Goal: Task Accomplishment & Management: Manage account settings

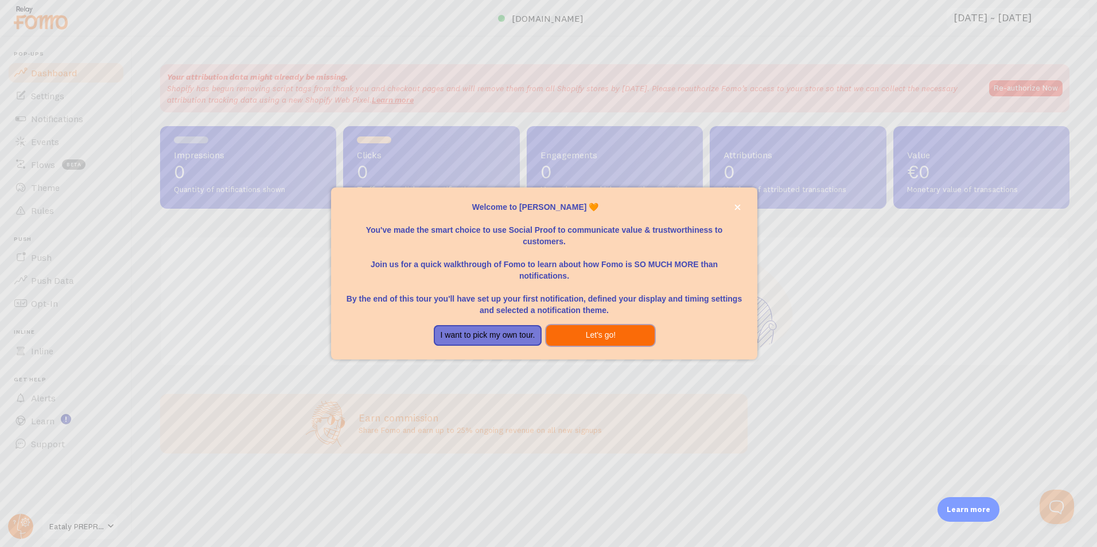
click at [628, 335] on button "Let's go!" at bounding box center [600, 335] width 108 height 21
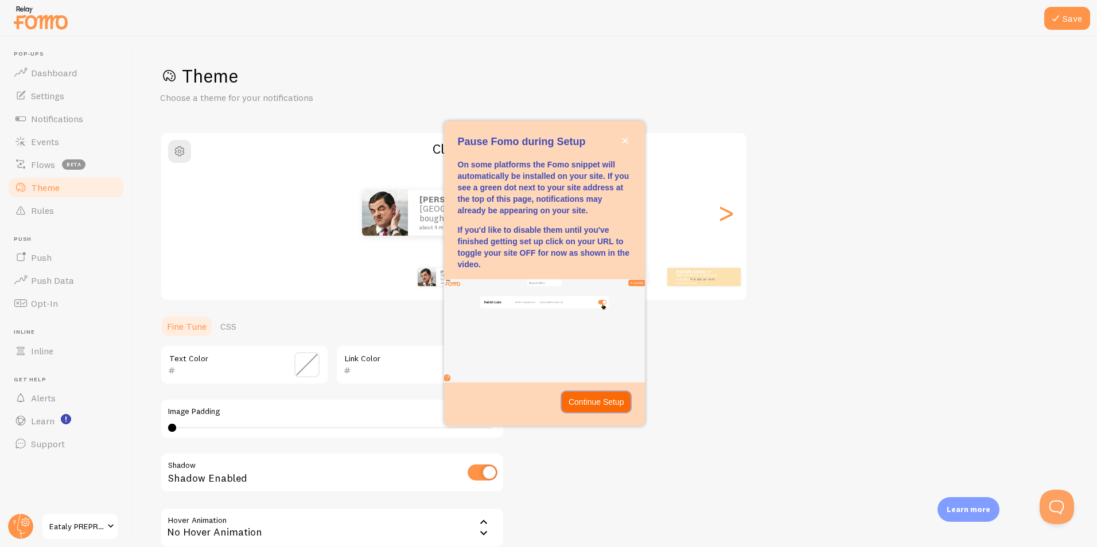
click at [581, 406] on p "Continue Setup" at bounding box center [597, 401] width 56 height 11
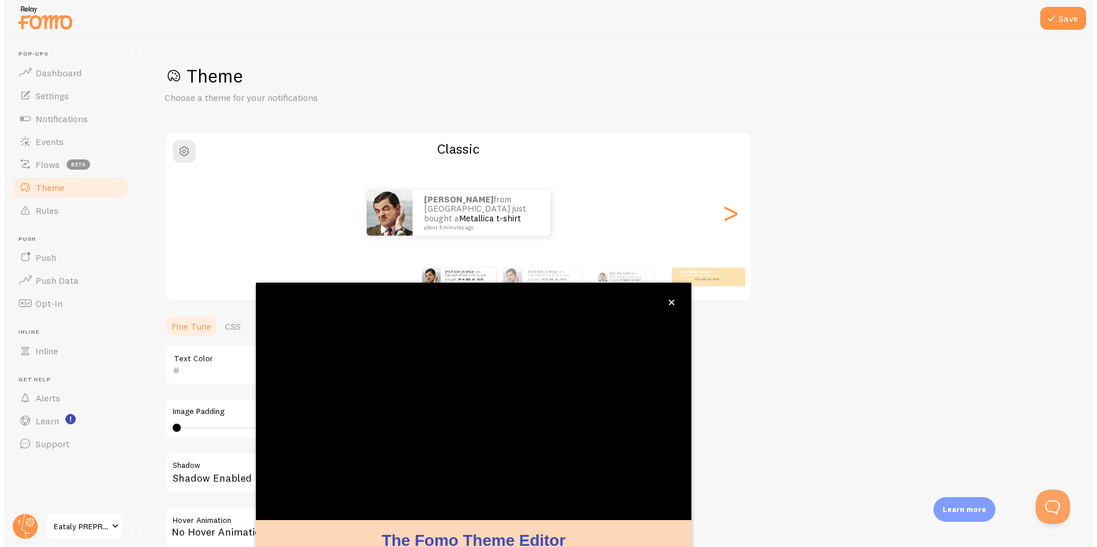
scroll to position [34, 0]
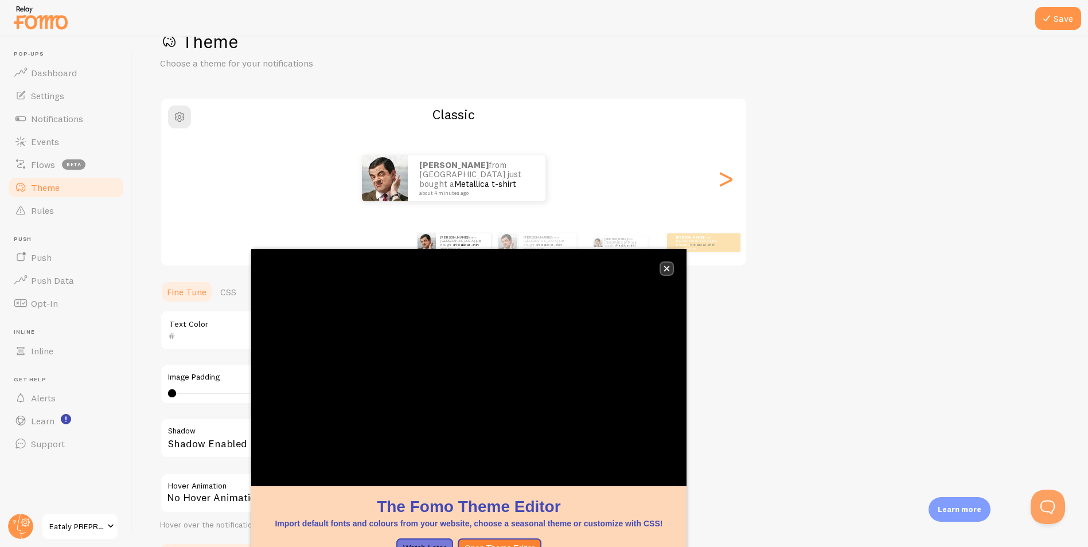
click at [667, 268] on icon "close," at bounding box center [667, 269] width 6 height 6
click at [668, 271] on icon "close," at bounding box center [667, 270] width 6 height 6
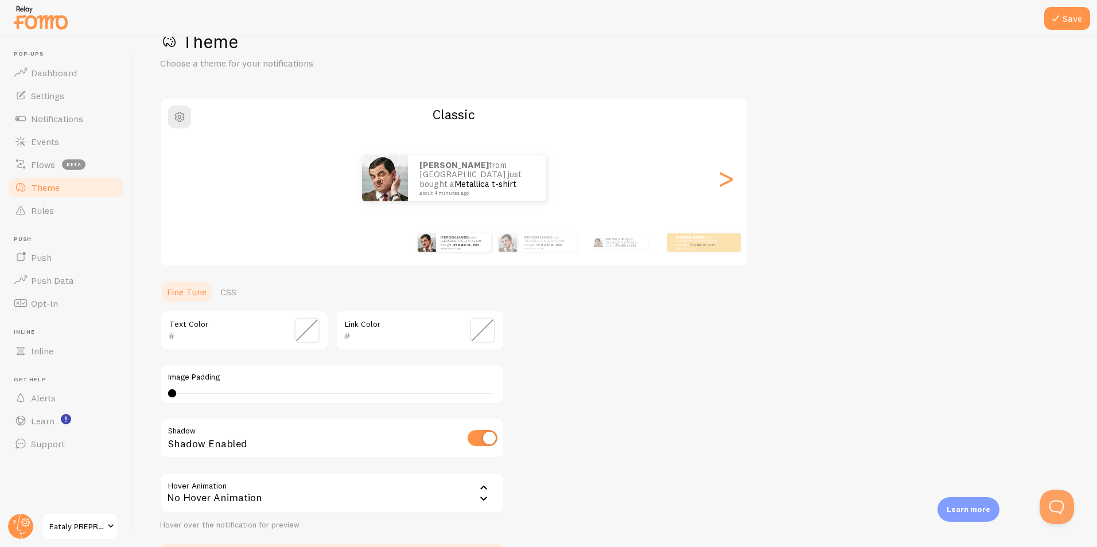
scroll to position [116, 0]
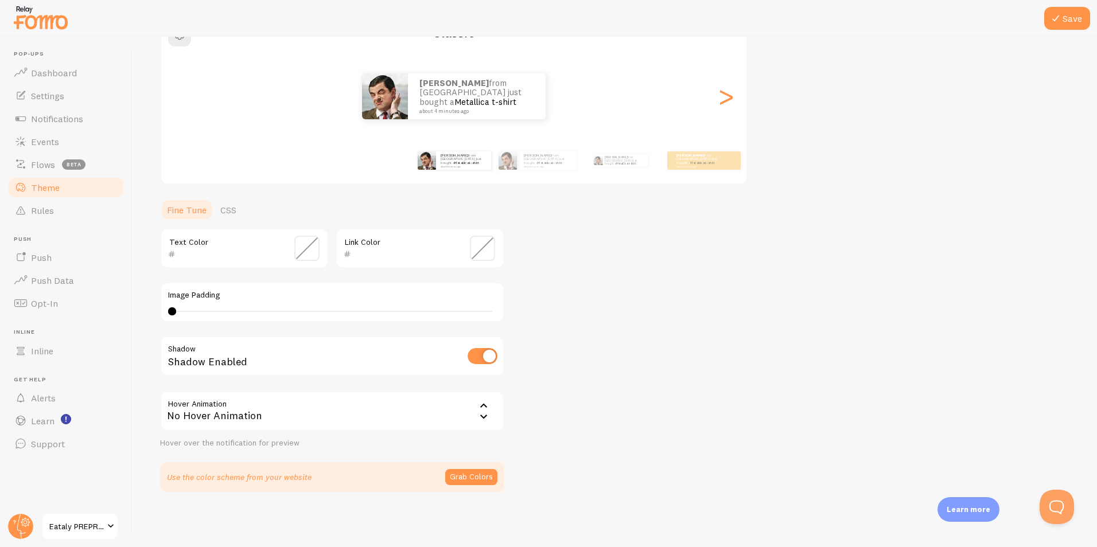
click at [343, 300] on label "Image Padding" at bounding box center [332, 295] width 328 height 10
click at [61, 106] on link "Settings" at bounding box center [66, 95] width 118 height 23
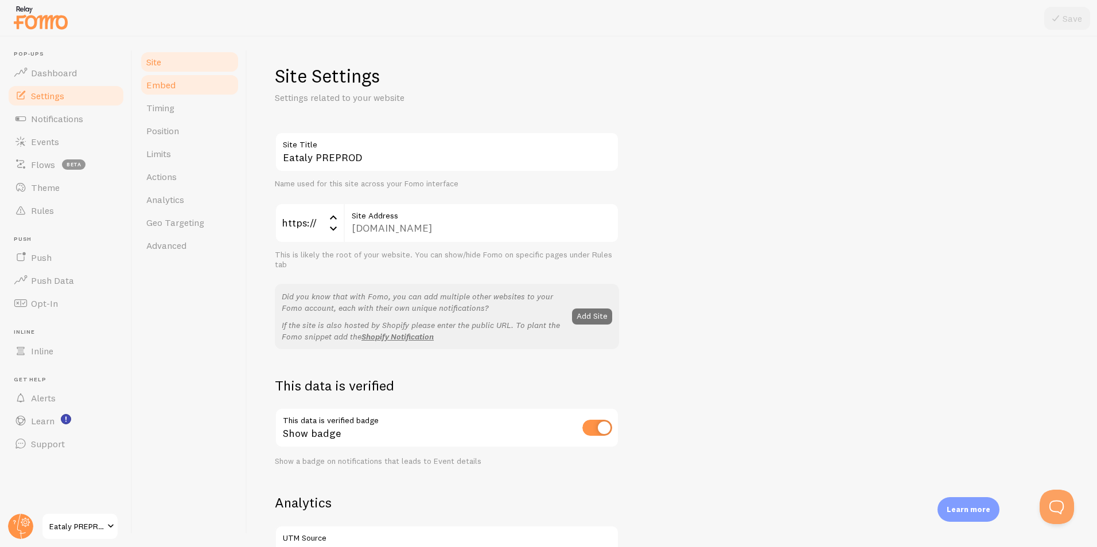
click at [168, 83] on span "Embed" at bounding box center [160, 84] width 29 height 11
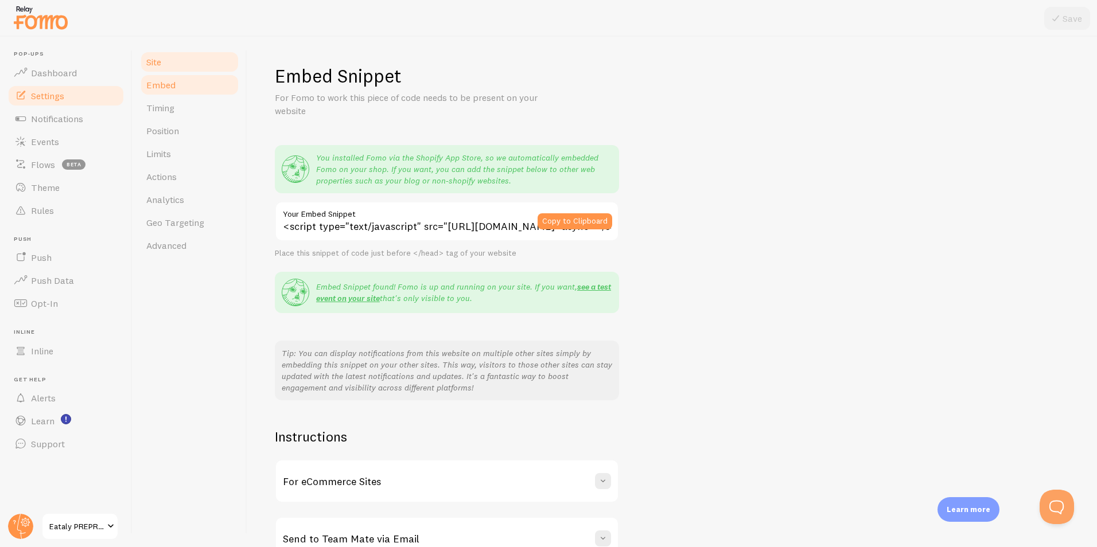
click at [174, 72] on link "Site" at bounding box center [189, 61] width 100 height 23
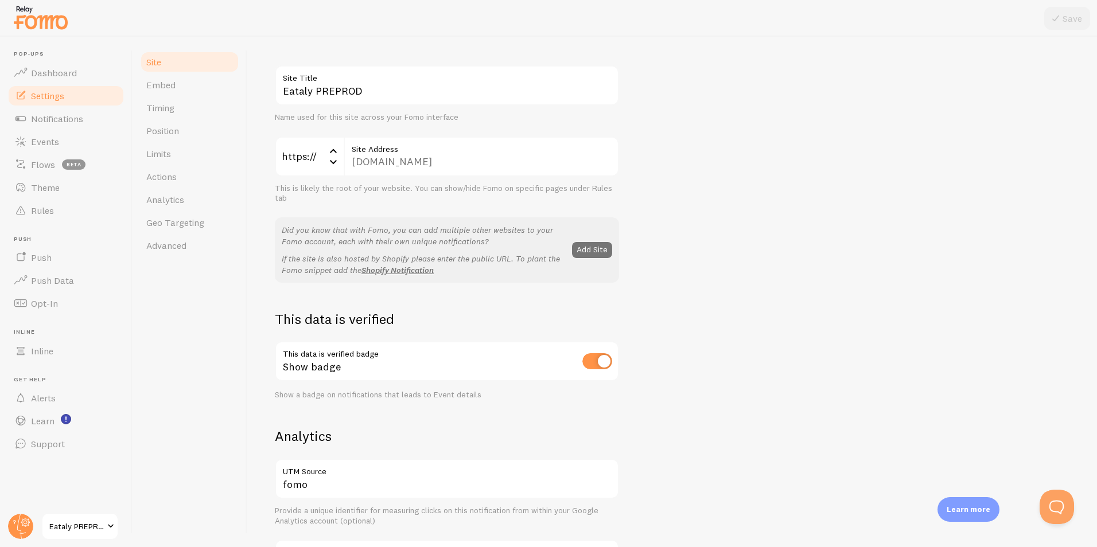
scroll to position [67, 0]
click at [598, 359] on input "checkbox" at bounding box center [597, 361] width 30 height 16
checkbox input "false"
click at [726, 338] on div "Eataly PREPROD Site Title Name used for this site across your Fomo interface ht…" at bounding box center [672, 453] width 795 height 776
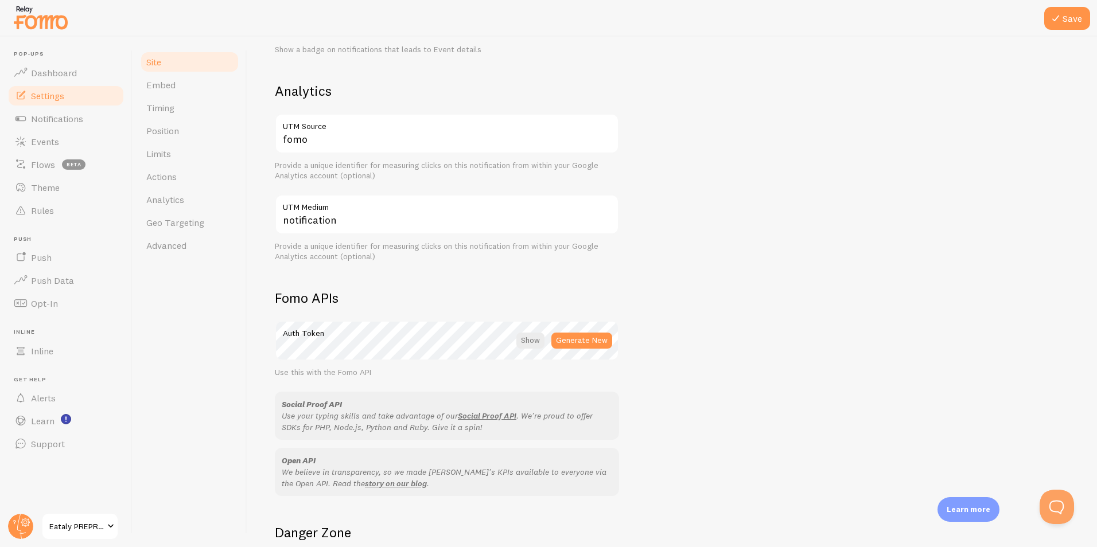
scroll to position [547, 0]
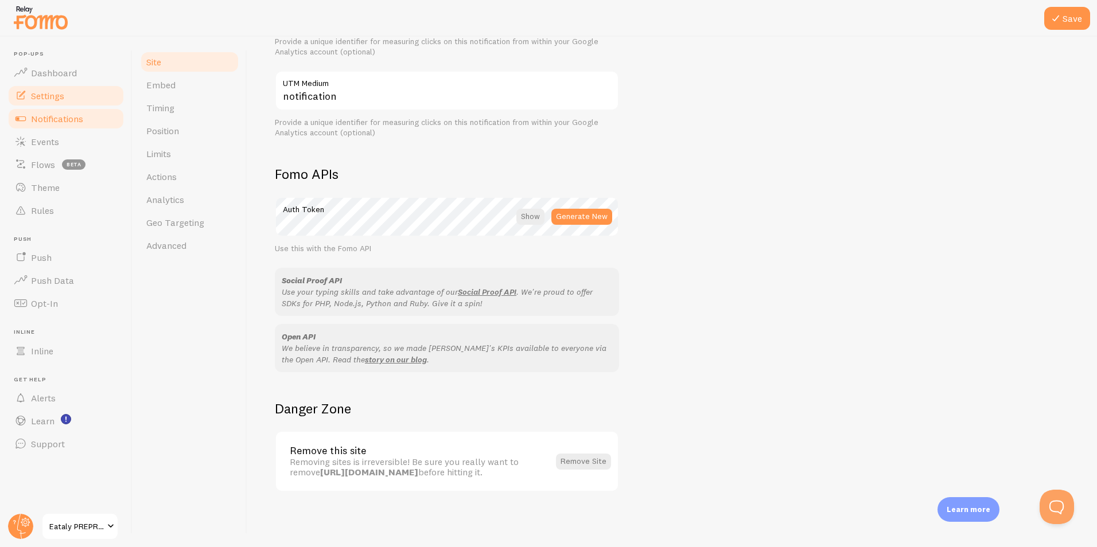
click at [81, 119] on span "Notifications" at bounding box center [57, 118] width 52 height 11
click at [1077, 27] on button "Save" at bounding box center [1067, 18] width 46 height 23
click at [72, 119] on span "Notifications" at bounding box center [57, 118] width 52 height 11
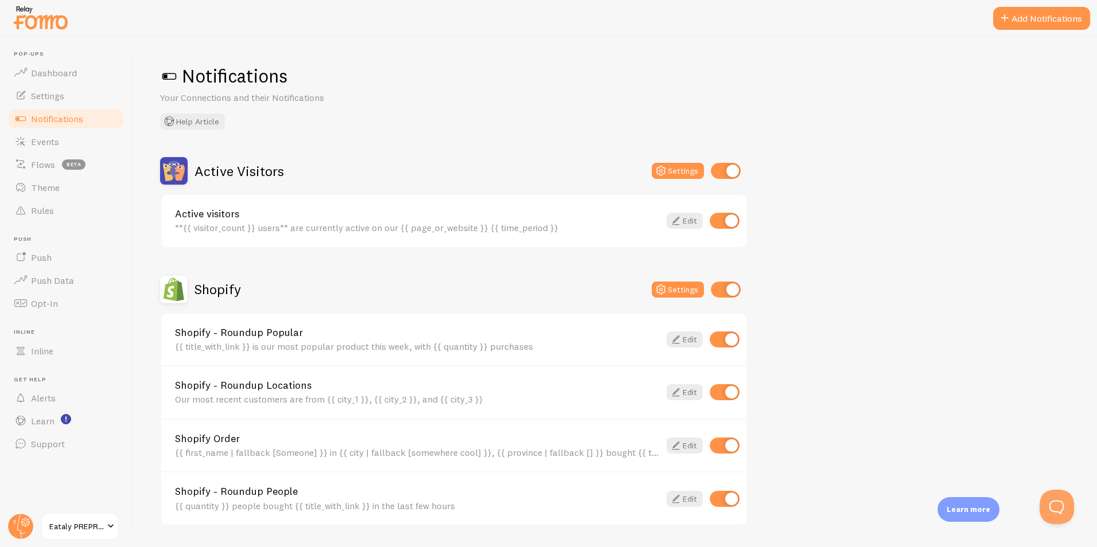
click at [729, 219] on input "checkbox" at bounding box center [725, 221] width 30 height 16
checkbox input "false"
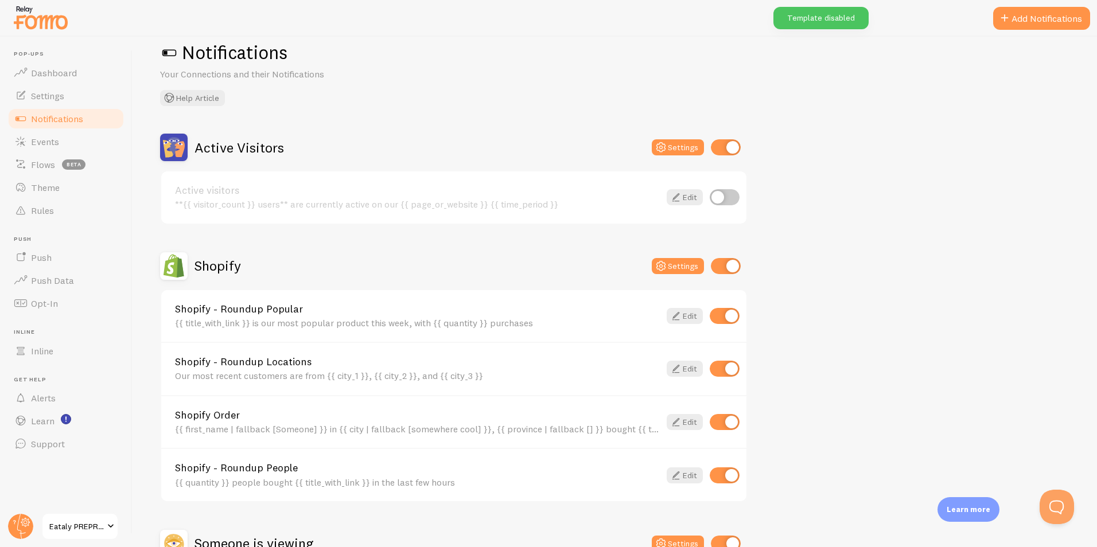
scroll to position [24, 0]
click at [719, 314] on input "checkbox" at bounding box center [725, 316] width 30 height 16
checkbox input "false"
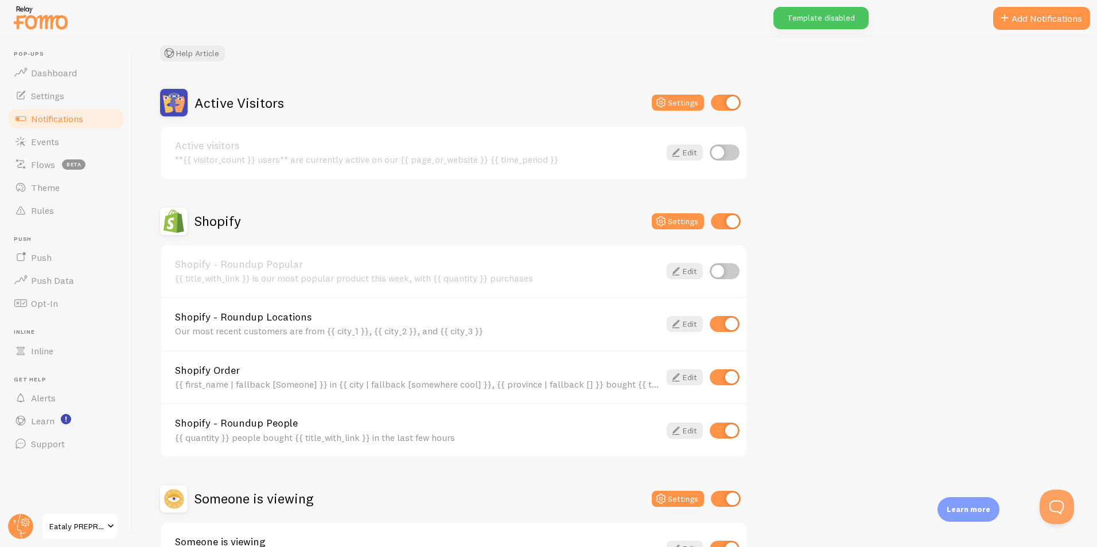
scroll to position [69, 0]
click at [727, 318] on input "checkbox" at bounding box center [725, 324] width 30 height 16
checkbox input "false"
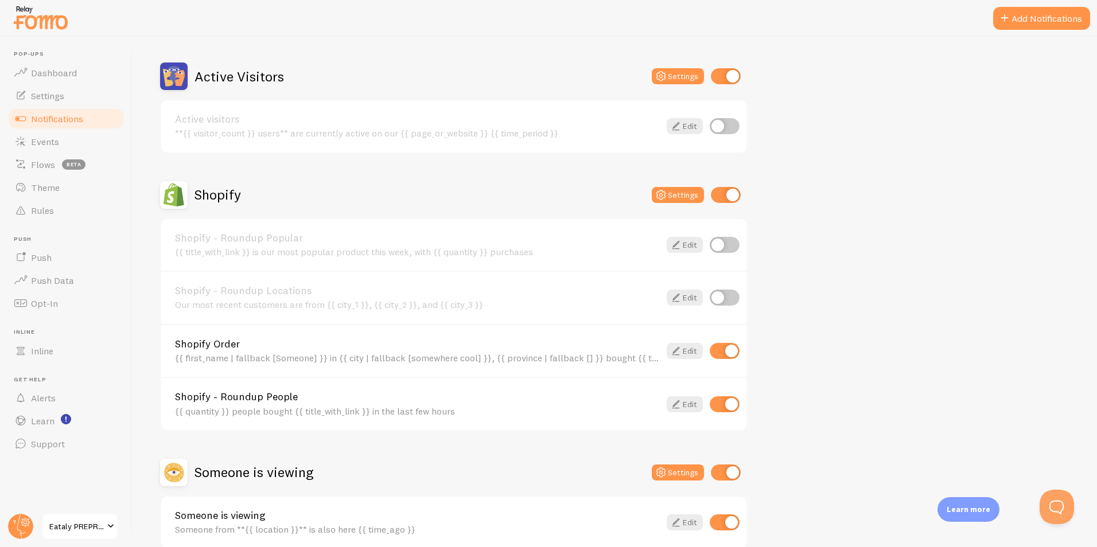
scroll to position [95, 0]
click at [734, 123] on input "checkbox" at bounding box center [725, 126] width 30 height 16
checkbox input "true"
click at [719, 402] on input "checkbox" at bounding box center [725, 404] width 30 height 16
checkbox input "false"
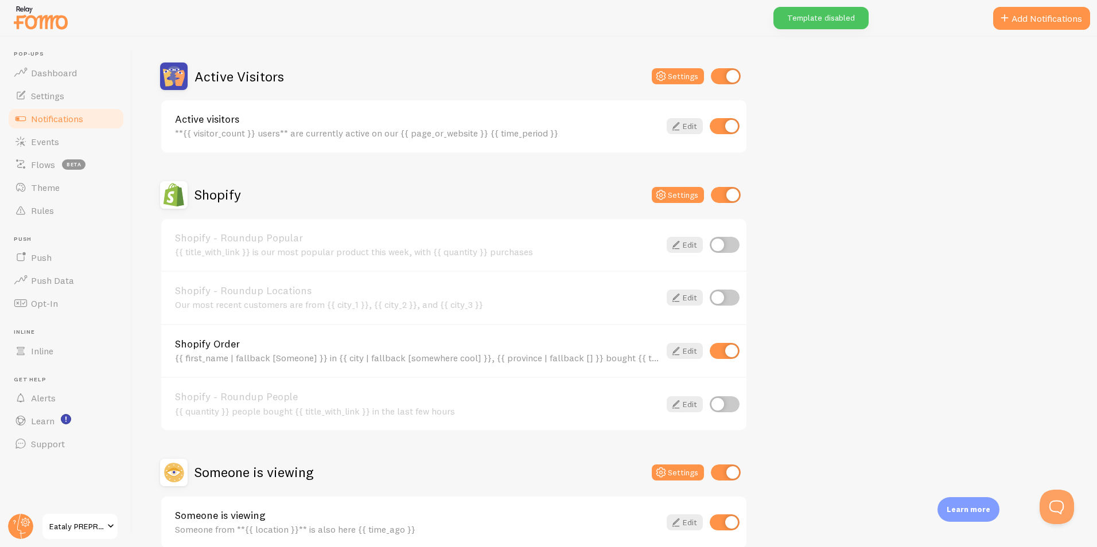
scroll to position [152, 0]
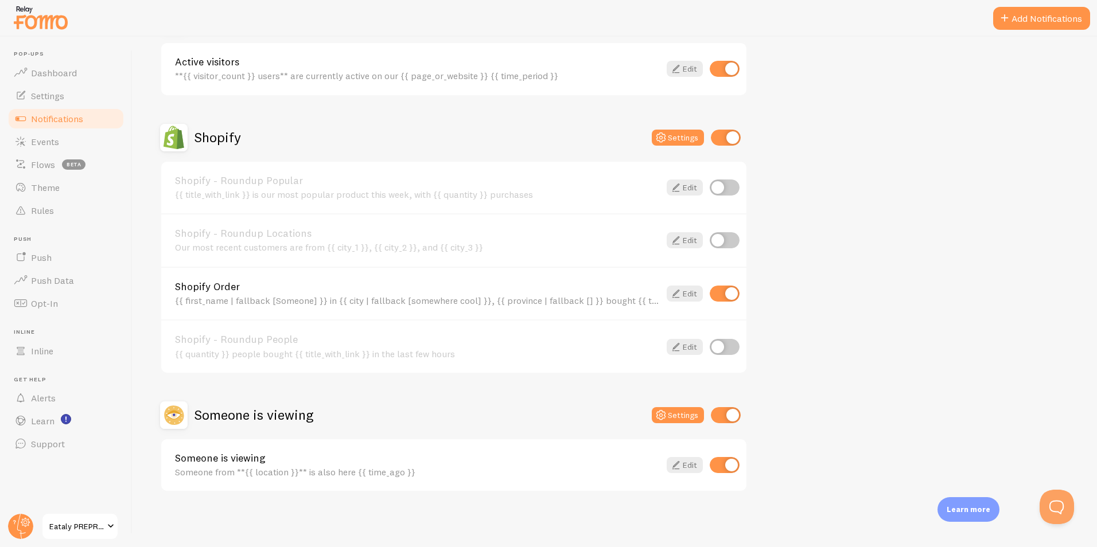
click at [730, 465] on input "checkbox" at bounding box center [725, 465] width 30 height 16
checkbox input "false"
click at [680, 300] on icon at bounding box center [676, 294] width 14 height 14
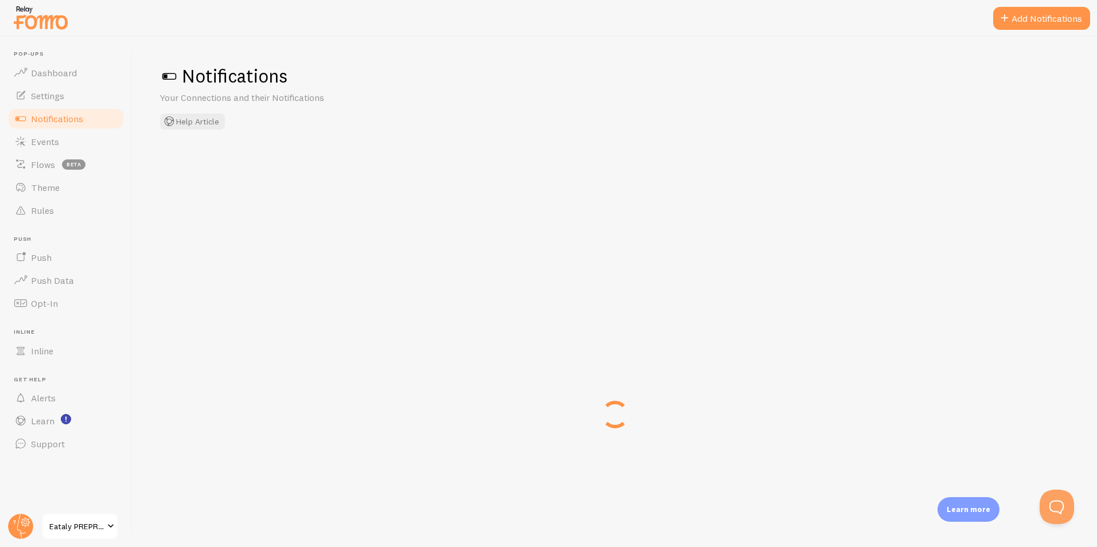
checkbox input "false"
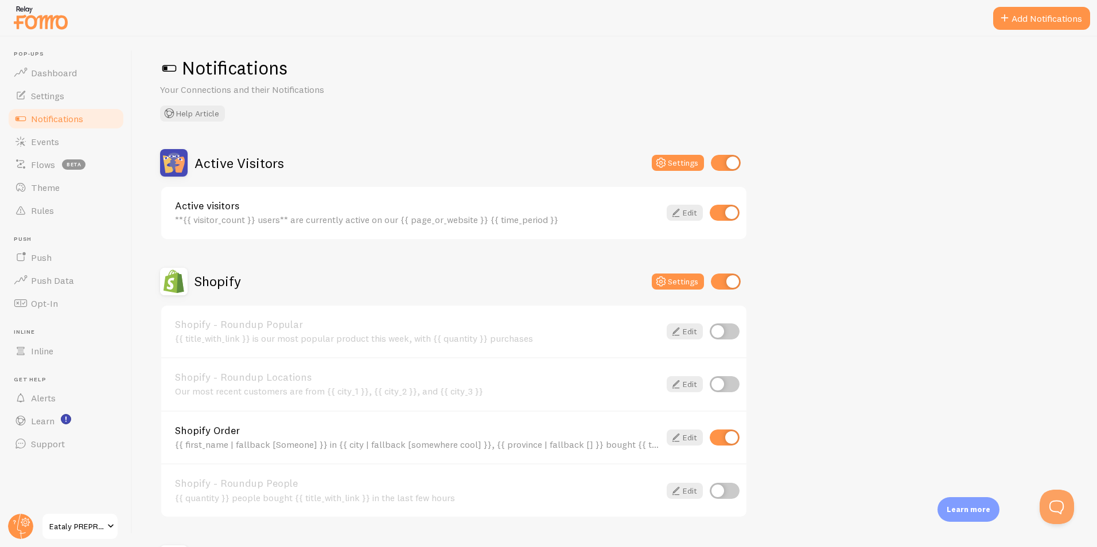
scroll to position [9, 0]
click at [684, 212] on link "Edit" at bounding box center [685, 212] width 36 height 16
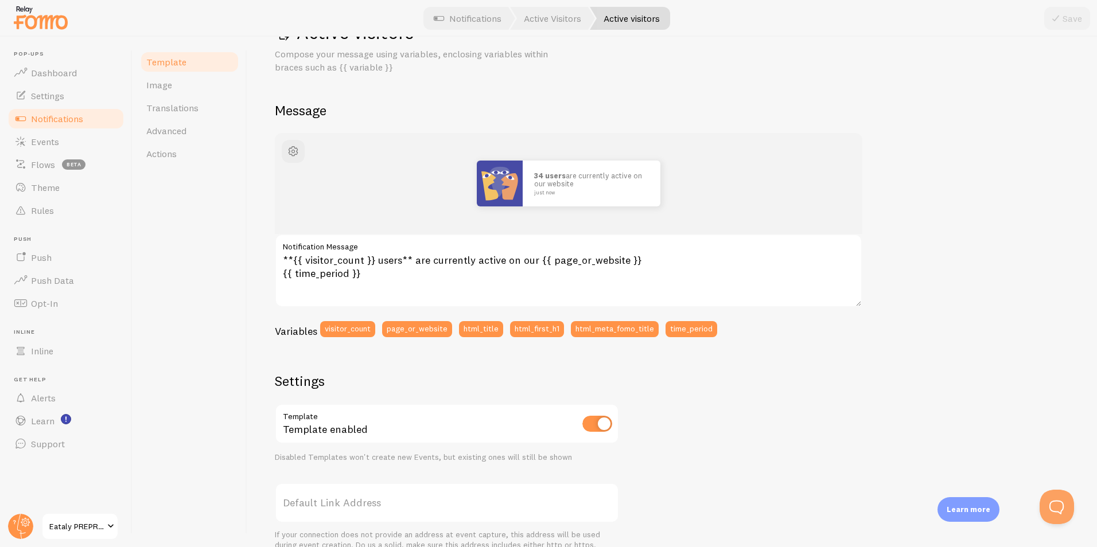
scroll to position [44, 0]
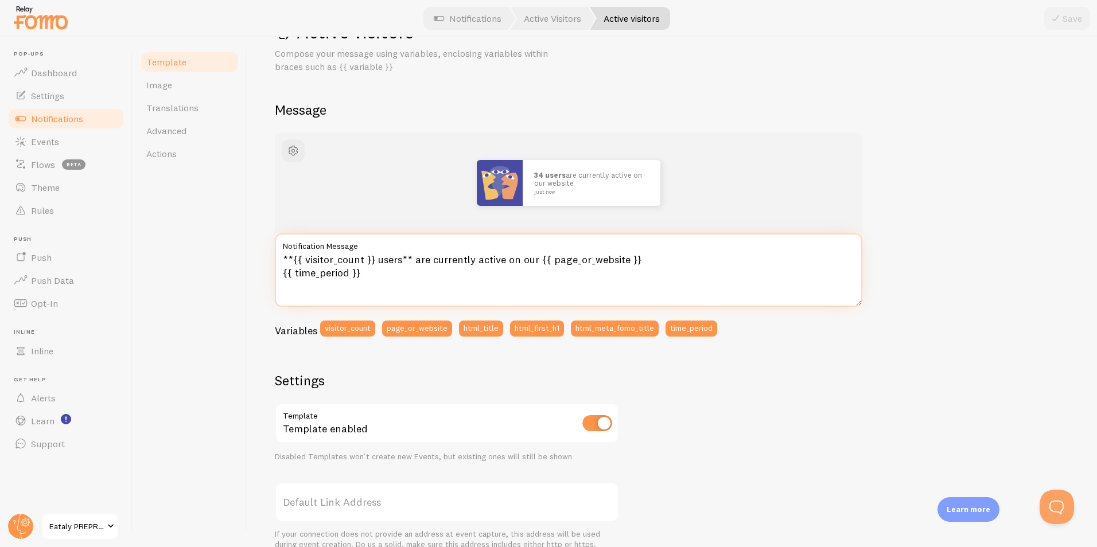
click at [433, 268] on textarea "**{{ visitor_count }} users** are currently active on our {{ page_or_website }}…" at bounding box center [568, 269] width 587 height 73
drag, startPoint x: 386, startPoint y: 274, endPoint x: 262, endPoint y: 257, distance: 125.6
click at [262, 257] on div "Active visitors Compose your message using variables, enclosing variables withi…" at bounding box center [672, 292] width 850 height 511
click at [394, 277] on textarea "**{{ visitor_count }} users** are currently active on our {{ page_or_website }}…" at bounding box center [568, 269] width 587 height 73
drag, startPoint x: 394, startPoint y: 277, endPoint x: 239, endPoint y: 259, distance: 156.4
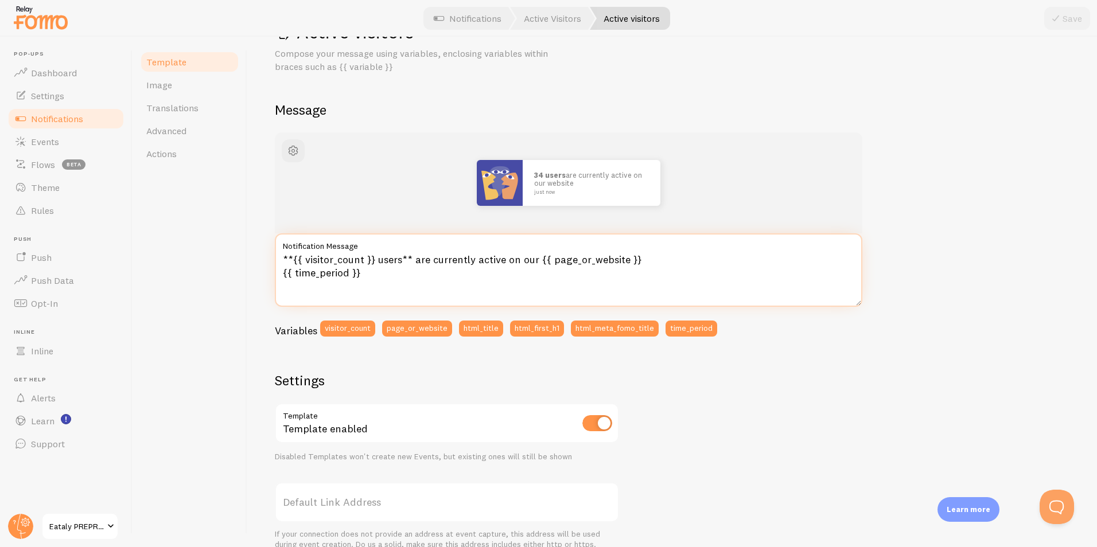
click at [239, 259] on div "Template Image Translations Advanced Actions Active visitors Compose your messa…" at bounding box center [615, 292] width 964 height 511
paste textarea "{{ visitor_count }} utilisateurs sont actuellement actifs sur notre"
type textarea "{{ visitor_count }} utilisateurs sont actuellement actifs sur notre {{ page_or_…"
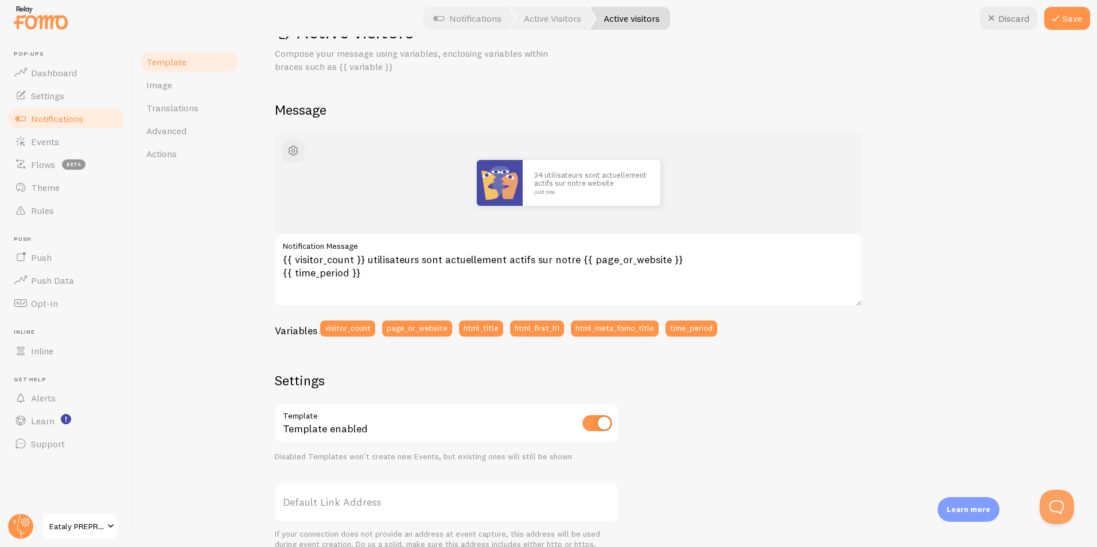
click at [207, 250] on div "Template Image Translations Advanced Actions" at bounding box center [190, 292] width 115 height 511
click at [182, 132] on span "Advanced" at bounding box center [166, 130] width 40 height 11
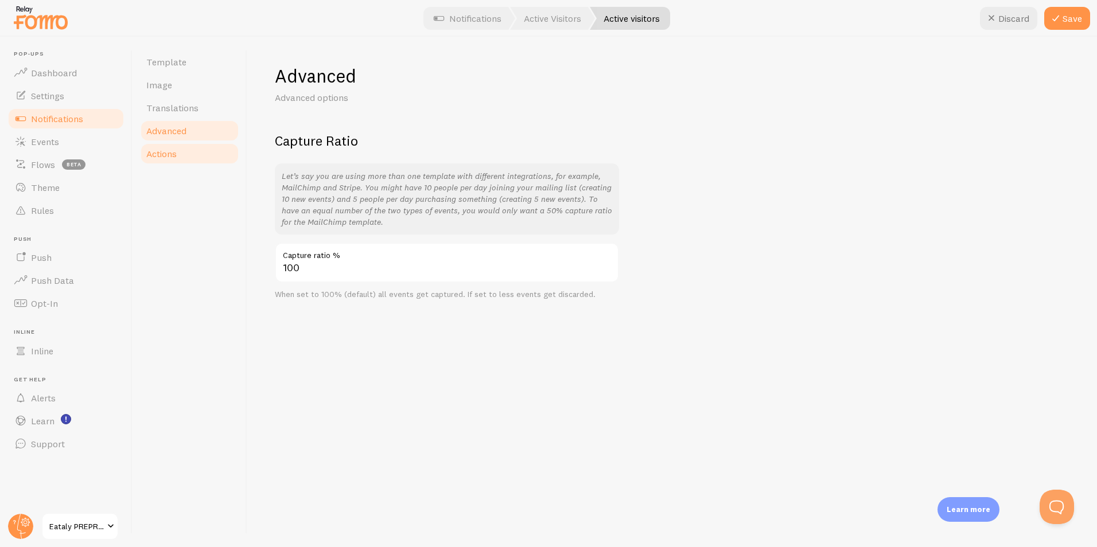
click at [181, 148] on link "Actions" at bounding box center [189, 153] width 100 height 23
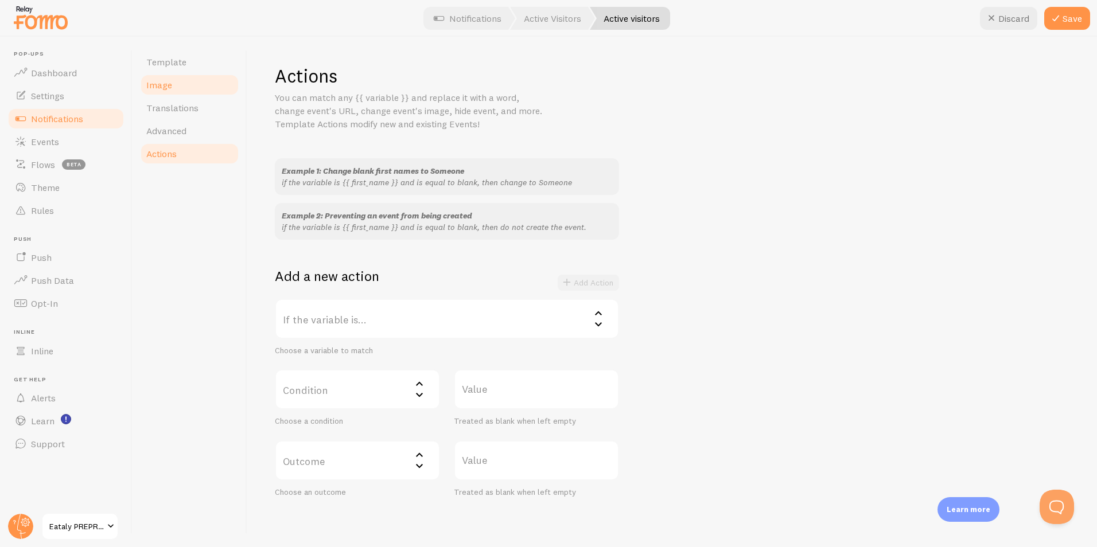
click at [200, 83] on link "Image" at bounding box center [189, 84] width 100 height 23
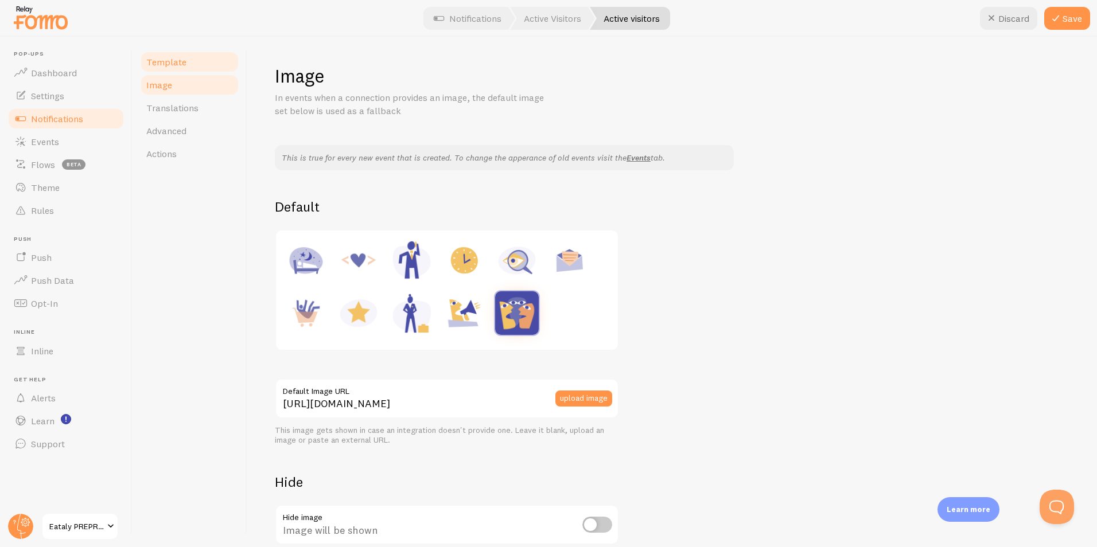
click at [204, 64] on link "Template" at bounding box center [189, 61] width 100 height 23
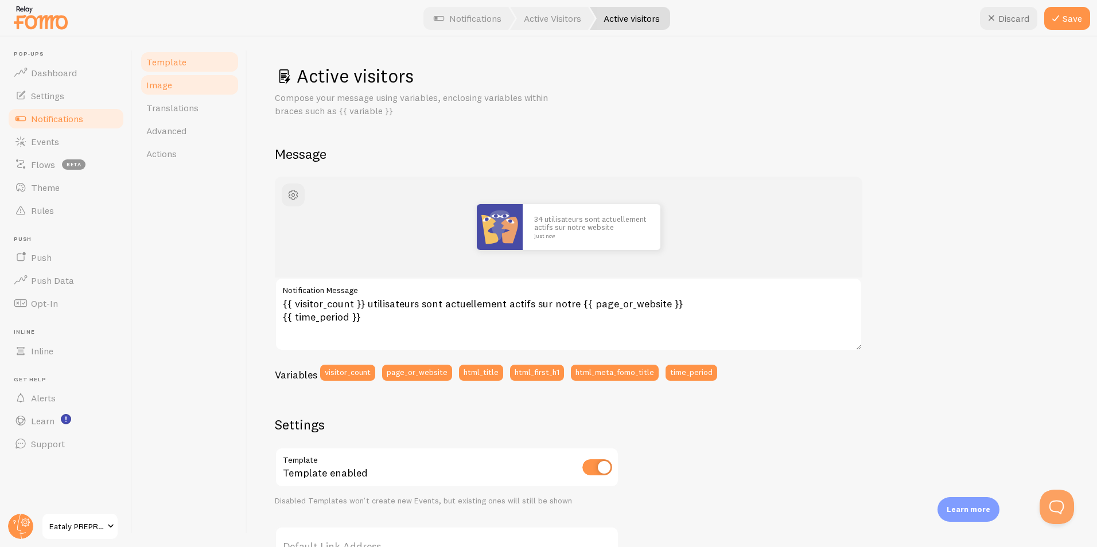
click at [201, 76] on link "Image" at bounding box center [189, 84] width 100 height 23
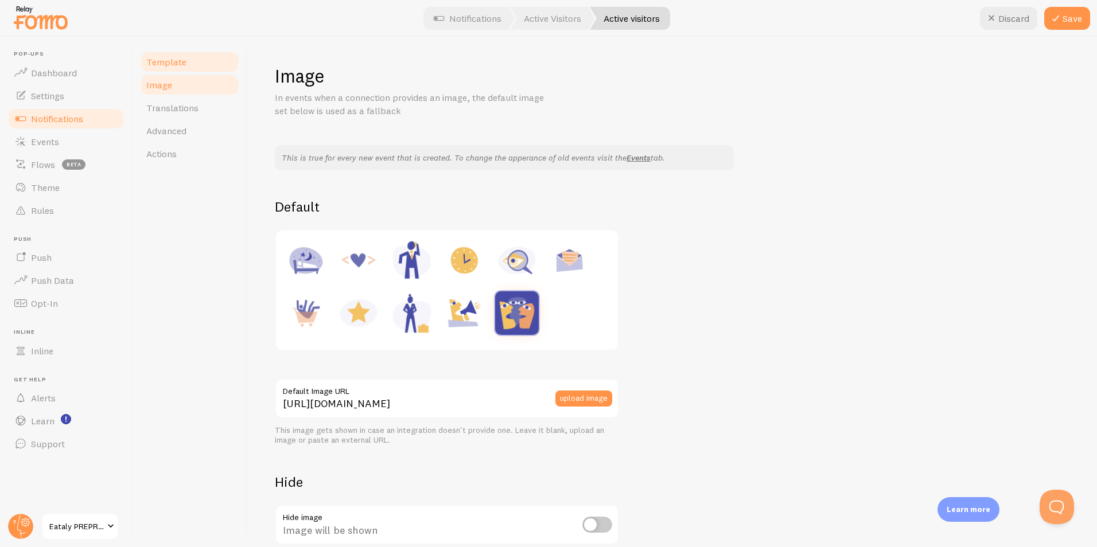
click at [201, 70] on link "Template" at bounding box center [189, 61] width 100 height 23
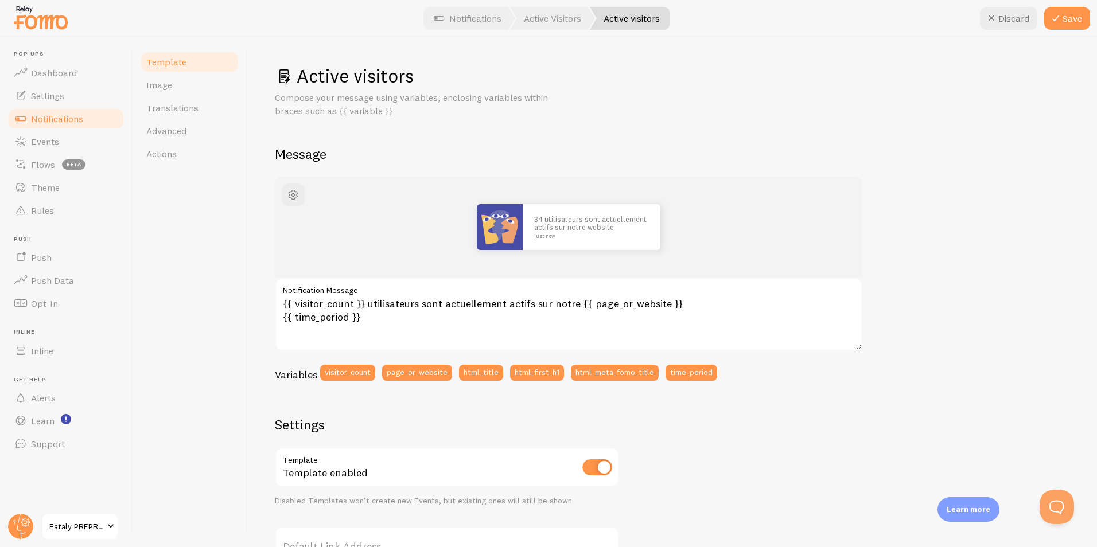
click at [49, 127] on link "Notifications" at bounding box center [66, 118] width 118 height 23
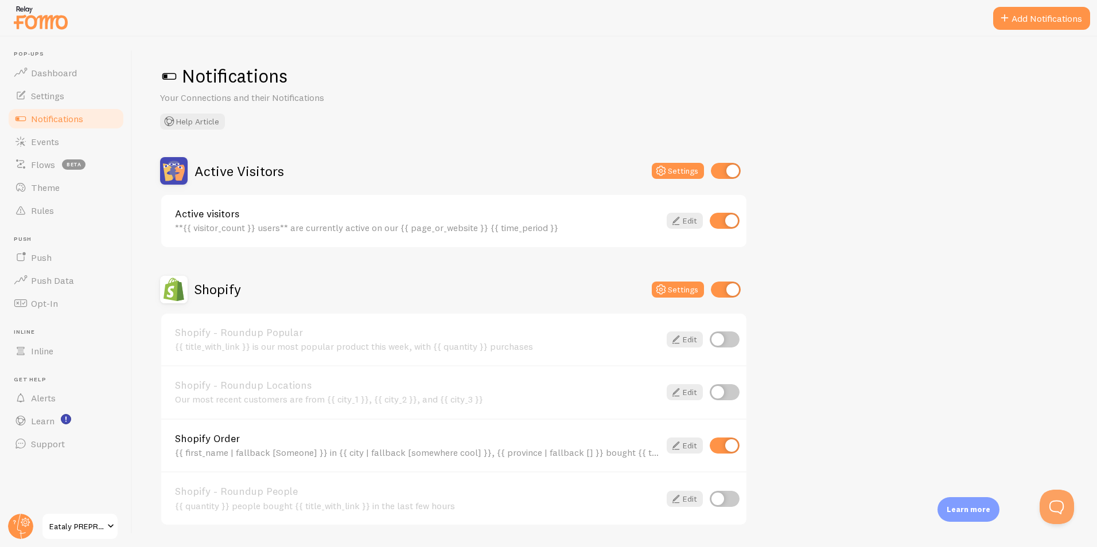
click at [730, 221] on input "checkbox" at bounding box center [725, 221] width 30 height 16
checkbox input "false"
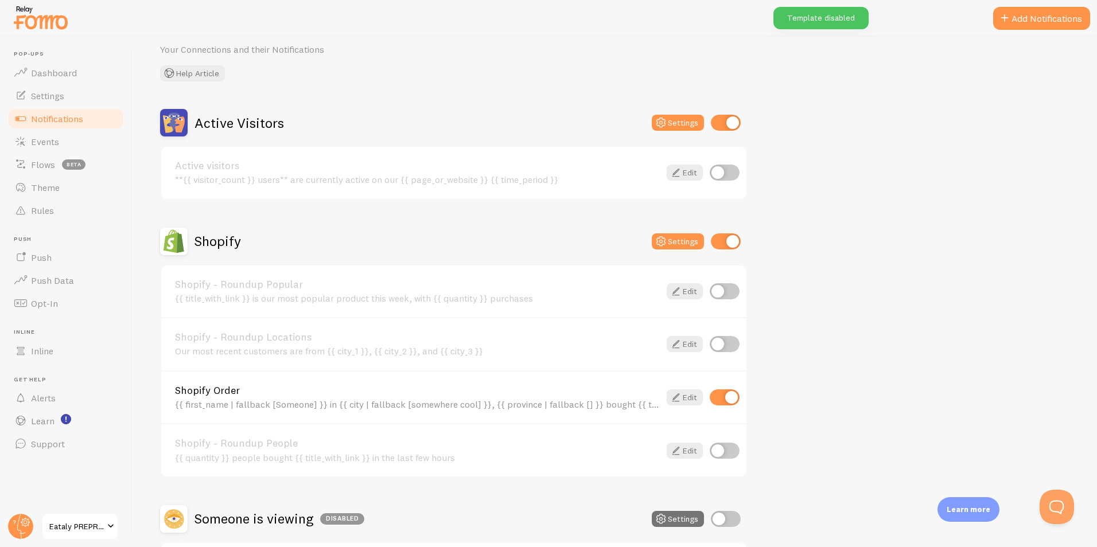
click at [225, 392] on link "Shopify Order" at bounding box center [417, 391] width 485 height 10
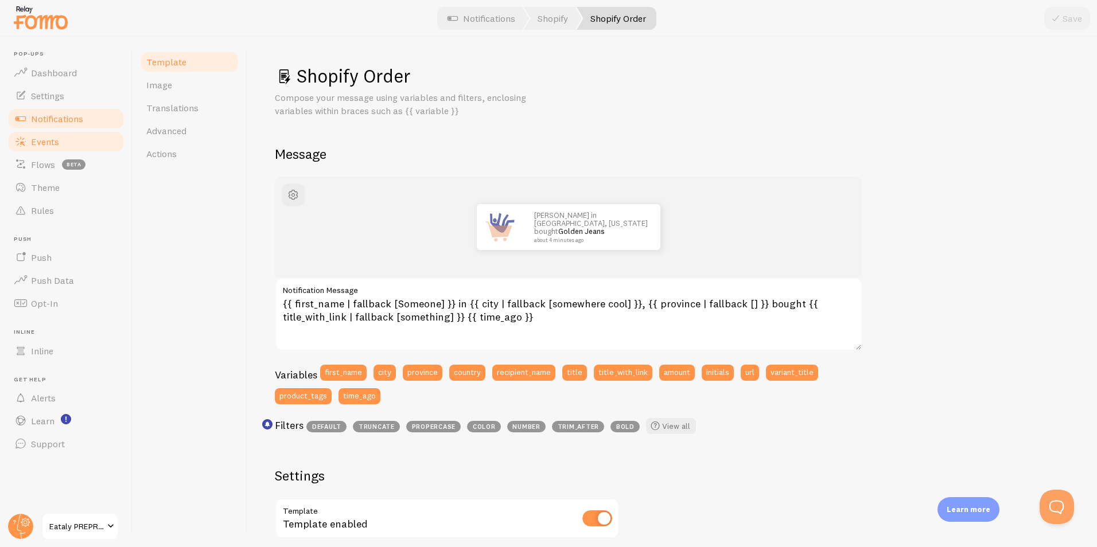
click at [75, 142] on link "Events" at bounding box center [66, 141] width 118 height 23
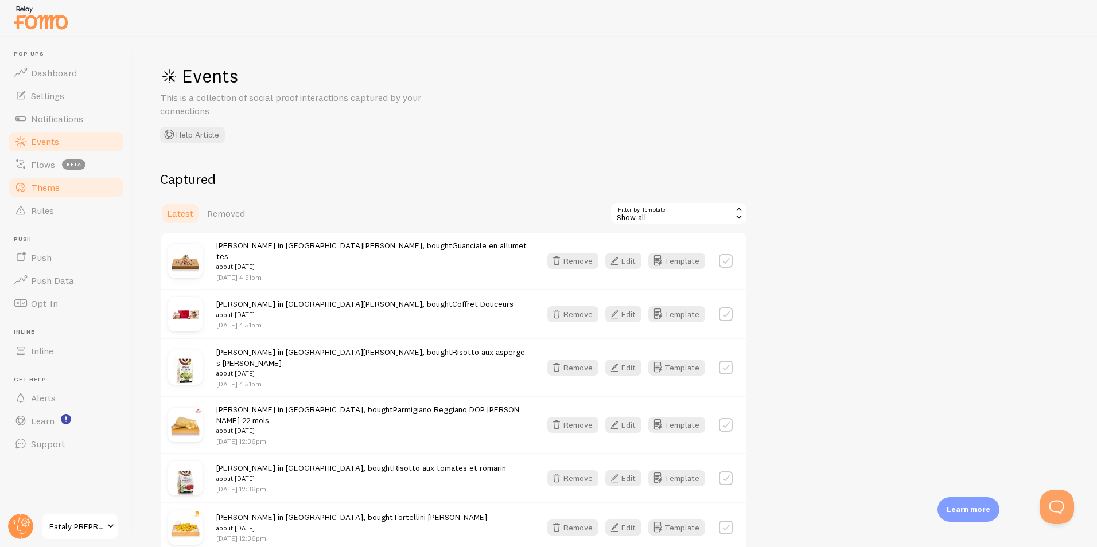
click at [55, 183] on span "Theme" at bounding box center [45, 187] width 29 height 11
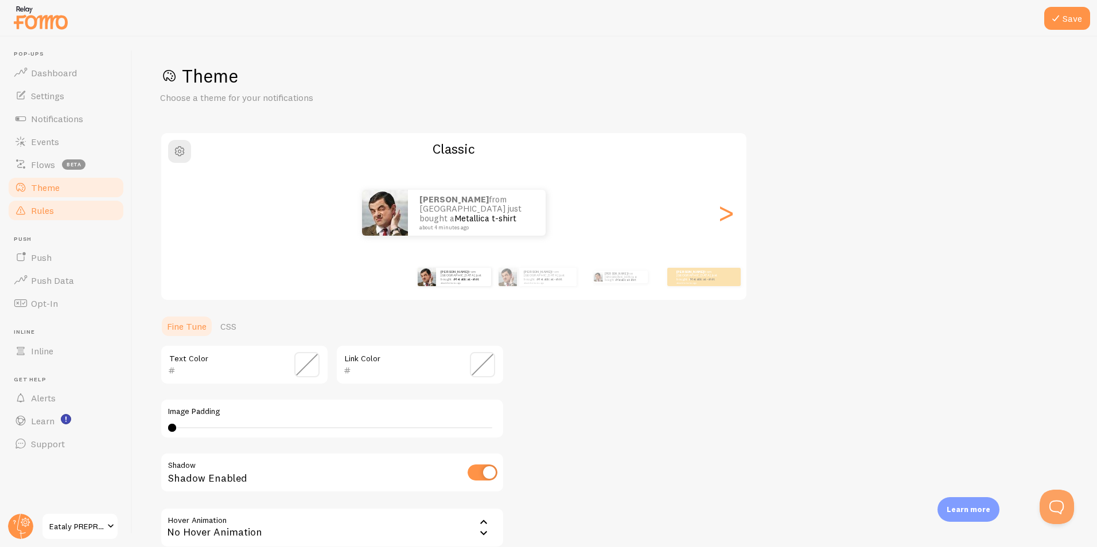
click at [54, 214] on link "Rules" at bounding box center [66, 210] width 118 height 23
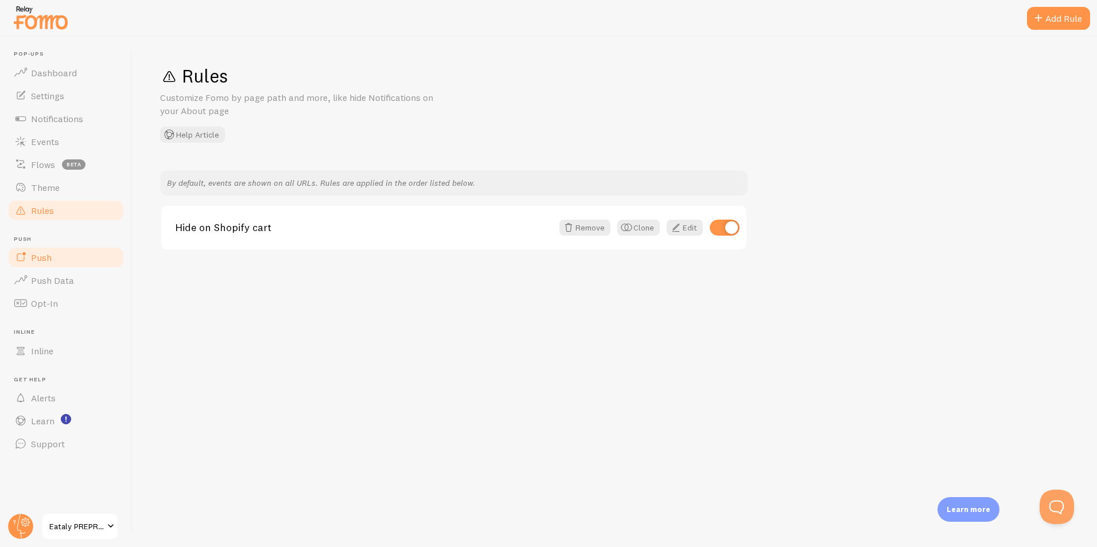
click at [48, 256] on span "Push" at bounding box center [41, 257] width 21 height 11
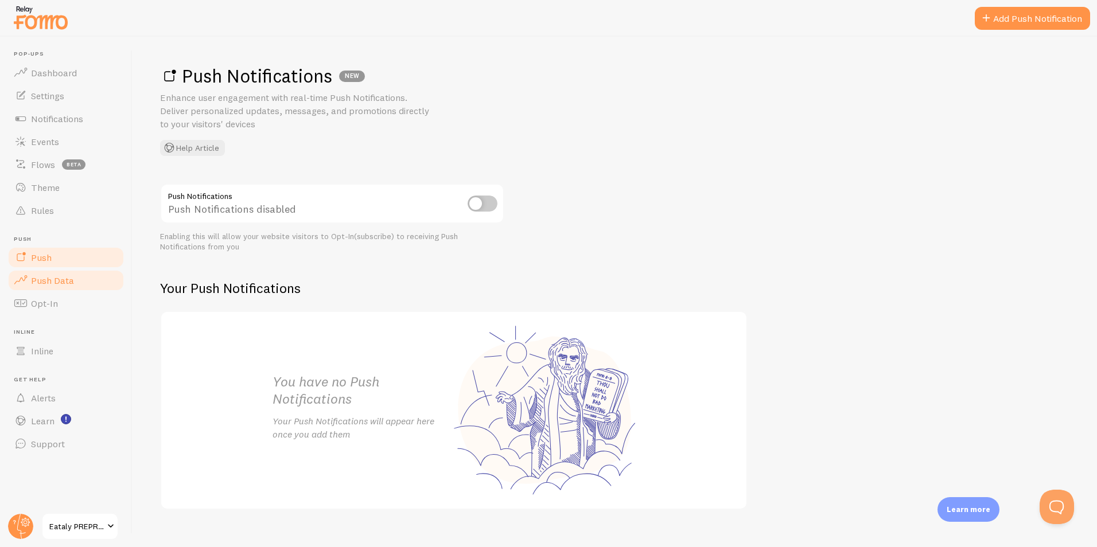
click at [45, 284] on span "Push Data" at bounding box center [52, 280] width 43 height 11
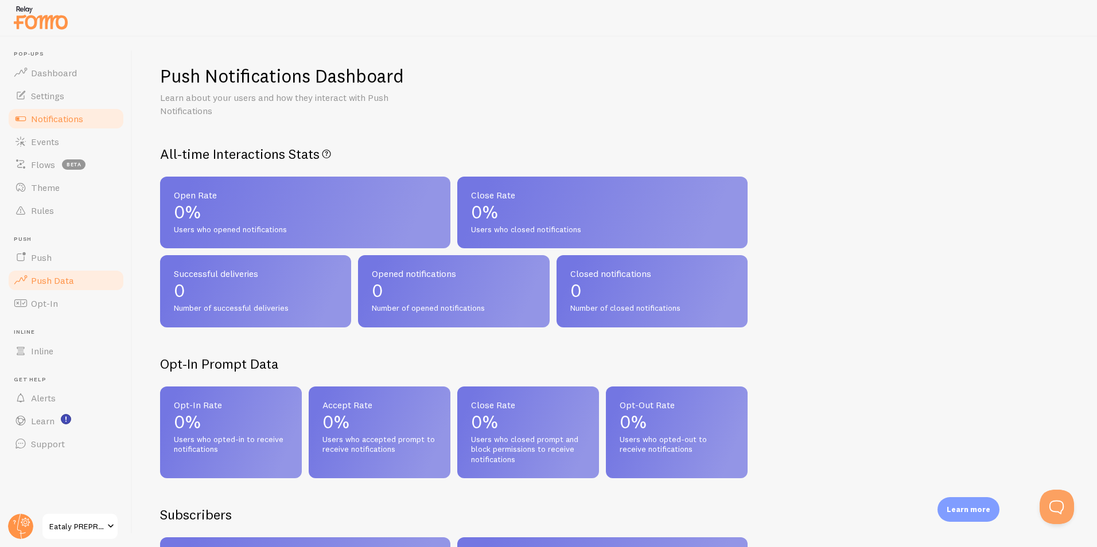
click at [83, 120] on span "Notifications" at bounding box center [57, 118] width 52 height 11
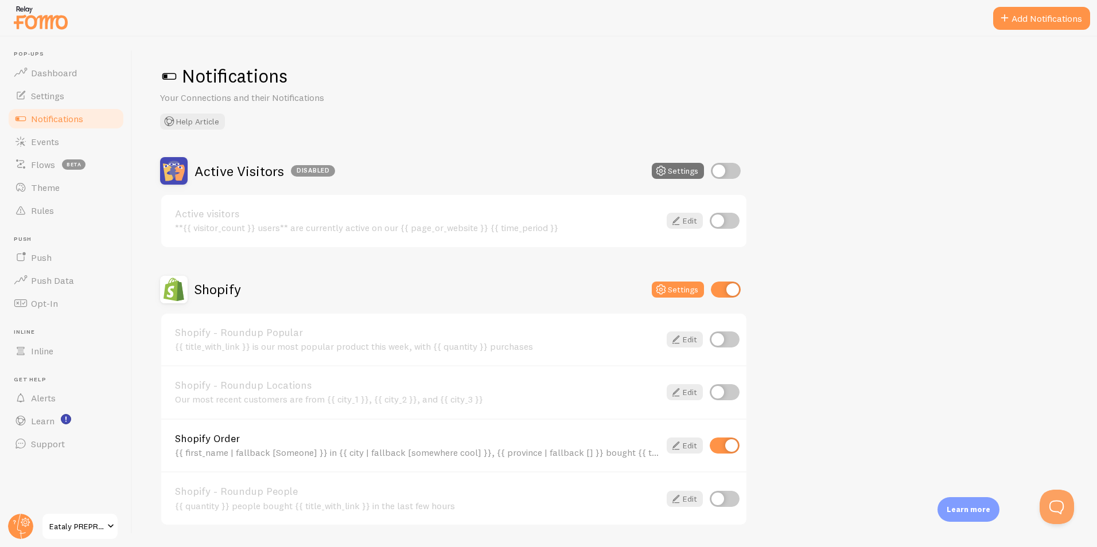
click at [726, 289] on input "checkbox" at bounding box center [726, 290] width 30 height 16
checkbox input "false"
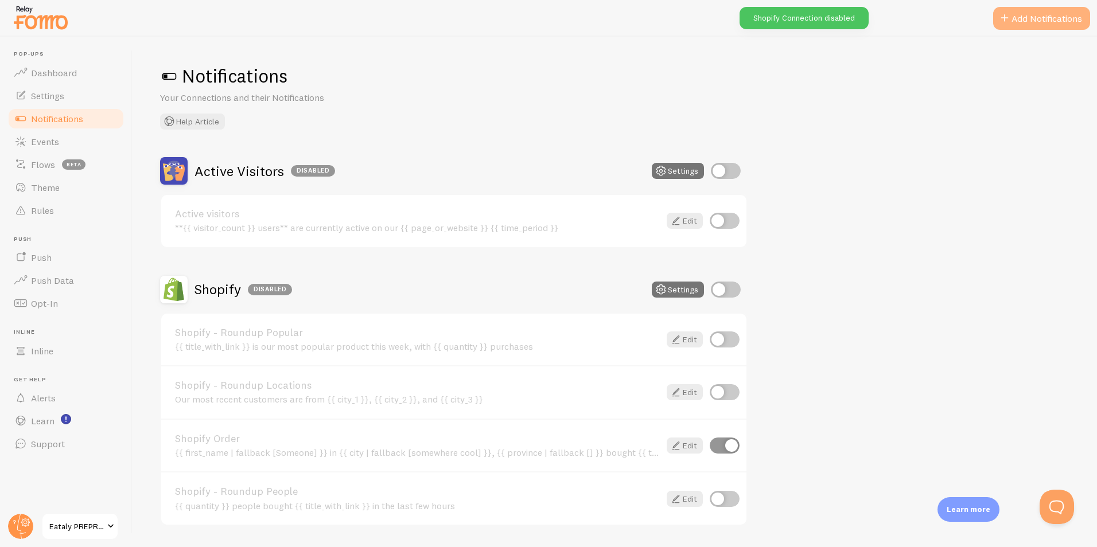
click at [1077, 18] on button "Add Notifications" at bounding box center [1041, 18] width 97 height 23
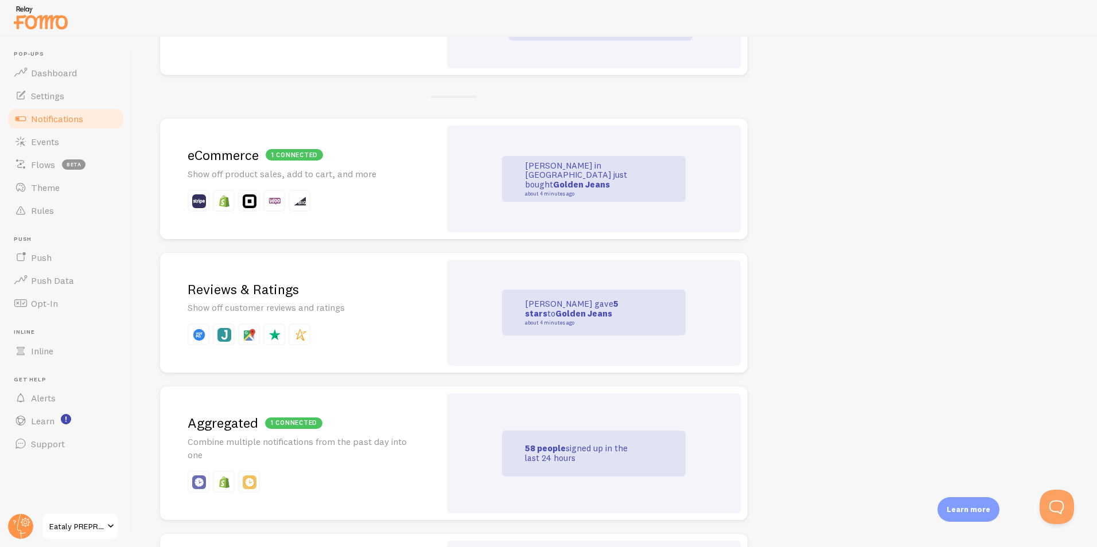
scroll to position [198, 0]
click at [350, 185] on div "1 connected eCommerce Show off product sales, add to cart, and more" at bounding box center [300, 179] width 280 height 120
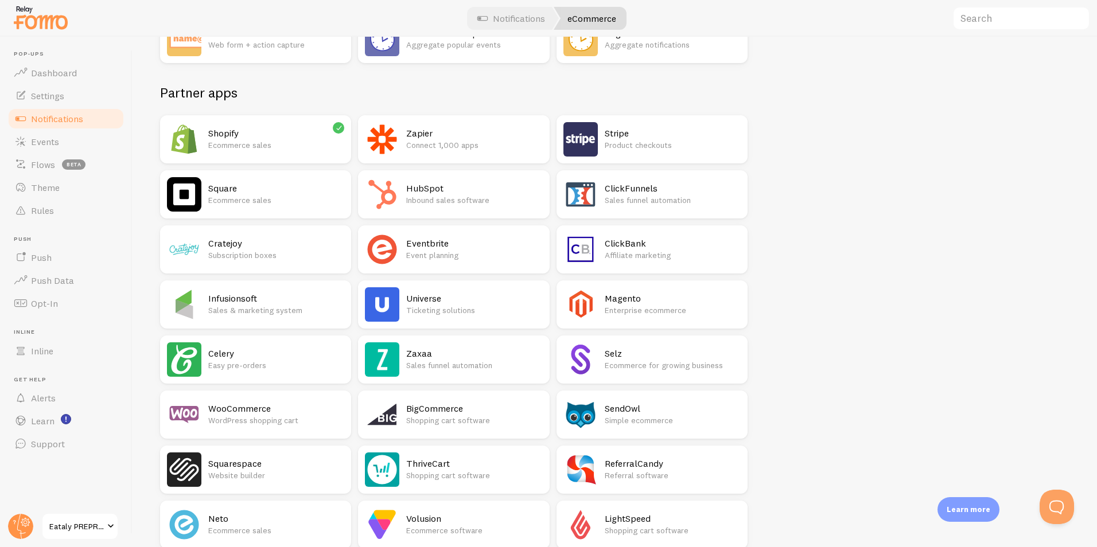
scroll to position [149, 0]
click at [248, 139] on p "Ecommerce sales" at bounding box center [276, 144] width 136 height 11
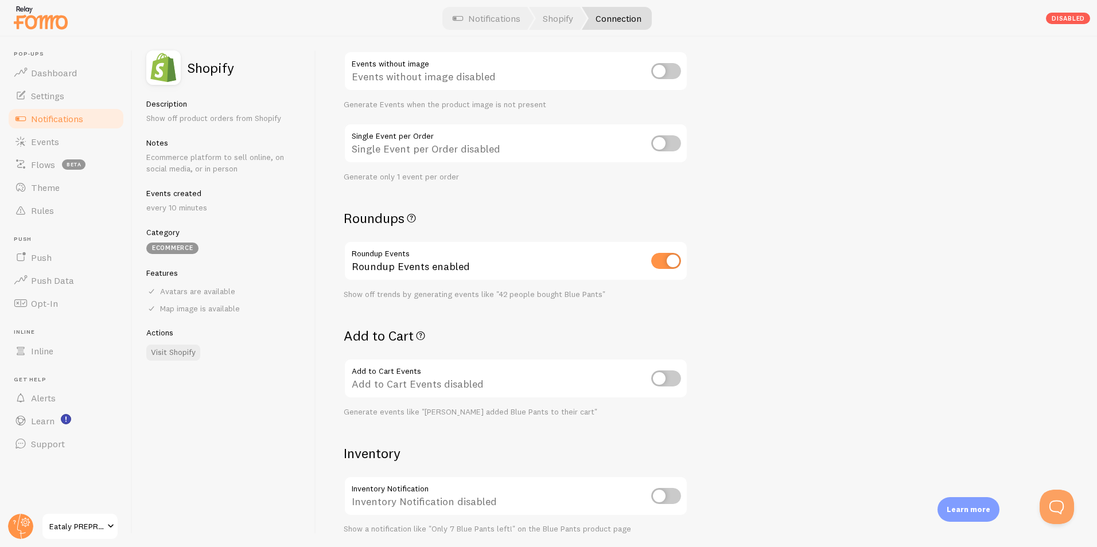
scroll to position [188, 0]
click at [655, 377] on input "checkbox" at bounding box center [666, 378] width 30 height 16
checkbox input "true"
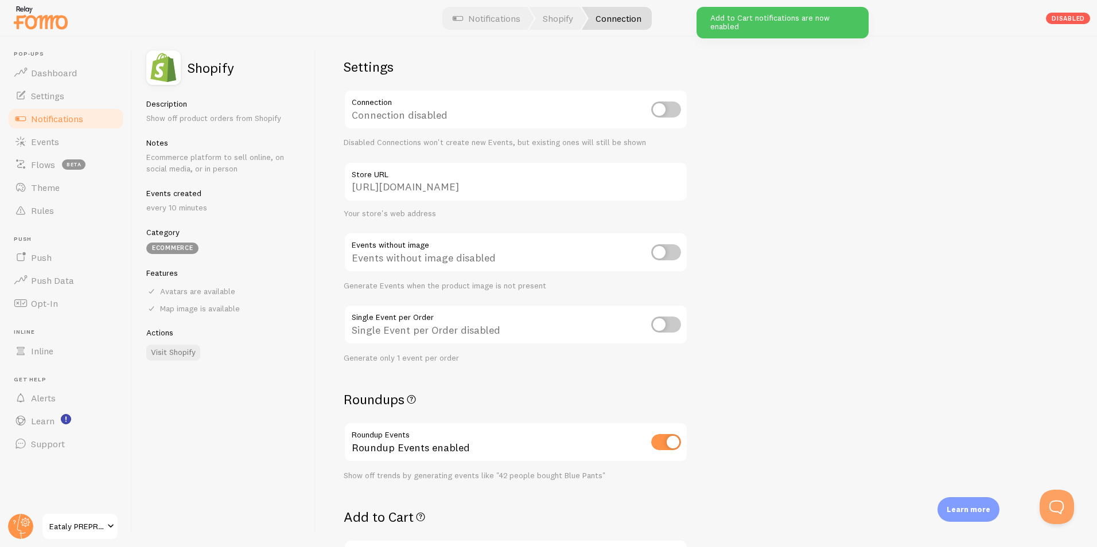
scroll to position [6, 0]
click at [668, 111] on input "checkbox" at bounding box center [666, 110] width 30 height 16
checkbox input "true"
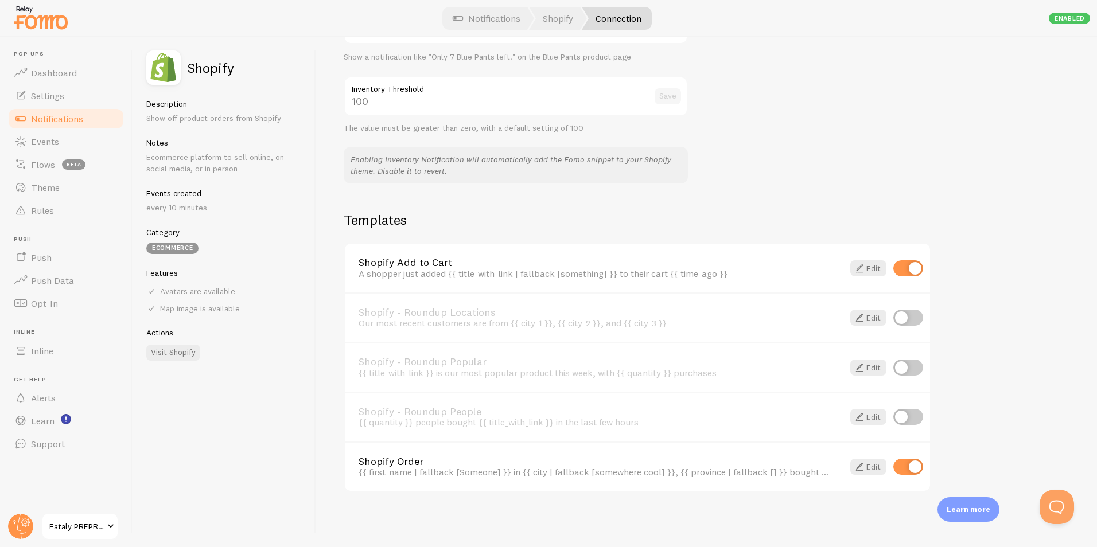
scroll to position [660, 0]
click at [870, 266] on link "Edit" at bounding box center [868, 268] width 36 height 16
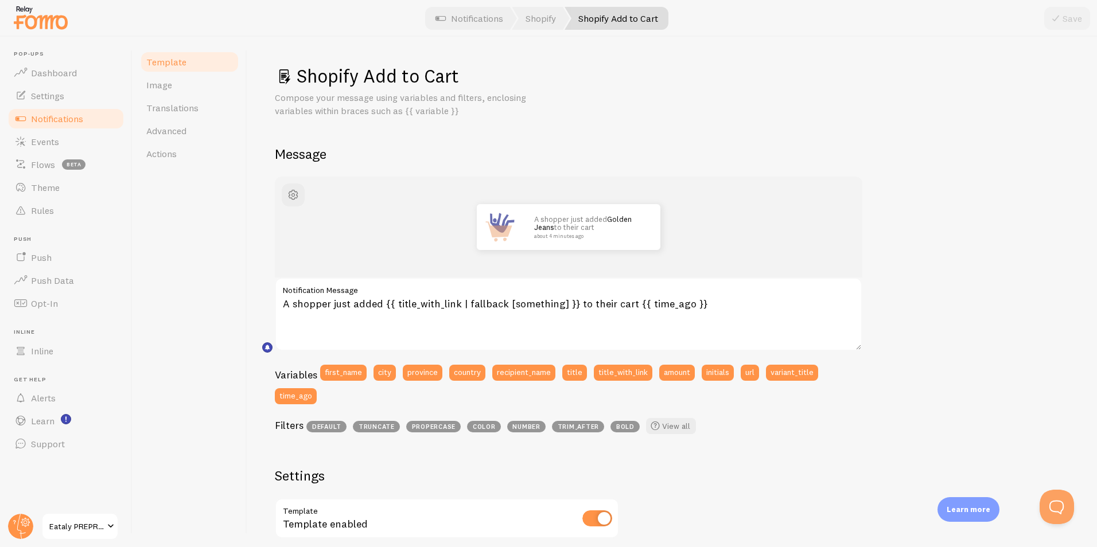
scroll to position [79, 0]
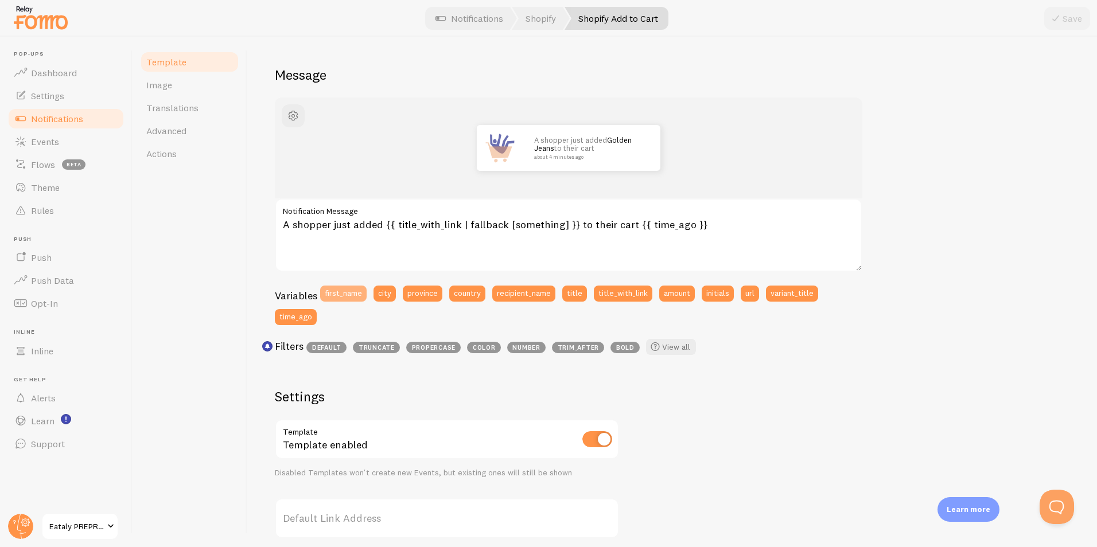
click at [348, 291] on button "first_name" at bounding box center [343, 294] width 46 height 16
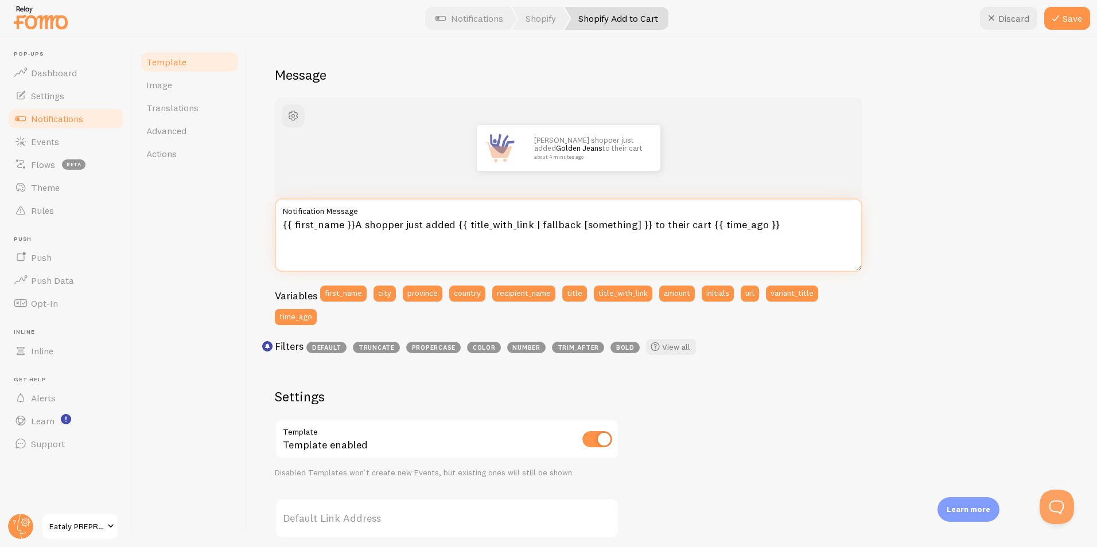
click at [399, 221] on textarea "{{ first_name }}A shopper just added {{ title_with_link | fallback [something] …" at bounding box center [568, 235] width 587 height 73
click at [399, 262] on textarea "{{ first_name }} just added {{ title_with_link | fallback [something] }} to the…" at bounding box center [568, 235] width 587 height 73
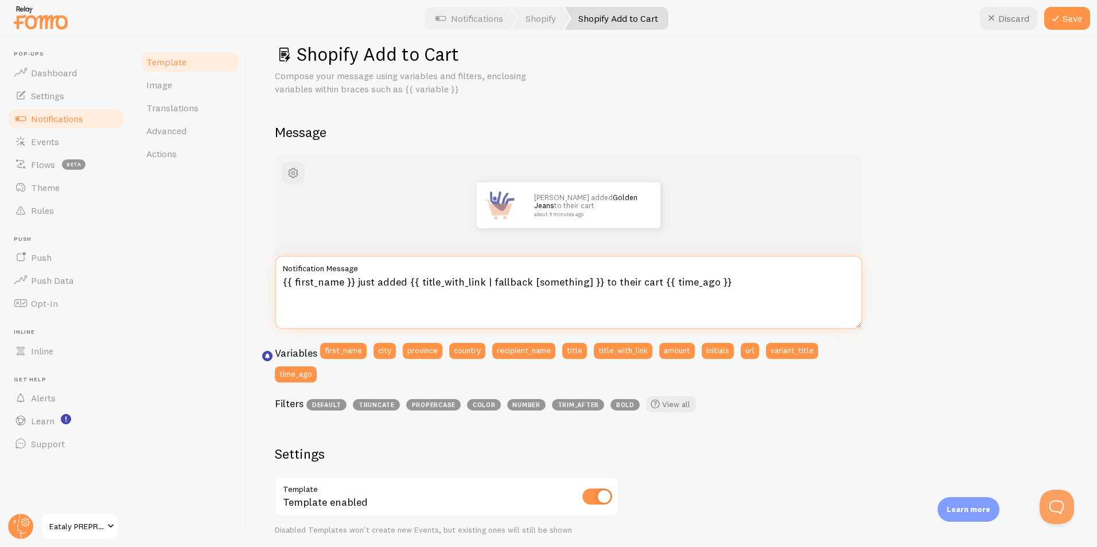
scroll to position [0, 0]
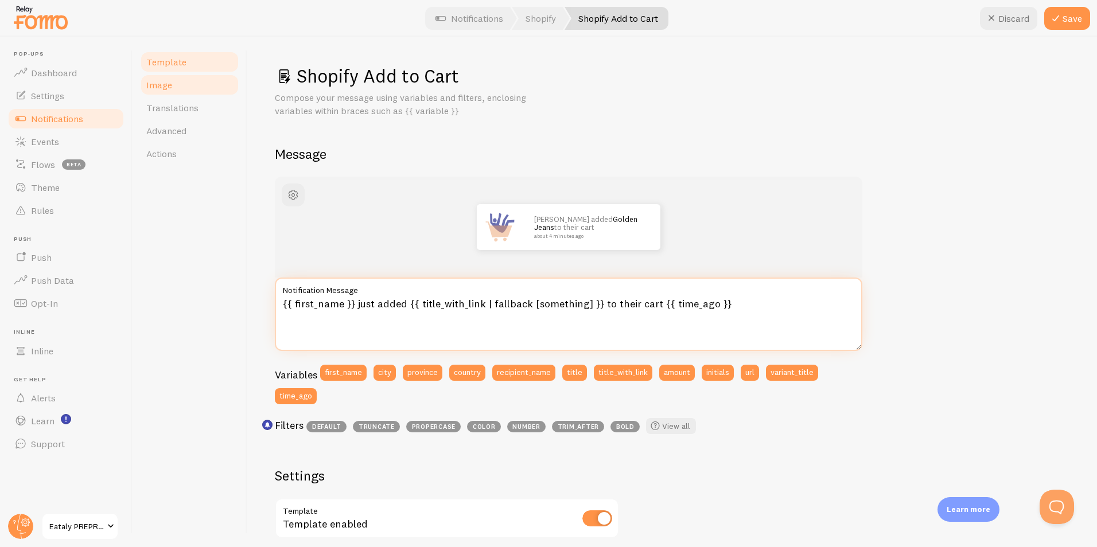
type textarea "{{ first_name }} just added {{ title_with_link | fallback [something] }} to the…"
click at [172, 82] on link "Image" at bounding box center [189, 84] width 100 height 23
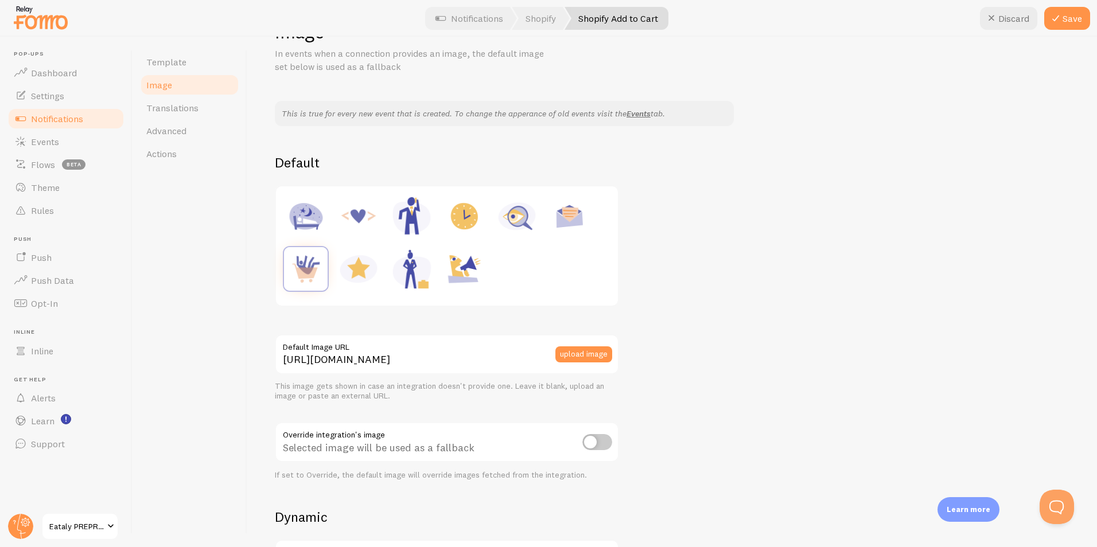
scroll to position [45, 0]
click at [180, 122] on link "Advanced" at bounding box center [189, 130] width 100 height 23
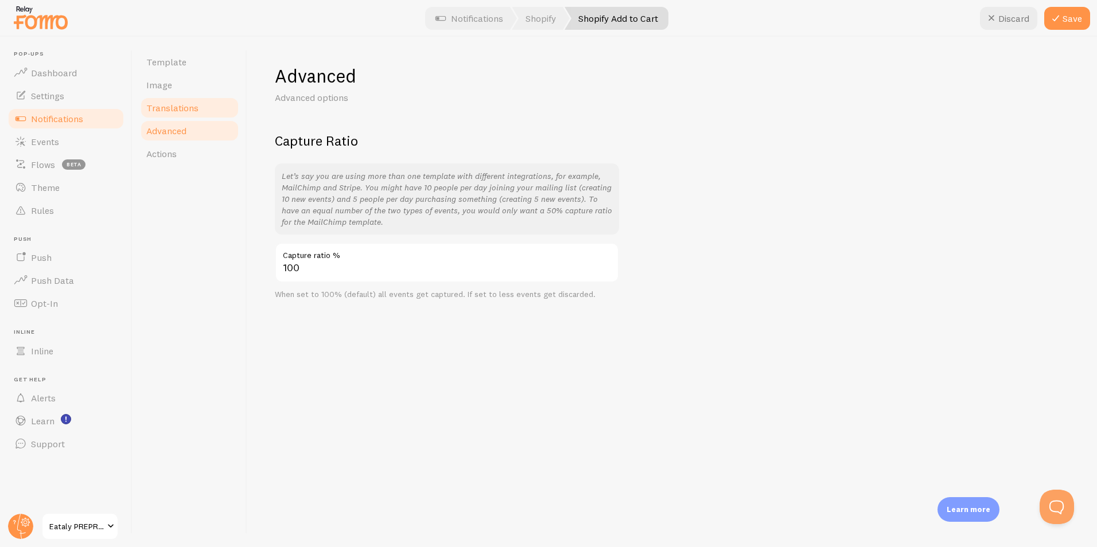
click at [181, 117] on link "Translations" at bounding box center [189, 107] width 100 height 23
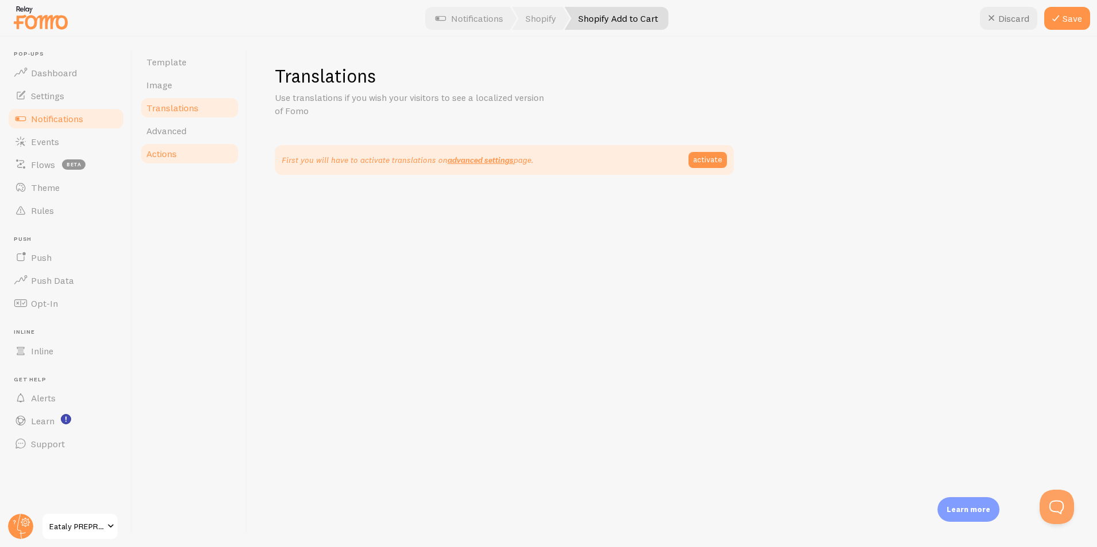
click at [177, 153] on span "Actions" at bounding box center [161, 153] width 30 height 11
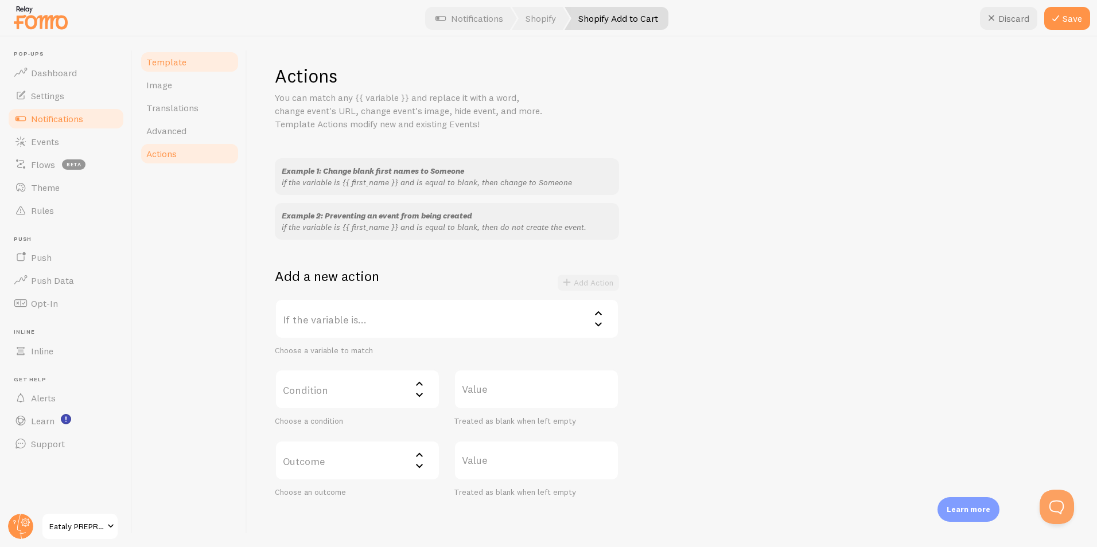
click at [159, 60] on span "Template" at bounding box center [166, 61] width 40 height 11
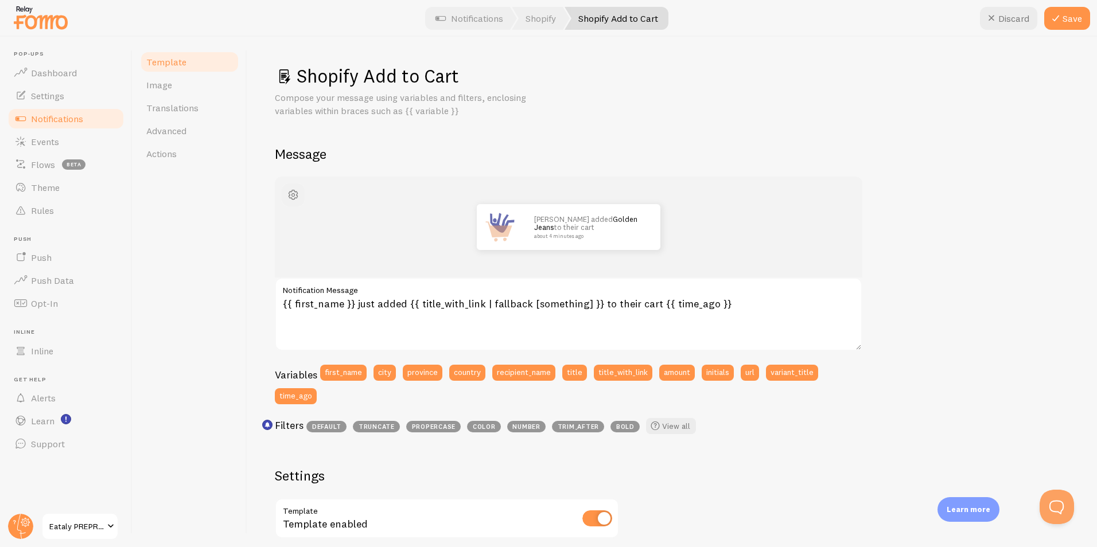
click at [291, 196] on span "button" at bounding box center [293, 195] width 14 height 14
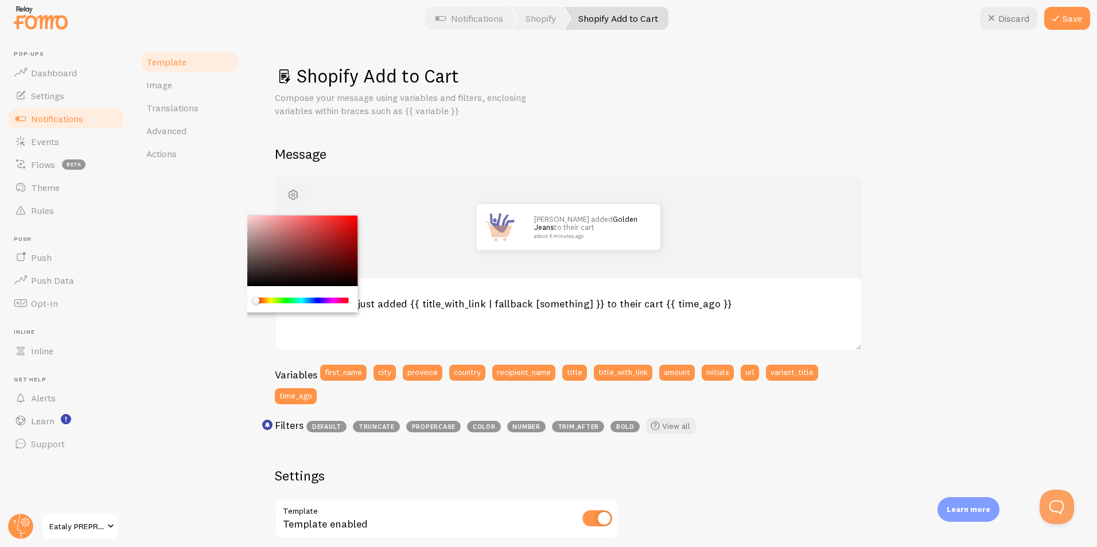
click at [291, 196] on span "button" at bounding box center [293, 195] width 14 height 14
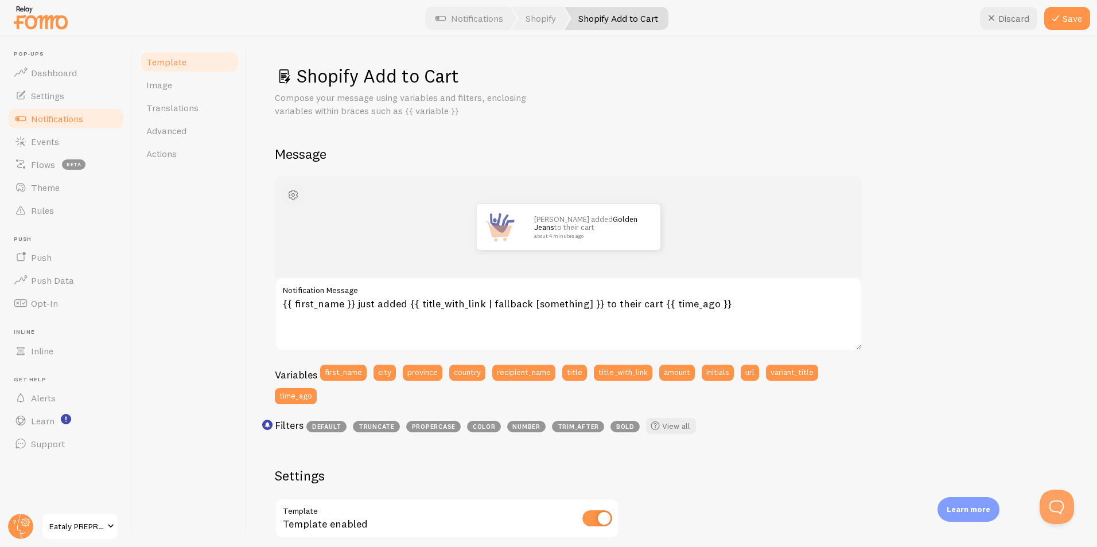
click at [291, 196] on span "button" at bounding box center [293, 195] width 14 height 14
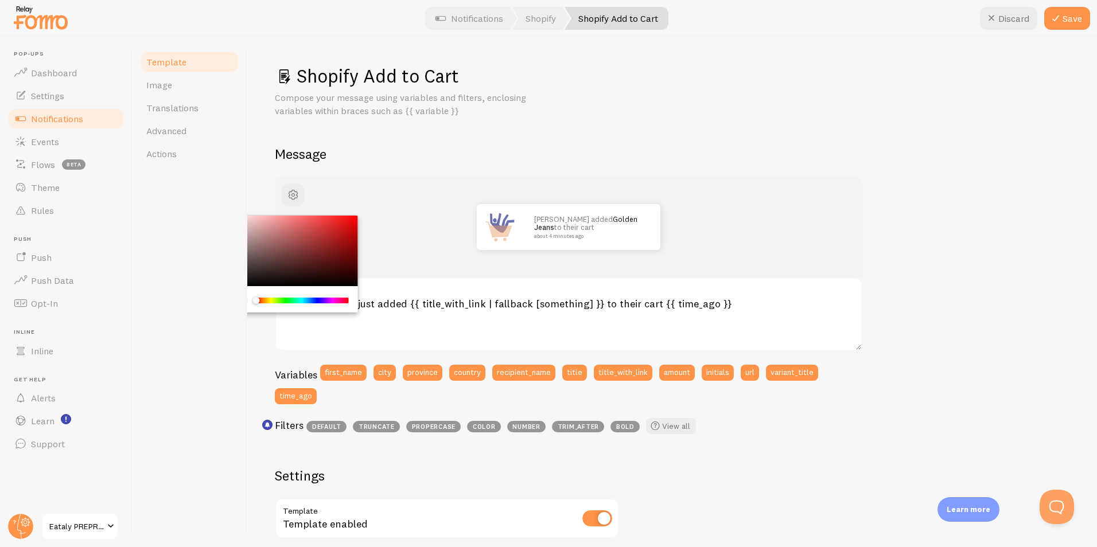
click at [224, 207] on div "Template Image Translations Advanced Actions" at bounding box center [190, 292] width 115 height 511
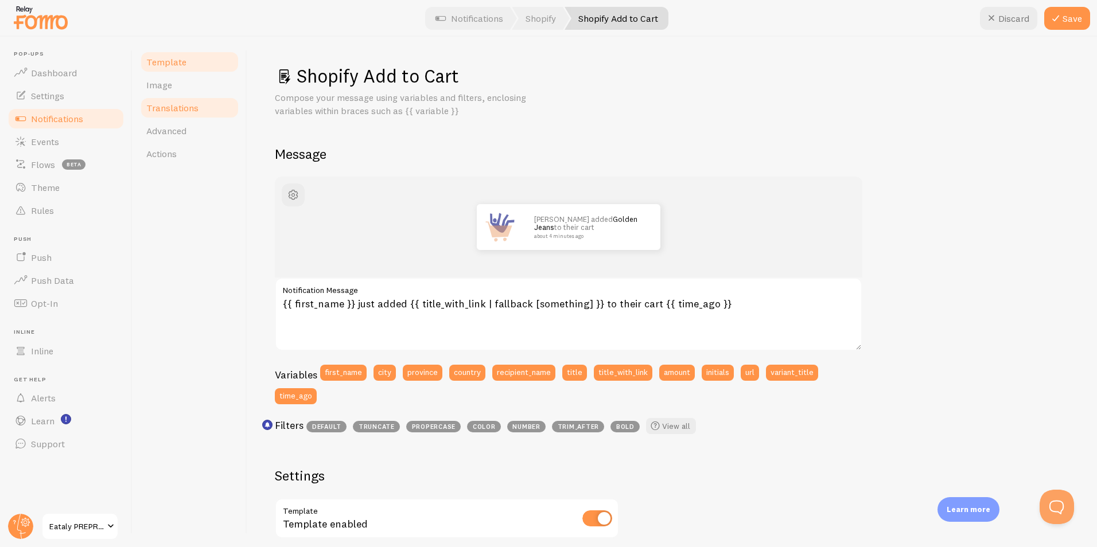
click at [179, 99] on link "Translations" at bounding box center [189, 107] width 100 height 23
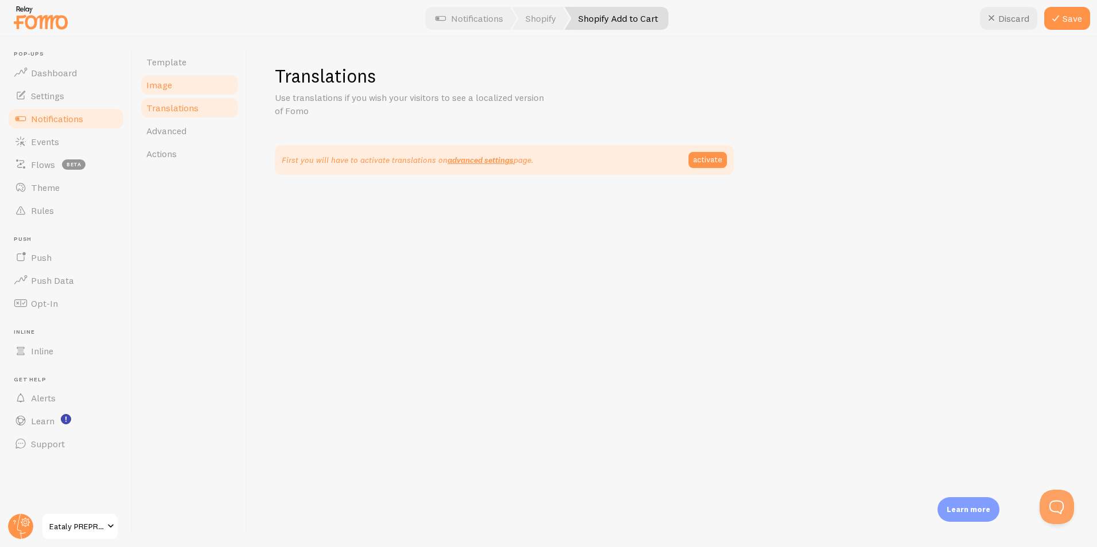
click at [164, 87] on span "Image" at bounding box center [159, 84] width 26 height 11
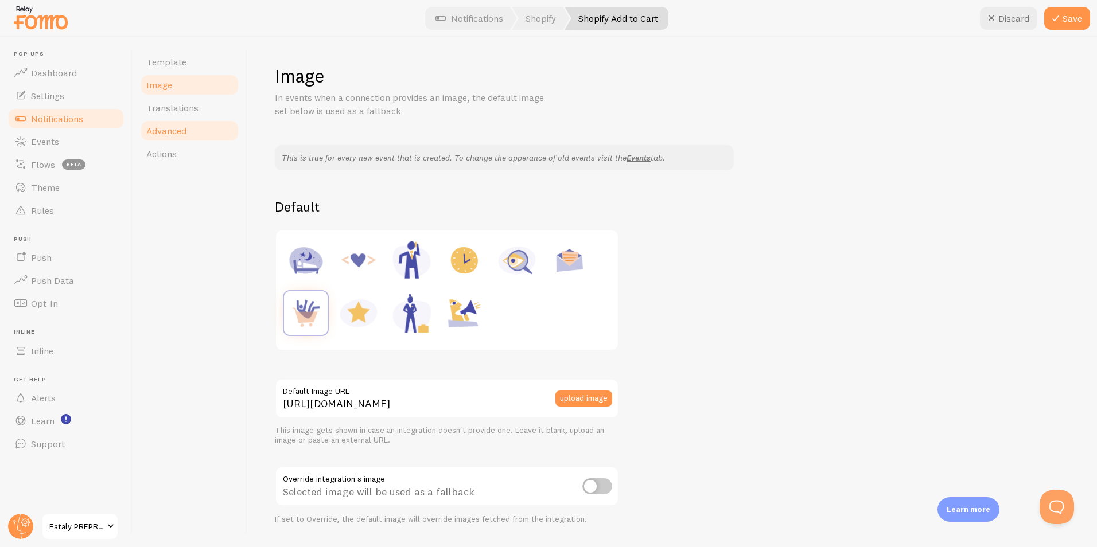
click at [161, 127] on span "Advanced" at bounding box center [166, 130] width 40 height 11
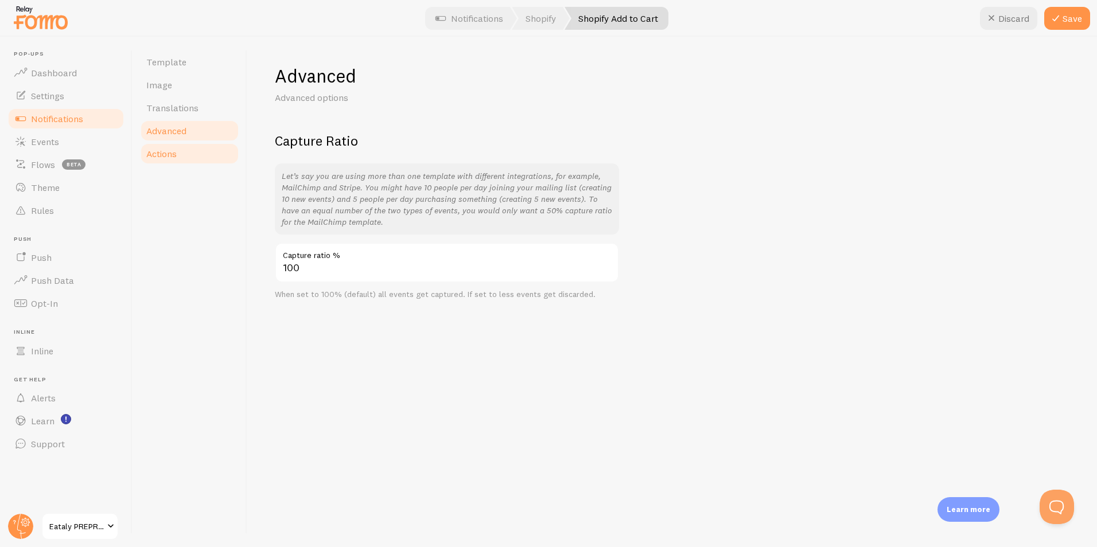
click at [160, 157] on span "Actions" at bounding box center [161, 153] width 30 height 11
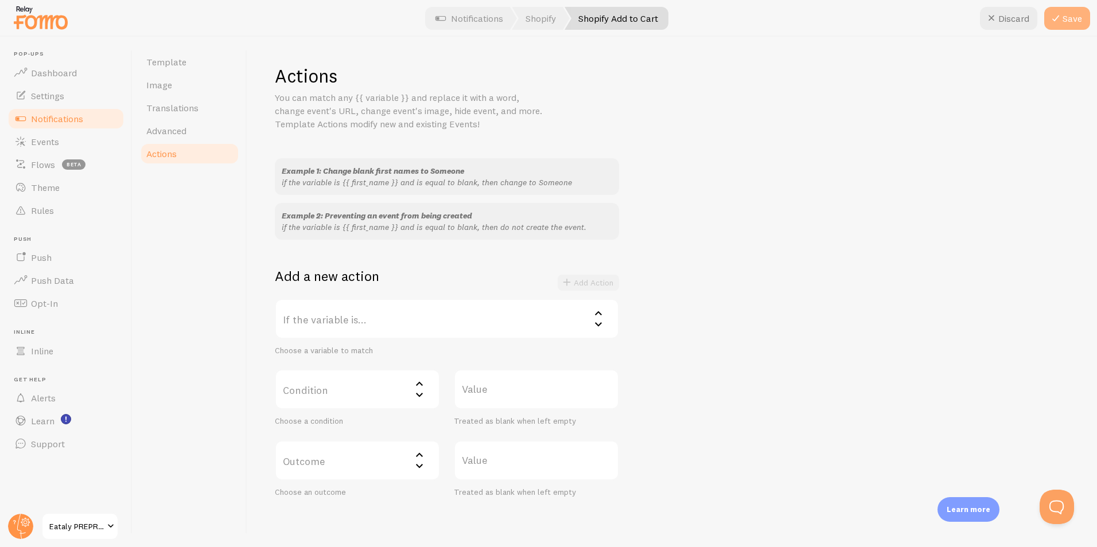
click at [1057, 25] on button "Save" at bounding box center [1067, 18] width 46 height 23
click at [459, 26] on link "Notifications" at bounding box center [469, 18] width 95 height 23
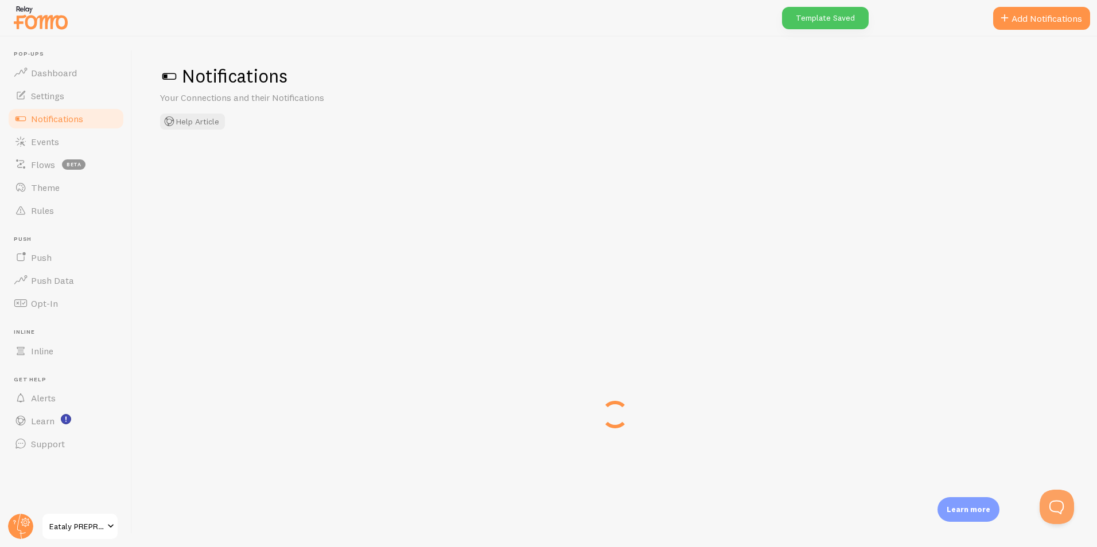
checkbox input "true"
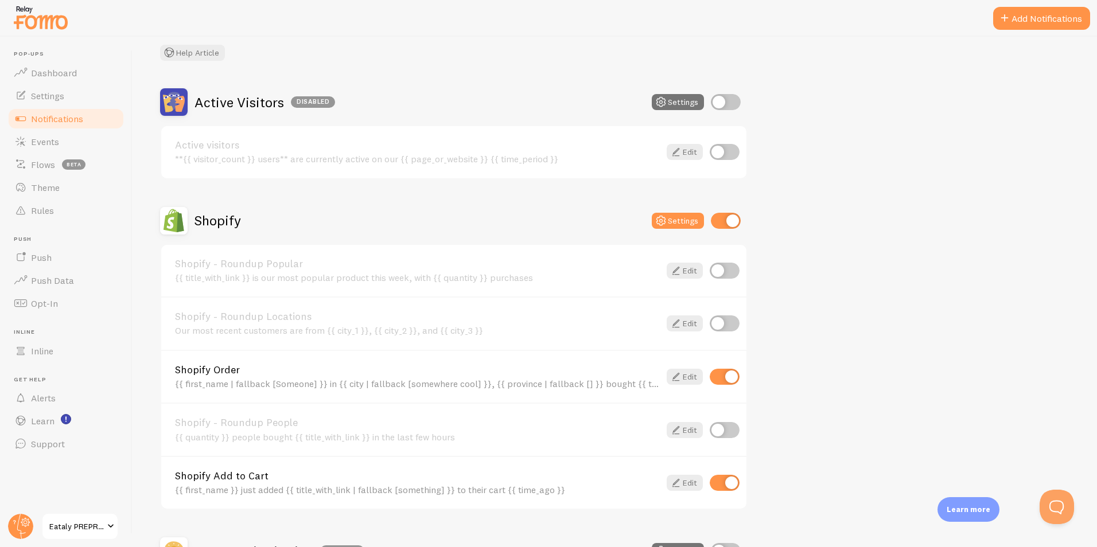
scroll to position [70, 0]
click at [723, 375] on input "checkbox" at bounding box center [725, 376] width 30 height 16
checkbox input "false"
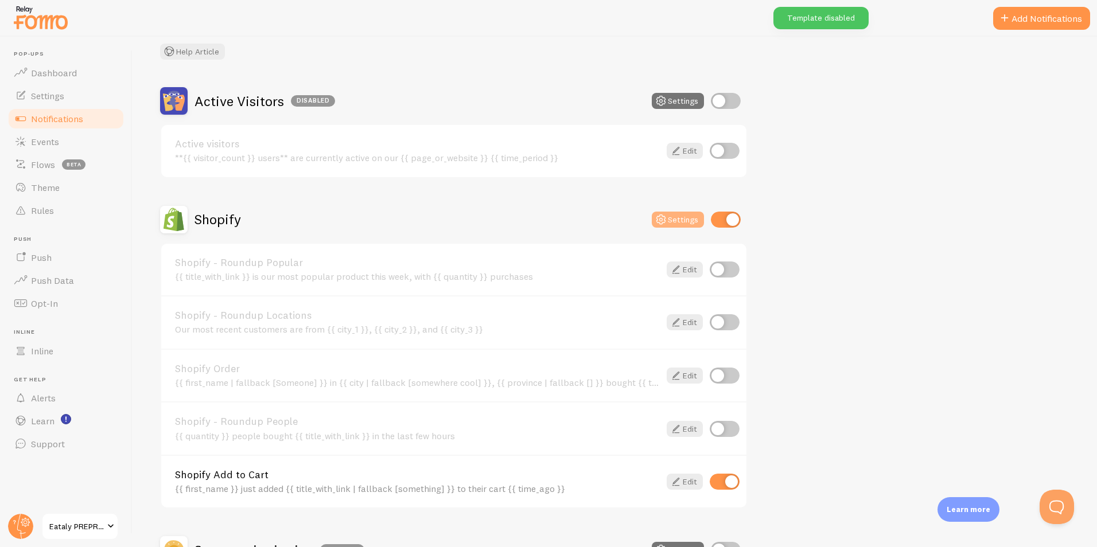
click at [690, 220] on button "Settings" at bounding box center [678, 220] width 52 height 16
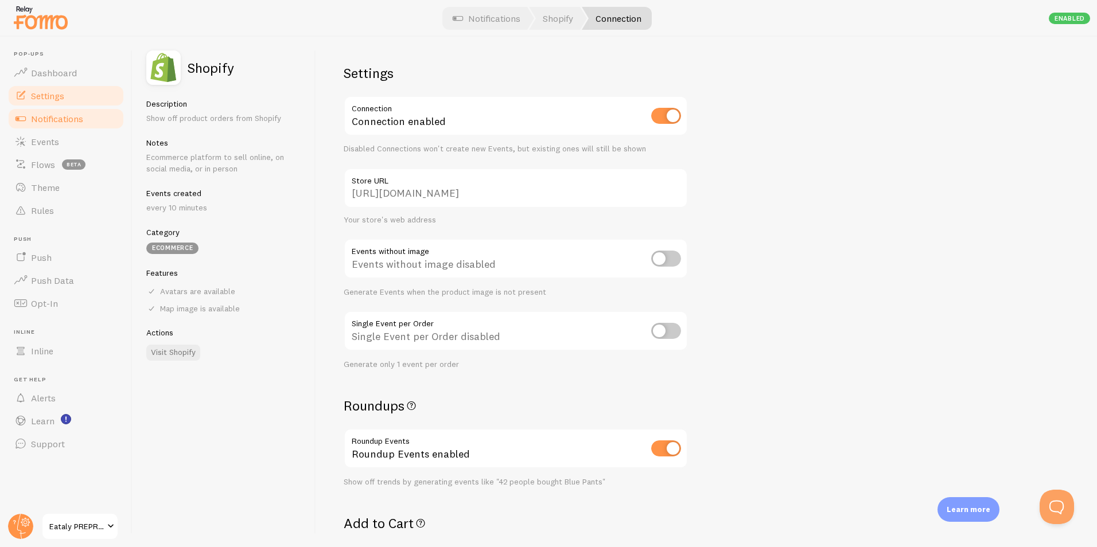
click at [72, 103] on link "Settings" at bounding box center [66, 95] width 118 height 23
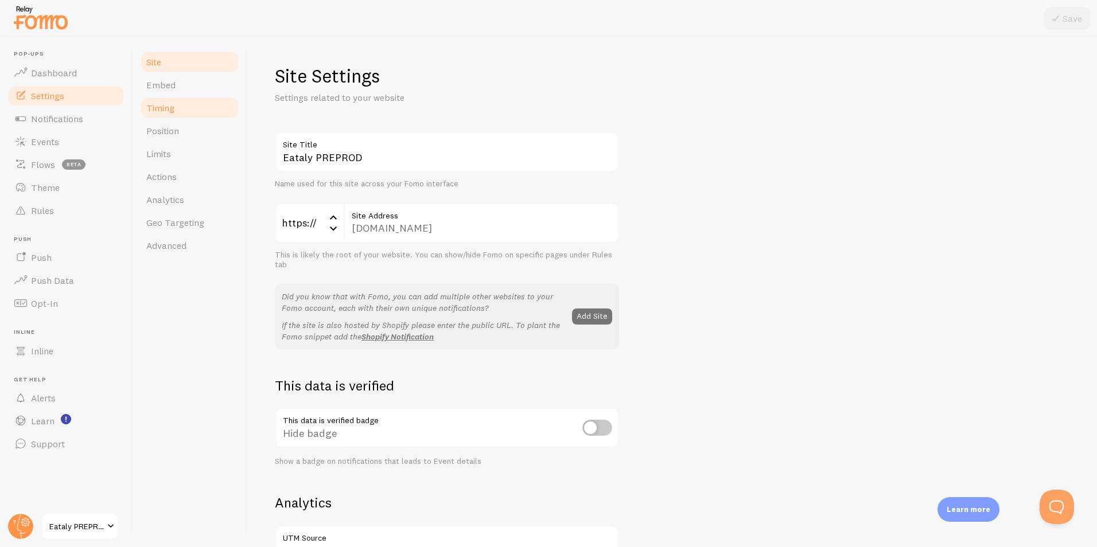
click at [172, 106] on span "Timing" at bounding box center [160, 107] width 28 height 11
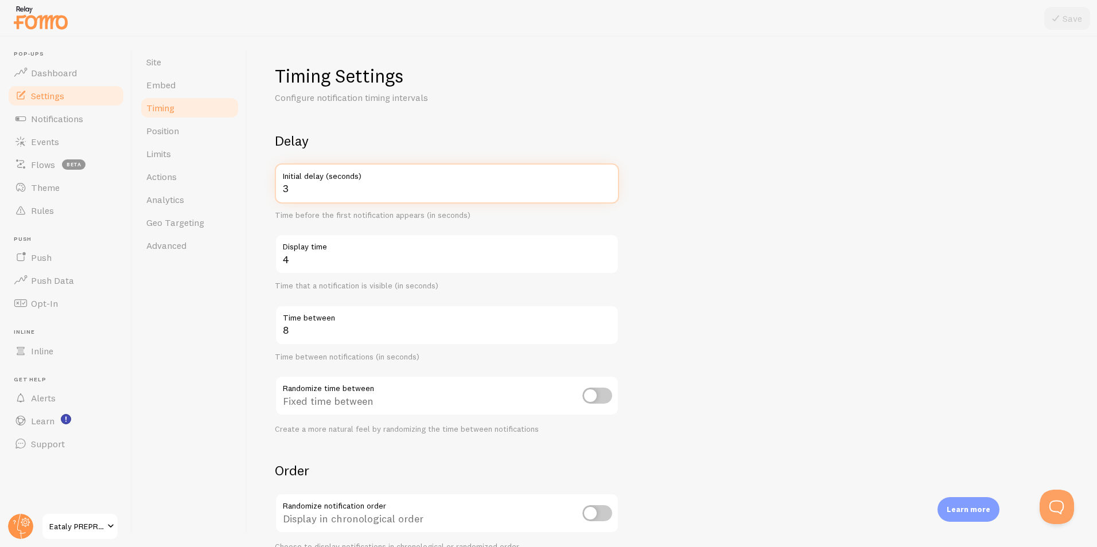
click at [299, 192] on input "3" at bounding box center [447, 184] width 344 height 40
type input "10"
click at [465, 151] on div "Delay 10 Initial delay (seconds) Time before the first notification appears (in…" at bounding box center [447, 283] width 344 height 302
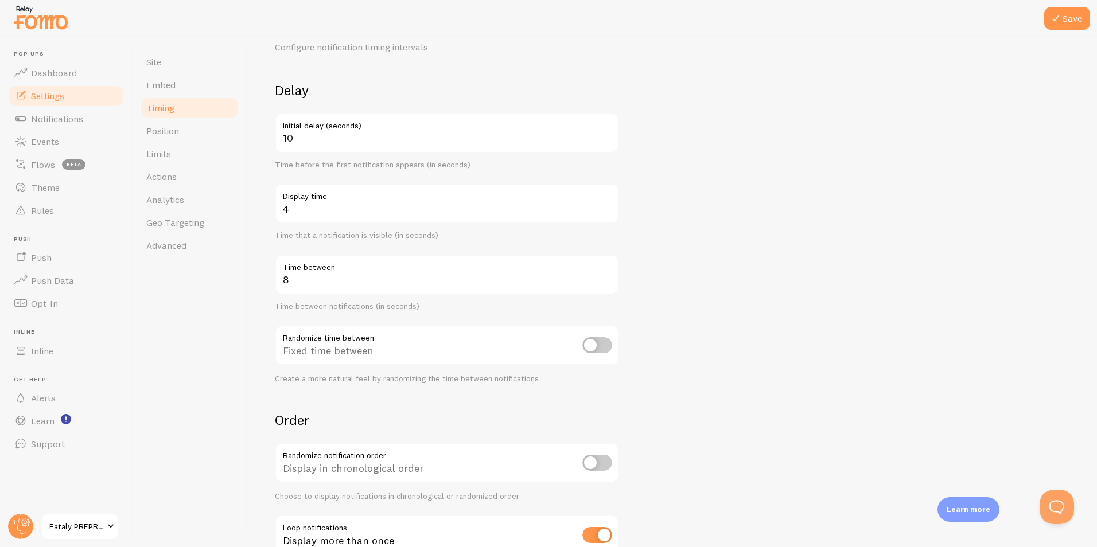
scroll to position [52, 0]
click at [184, 157] on link "Limits" at bounding box center [189, 153] width 100 height 23
click at [1070, 10] on button "Save" at bounding box center [1067, 18] width 46 height 23
click at [186, 165] on link "Limits" at bounding box center [189, 153] width 100 height 23
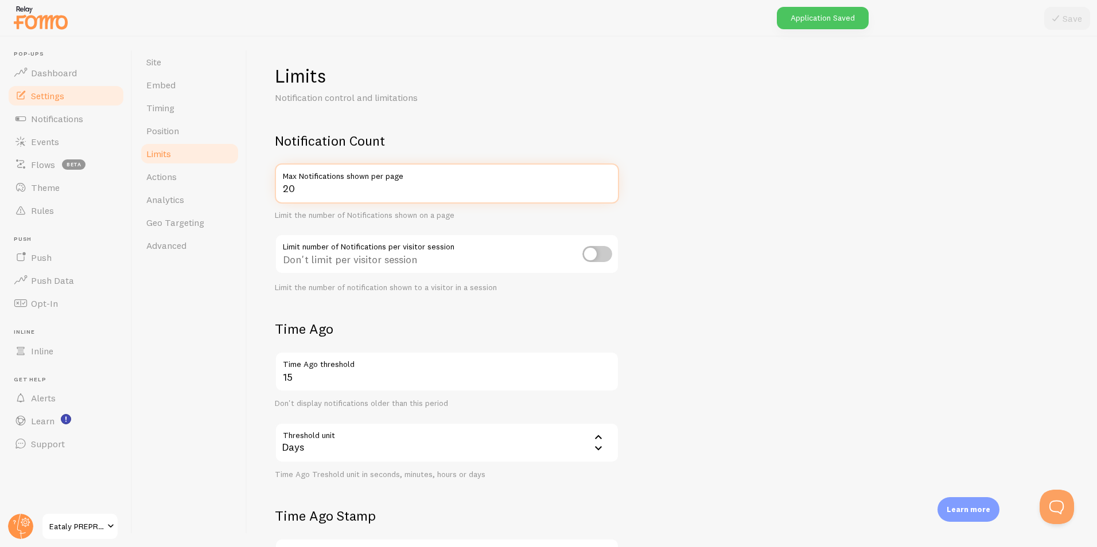
click at [305, 193] on input "20" at bounding box center [447, 184] width 344 height 40
type input "2"
type input "1"
type input "2"
click at [812, 173] on form "Notification Count 2 Max Notifications shown per page Limit the number of Notif…" at bounding box center [672, 399] width 795 height 535
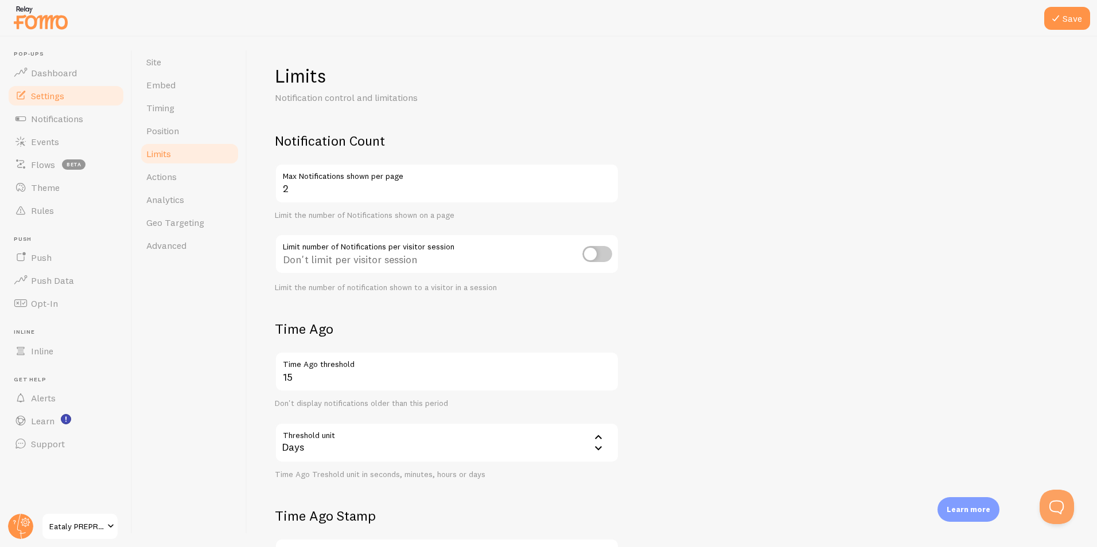
click at [595, 261] on input "checkbox" at bounding box center [597, 254] width 30 height 16
checkbox input "true"
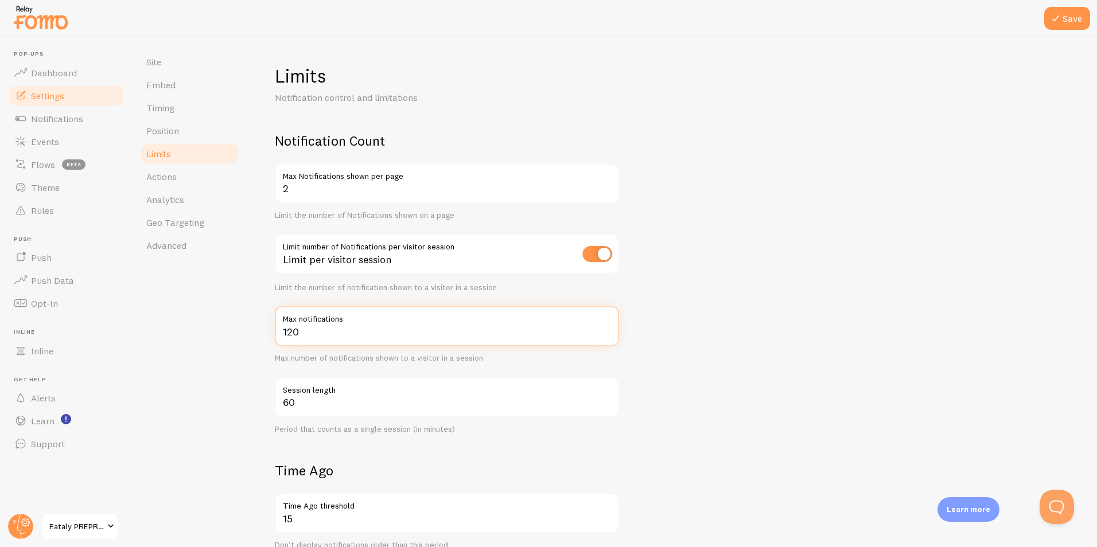
click at [337, 333] on input "120" at bounding box center [447, 326] width 344 height 40
type input "1"
type input "5"
click at [660, 361] on form "Notification Count 2 Max Notifications shown per page Limit the number of Notif…" at bounding box center [672, 470] width 795 height 676
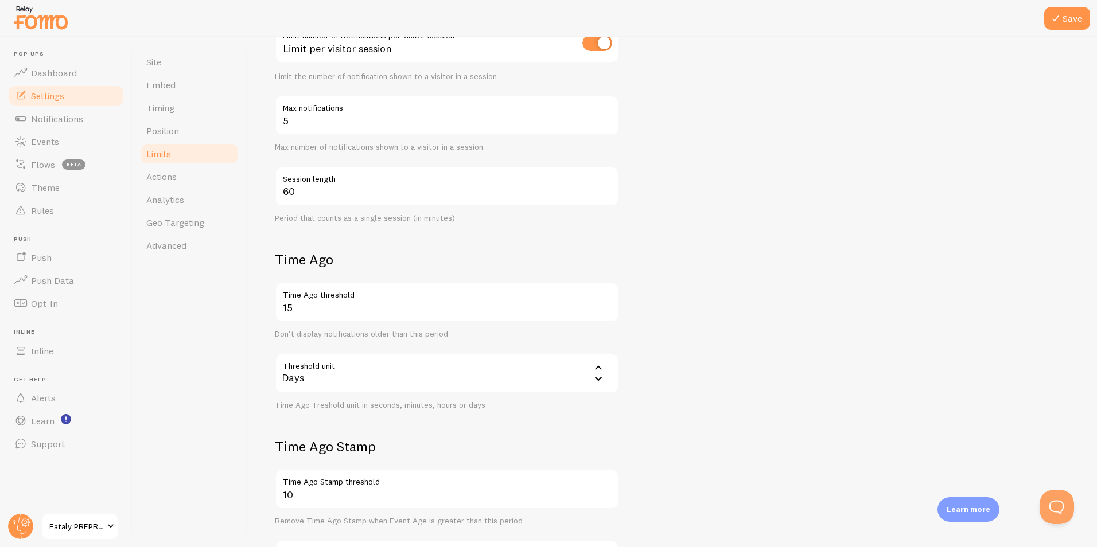
scroll to position [212, 0]
click at [285, 312] on input "15" at bounding box center [447, 301] width 344 height 40
click at [299, 308] on input "15" at bounding box center [447, 301] width 344 height 40
type input "1"
type input "7"
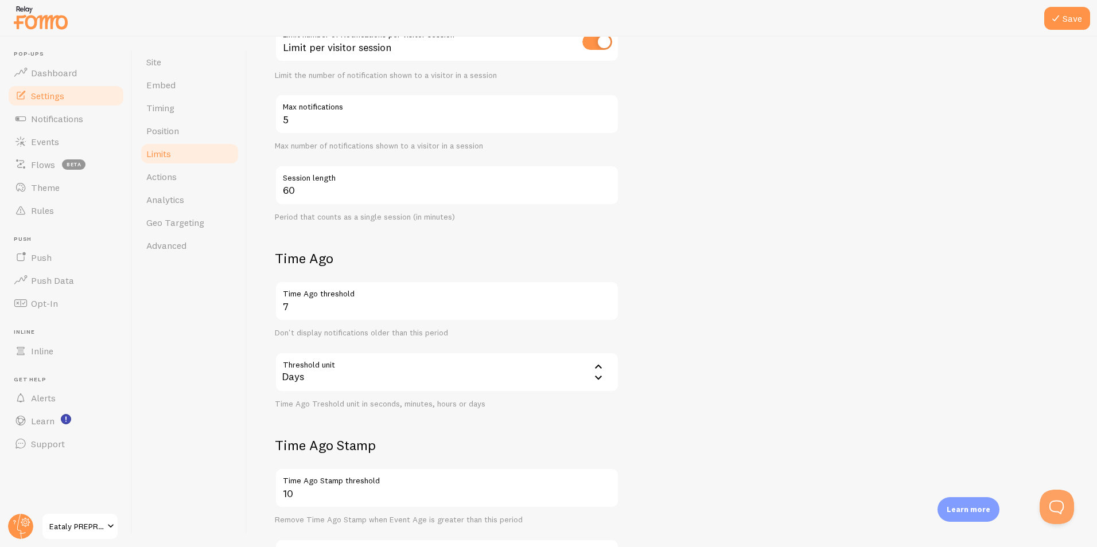
click at [813, 335] on form "Notification Count 2 Max Notifications shown per page Limit the number of Notif…" at bounding box center [672, 258] width 795 height 676
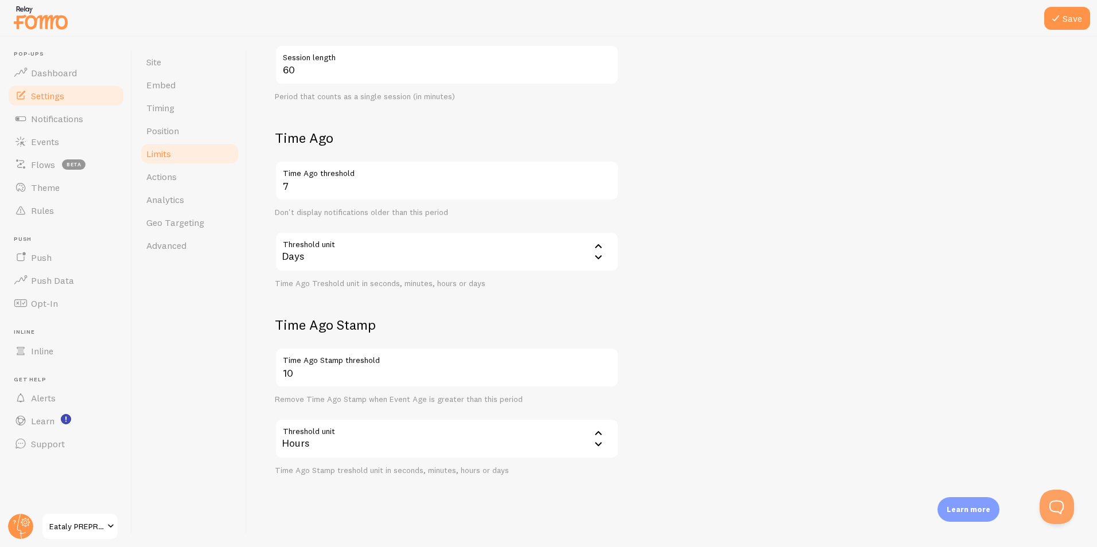
scroll to position [335, 0]
drag, startPoint x: 196, startPoint y: 172, endPoint x: 660, endPoint y: 47, distance: 480.7
click at [196, 172] on link "Actions" at bounding box center [189, 176] width 100 height 23
click at [1081, 11] on button "Save" at bounding box center [1067, 18] width 46 height 23
click at [179, 183] on link "Actions" at bounding box center [189, 176] width 100 height 23
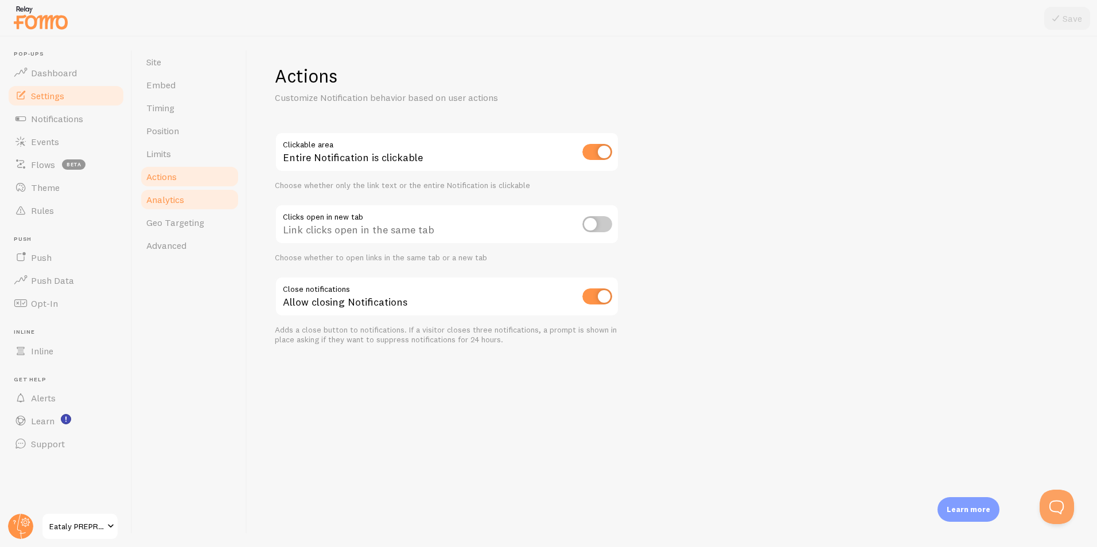
click at [179, 194] on span "Analytics" at bounding box center [165, 199] width 38 height 11
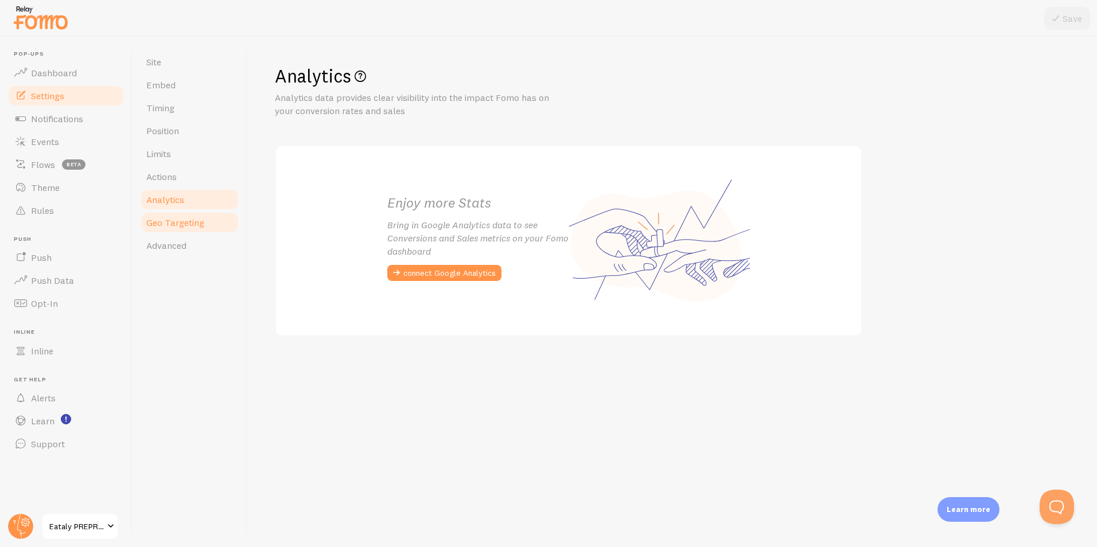
click at [184, 216] on link "Geo Targeting" at bounding box center [189, 222] width 100 height 23
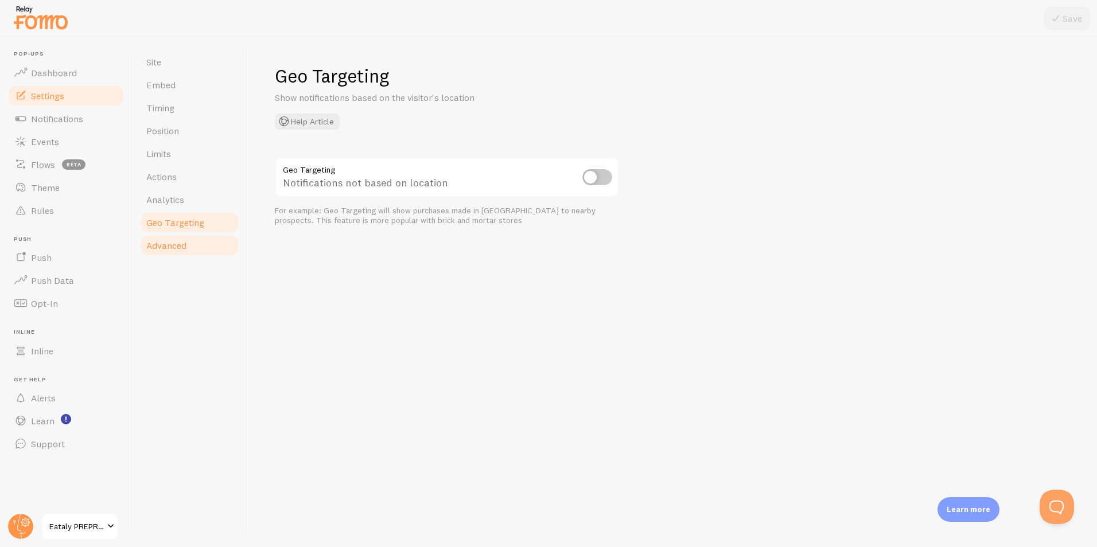
click at [195, 248] on link "Advanced" at bounding box center [189, 245] width 100 height 23
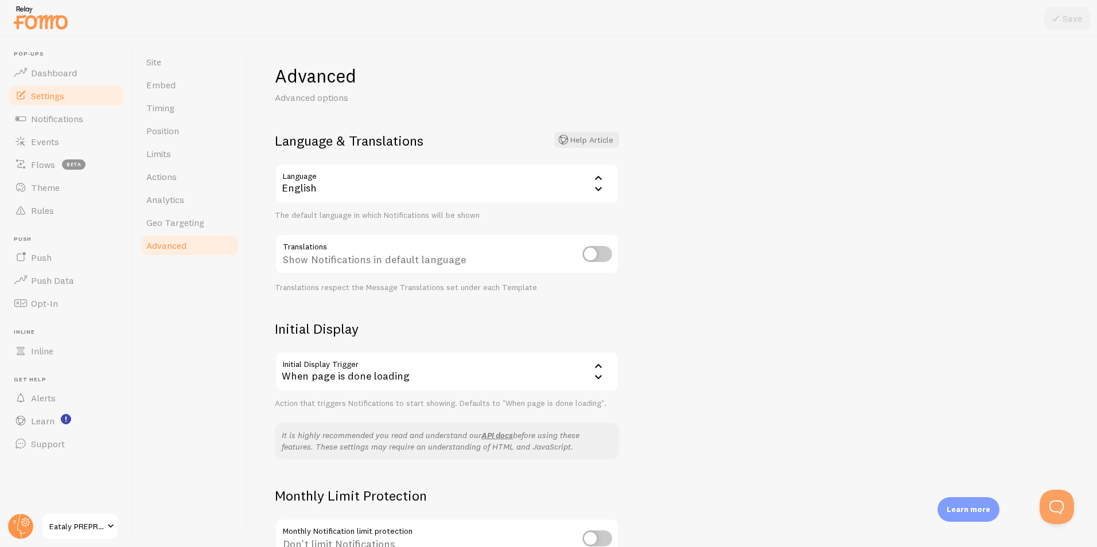
click at [321, 206] on div "Language en English English Arabic Bulgarian Catalan Chinese Croatian Danish Du…" at bounding box center [447, 192] width 344 height 57
click at [332, 188] on div "English" at bounding box center [447, 184] width 344 height 40
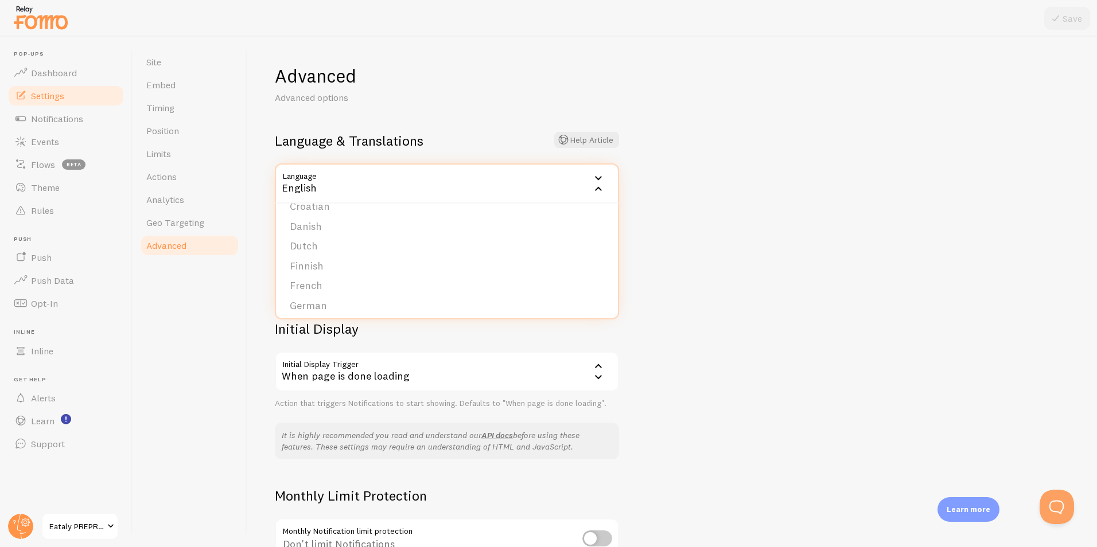
scroll to position [115, 0]
click at [316, 283] on li "French" at bounding box center [447, 283] width 342 height 20
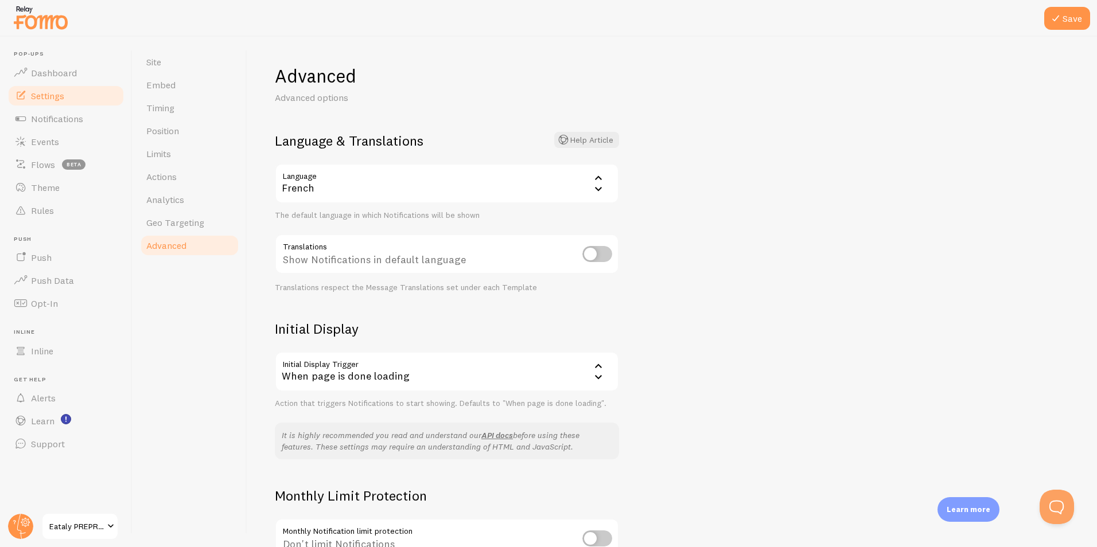
click at [663, 237] on div "Advanced Advanced options Language & Translations Help Article Language fr Fren…" at bounding box center [672, 292] width 850 height 511
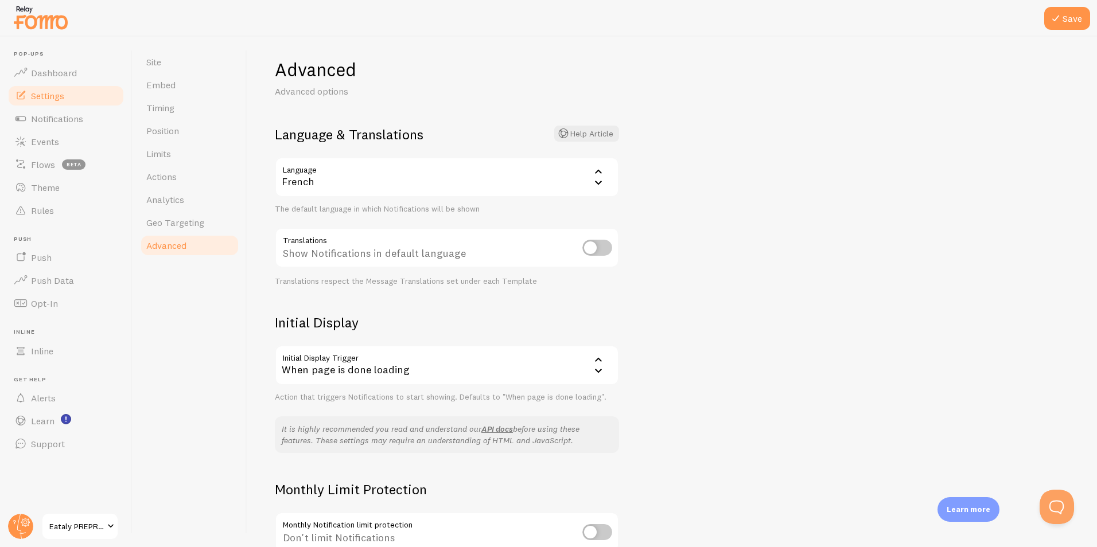
scroll to position [0, 0]
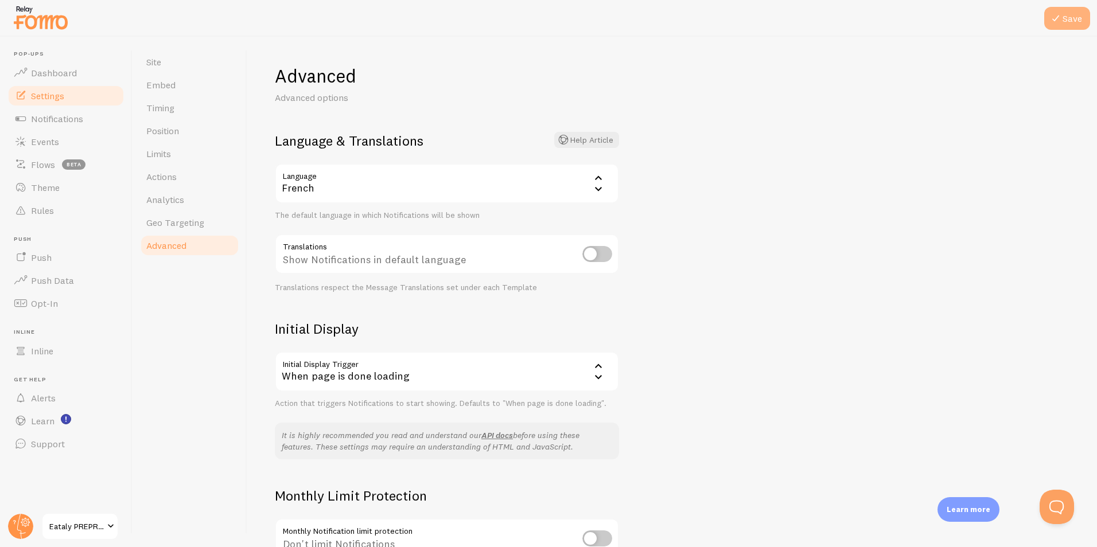
click at [1060, 21] on icon at bounding box center [1056, 18] width 14 height 14
click at [192, 65] on link "Site" at bounding box center [189, 61] width 100 height 23
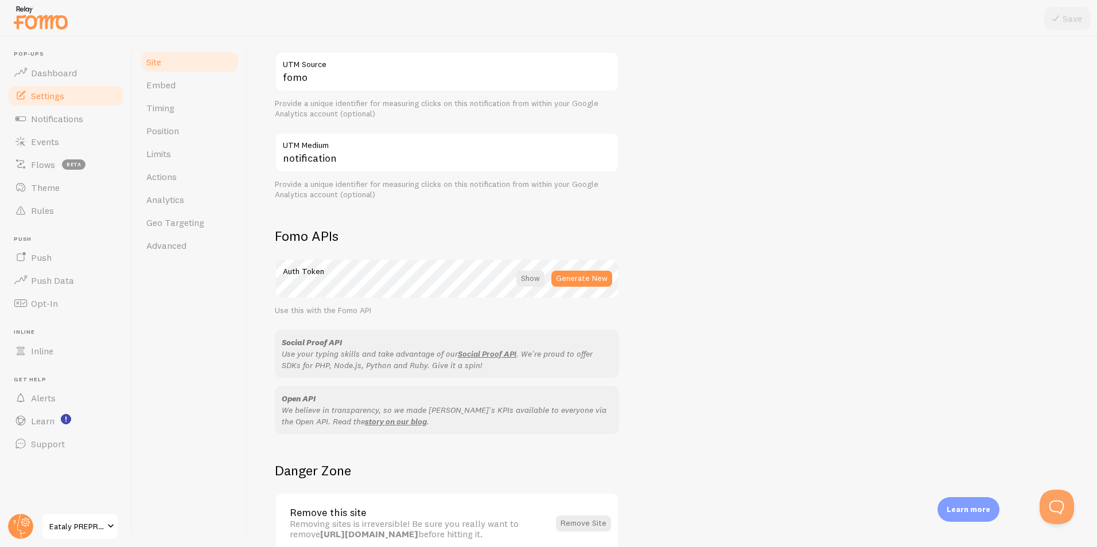
scroll to position [547, 0]
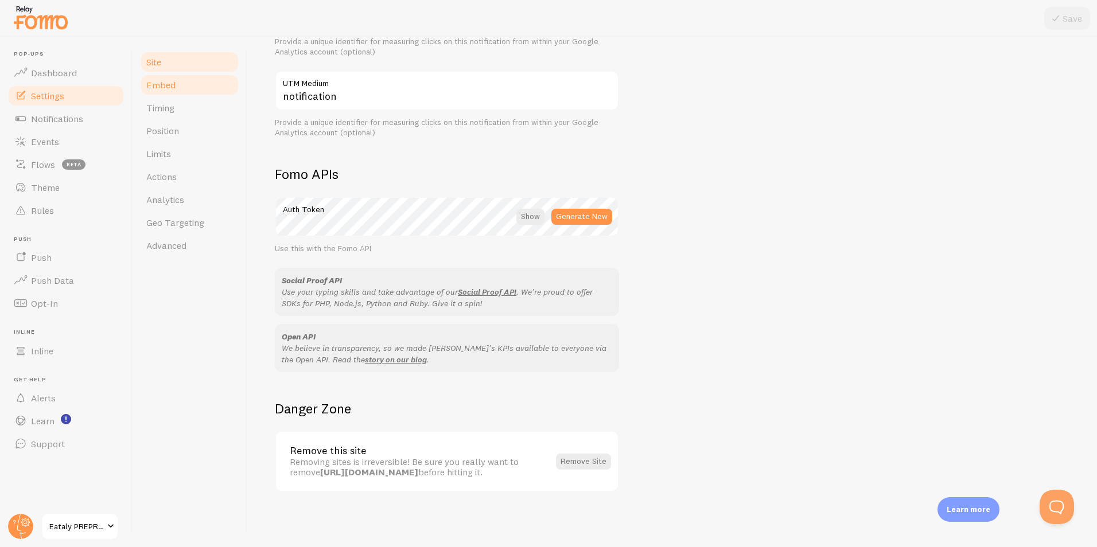
click at [190, 85] on link "Embed" at bounding box center [189, 84] width 100 height 23
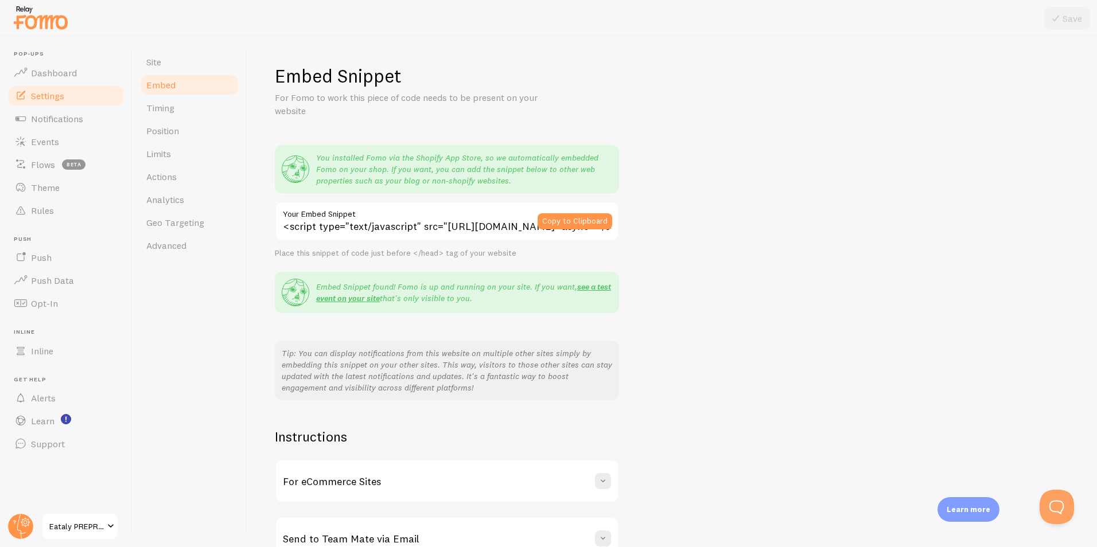
scroll to position [68, 0]
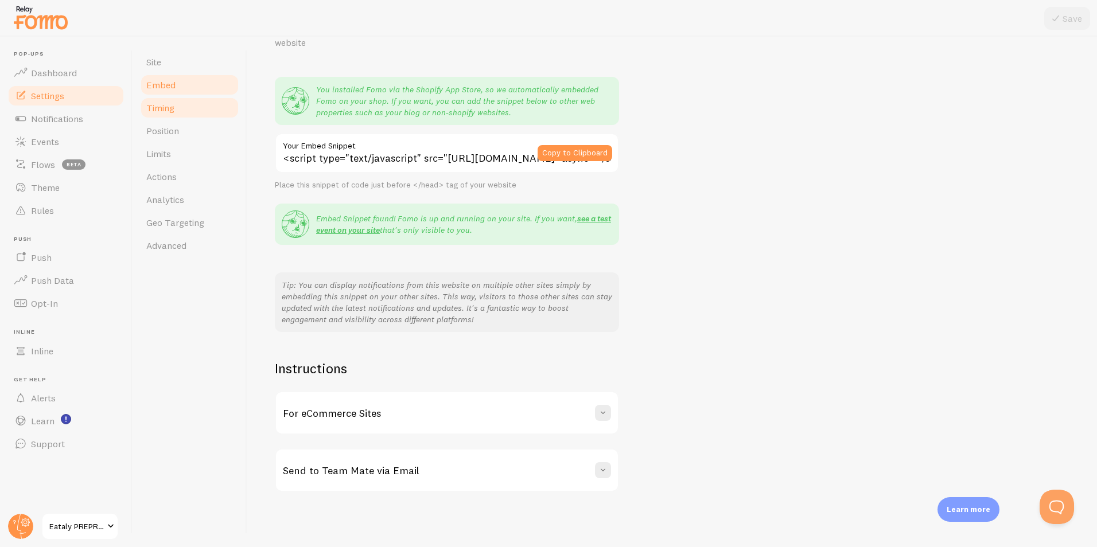
click at [186, 103] on link "Timing" at bounding box center [189, 107] width 100 height 23
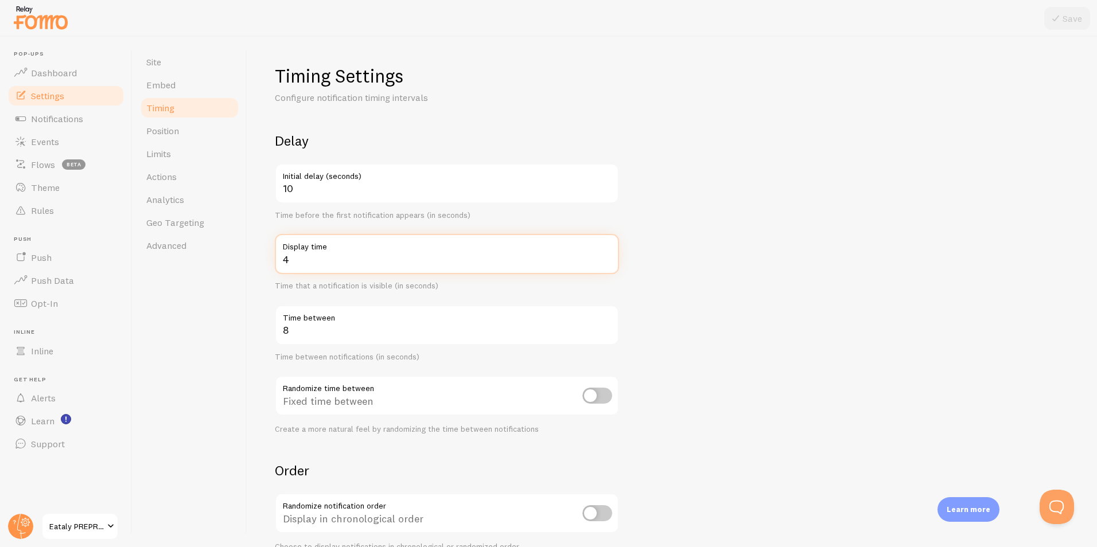
click at [319, 254] on input "4" at bounding box center [447, 254] width 344 height 40
type input "5"
click at [843, 247] on form "Delay 10 Initial delay (seconds) Time before the first notification appears (in…" at bounding box center [672, 378] width 795 height 492
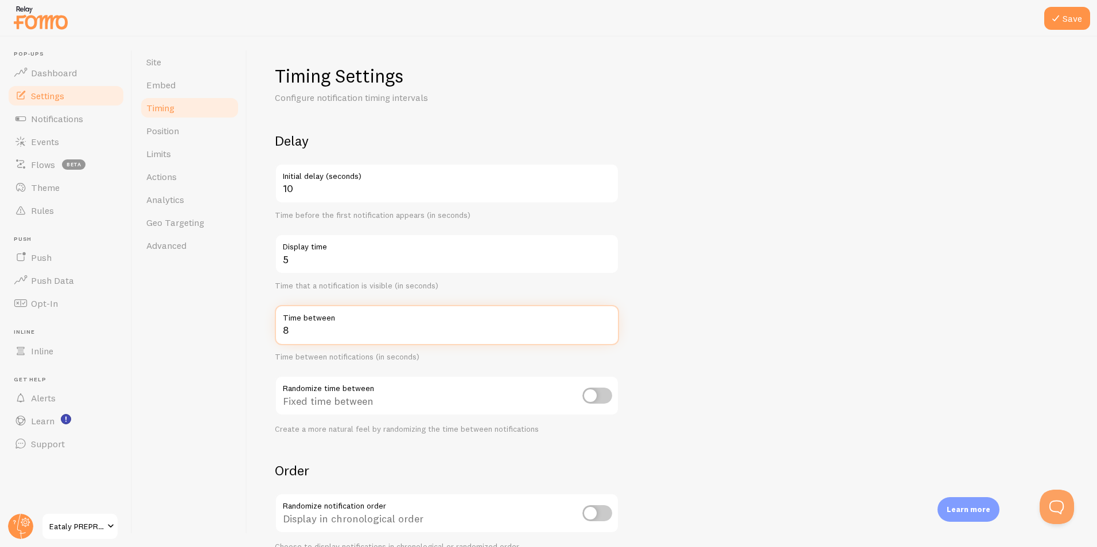
click at [328, 328] on input "8" at bounding box center [447, 325] width 344 height 40
type input "30"
click at [710, 296] on form "Delay 10 Initial delay (seconds) Time before the first notification appears (in…" at bounding box center [672, 378] width 795 height 492
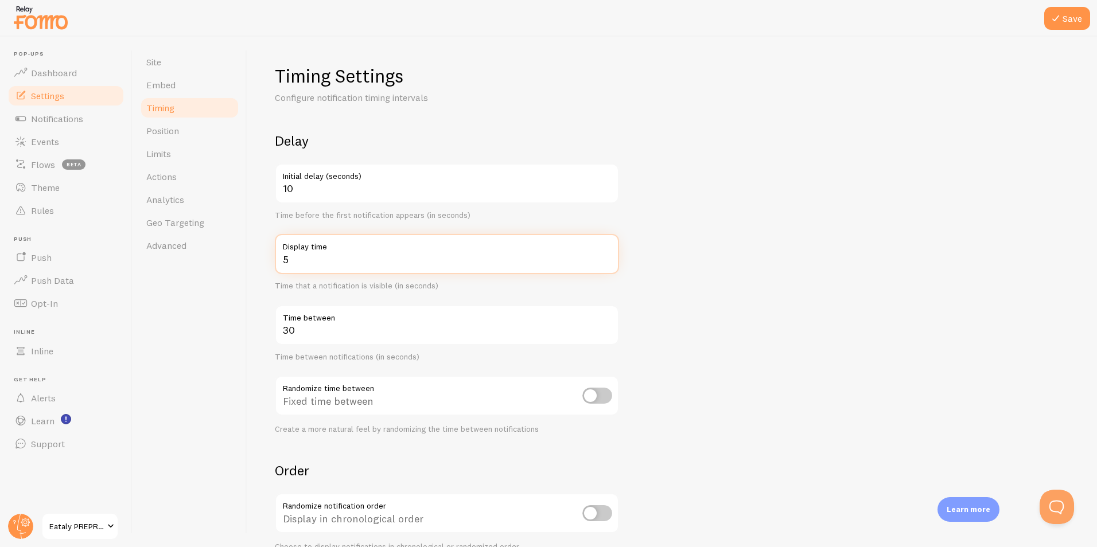
click at [308, 262] on input "5" at bounding box center [447, 254] width 344 height 40
type input "10"
click at [666, 299] on form "Delay 10 Initial delay (seconds) Time before the first notification appears (in…" at bounding box center [672, 378] width 795 height 492
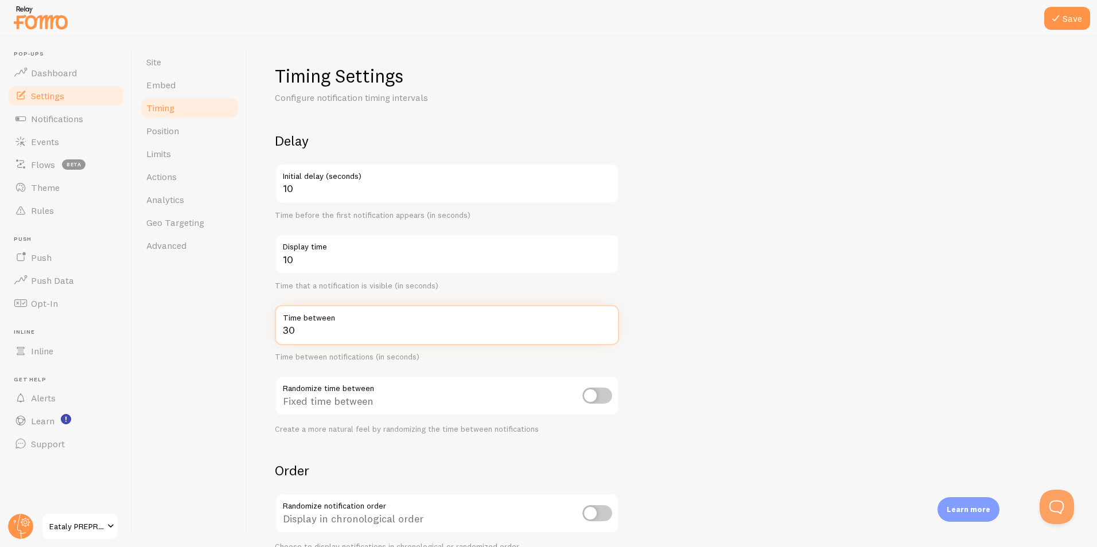
click at [356, 334] on input "30" at bounding box center [447, 325] width 344 height 40
type input "3"
type input "90"
click at [707, 285] on form "Delay 10 Initial delay (seconds) Time before the first notification appears (in…" at bounding box center [672, 378] width 795 height 492
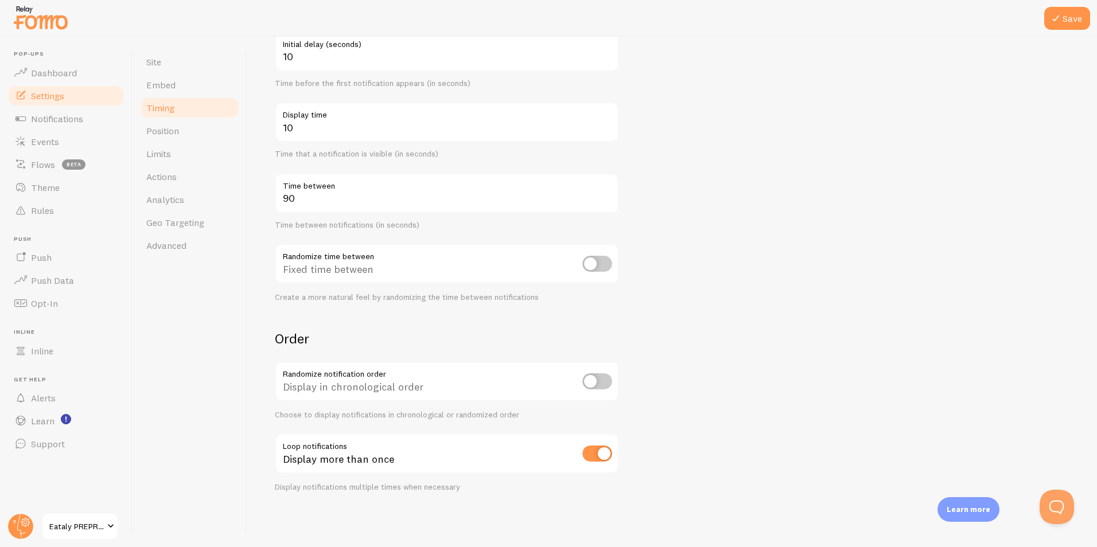
scroll to position [132, 0]
click at [198, 142] on link "Position" at bounding box center [189, 130] width 100 height 23
click at [1067, 15] on button "Save" at bounding box center [1067, 18] width 46 height 23
click at [194, 128] on link "Position" at bounding box center [189, 130] width 100 height 23
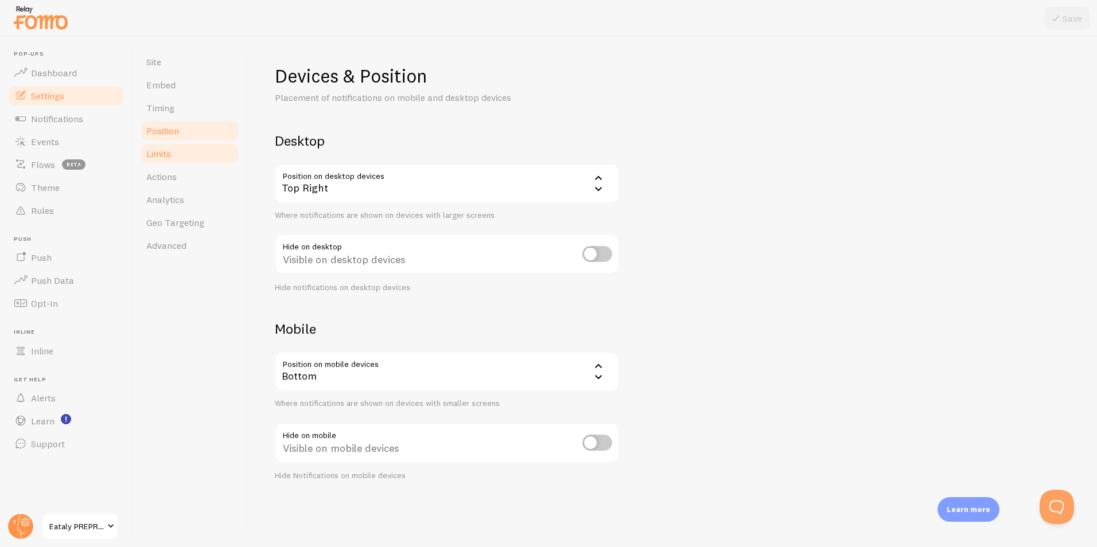
click at [210, 162] on link "Limits" at bounding box center [189, 153] width 100 height 23
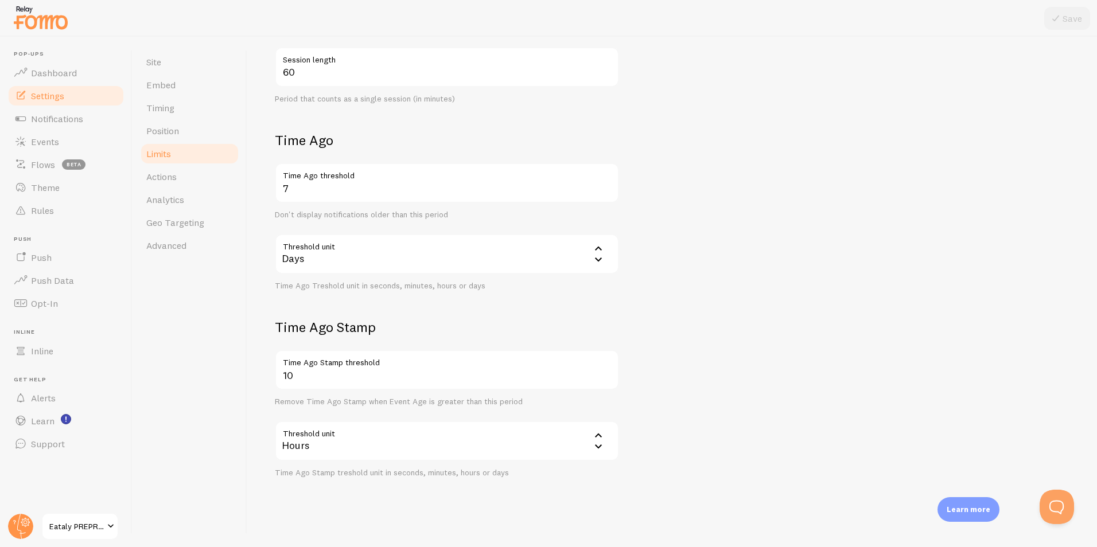
scroll to position [338, 0]
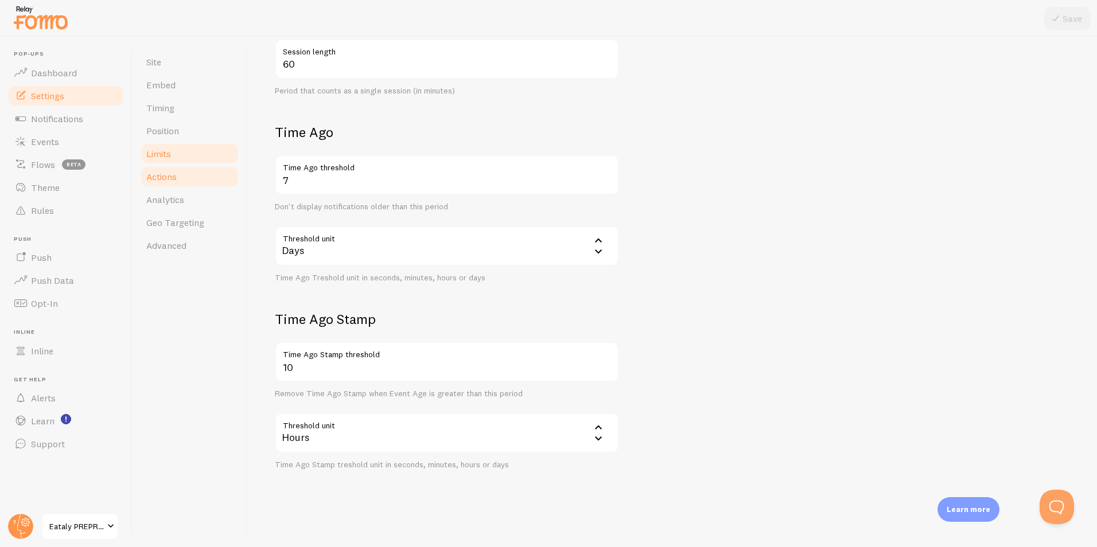
click at [205, 176] on link "Actions" at bounding box center [189, 176] width 100 height 23
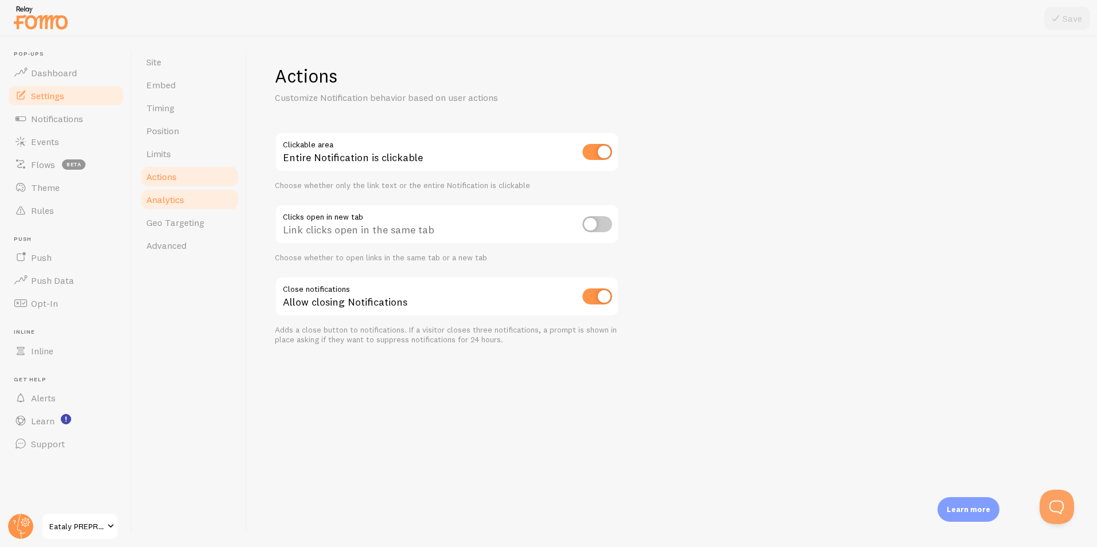
click at [202, 193] on link "Analytics" at bounding box center [189, 199] width 100 height 23
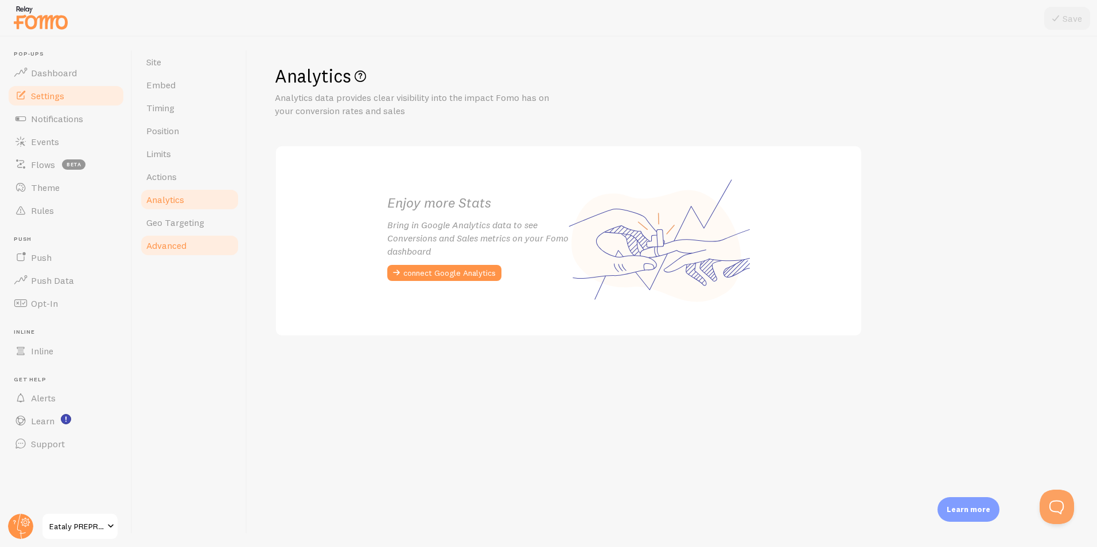
click at [193, 238] on link "Advanced" at bounding box center [189, 245] width 100 height 23
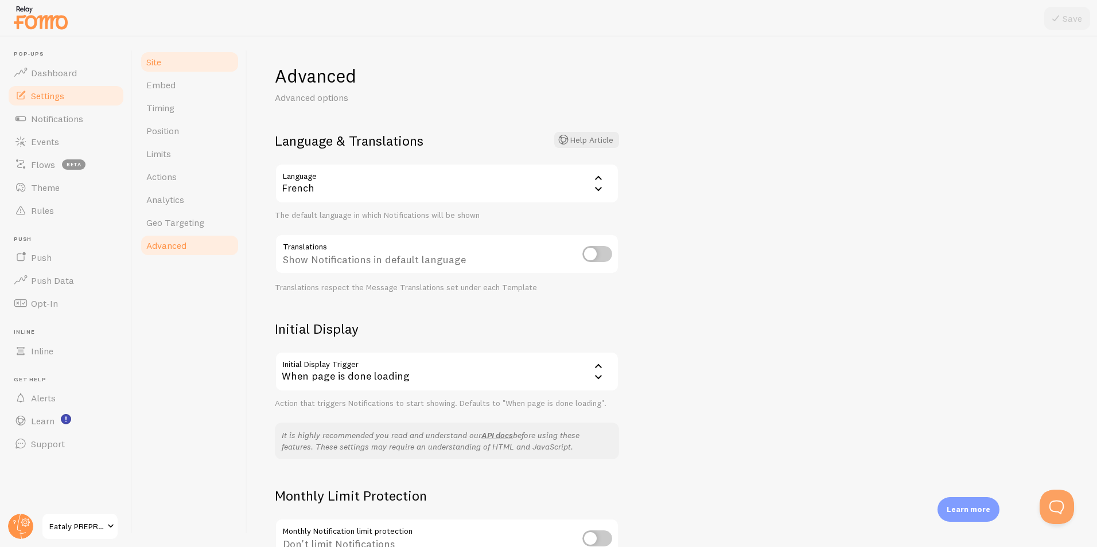
click at [164, 59] on link "Site" at bounding box center [189, 61] width 100 height 23
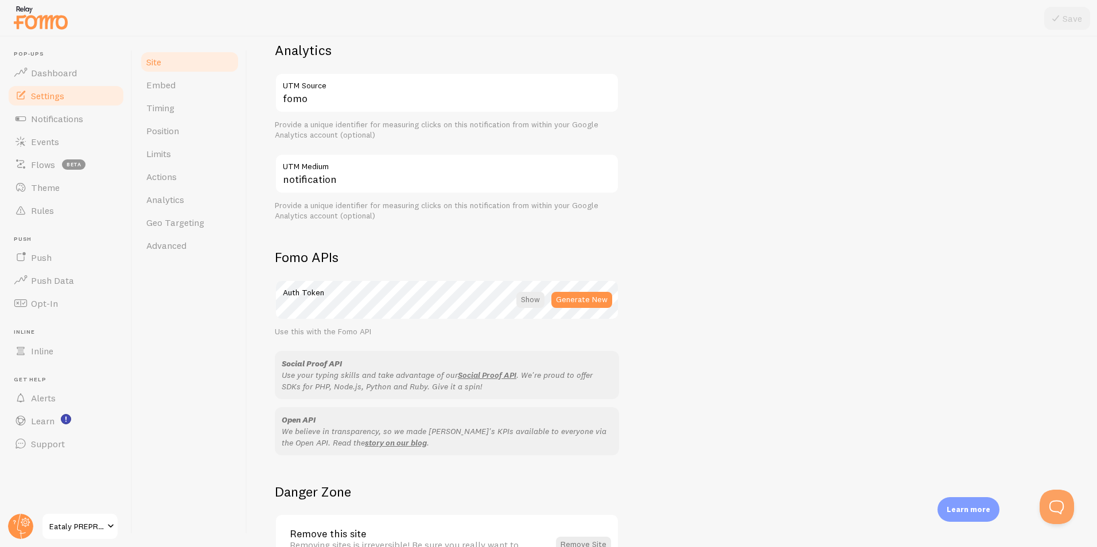
scroll to position [547, 0]
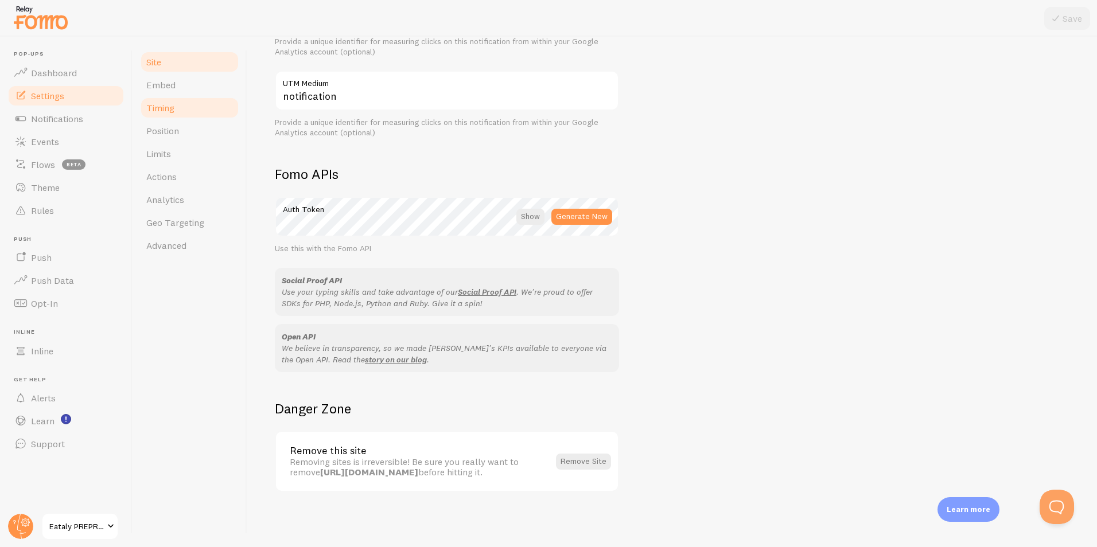
click at [198, 117] on link "Timing" at bounding box center [189, 107] width 100 height 23
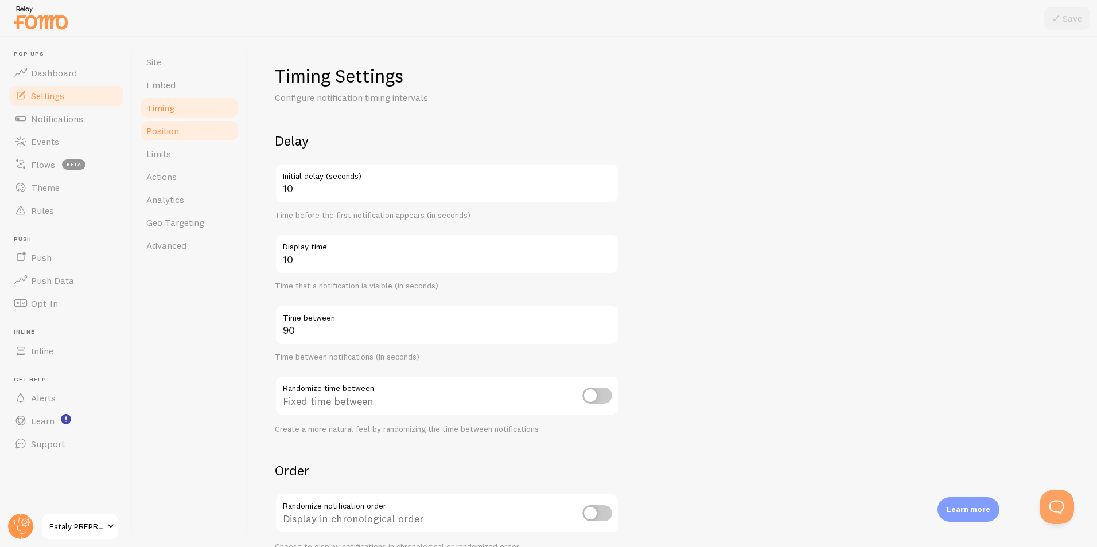
click at [192, 130] on link "Position" at bounding box center [189, 130] width 100 height 23
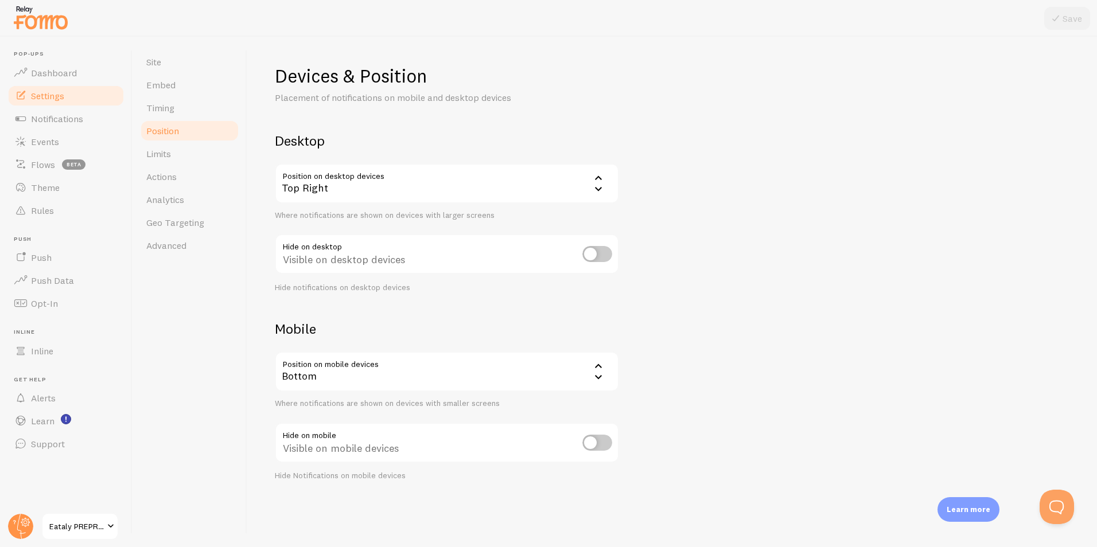
click at [68, 100] on link "Settings" at bounding box center [66, 95] width 118 height 23
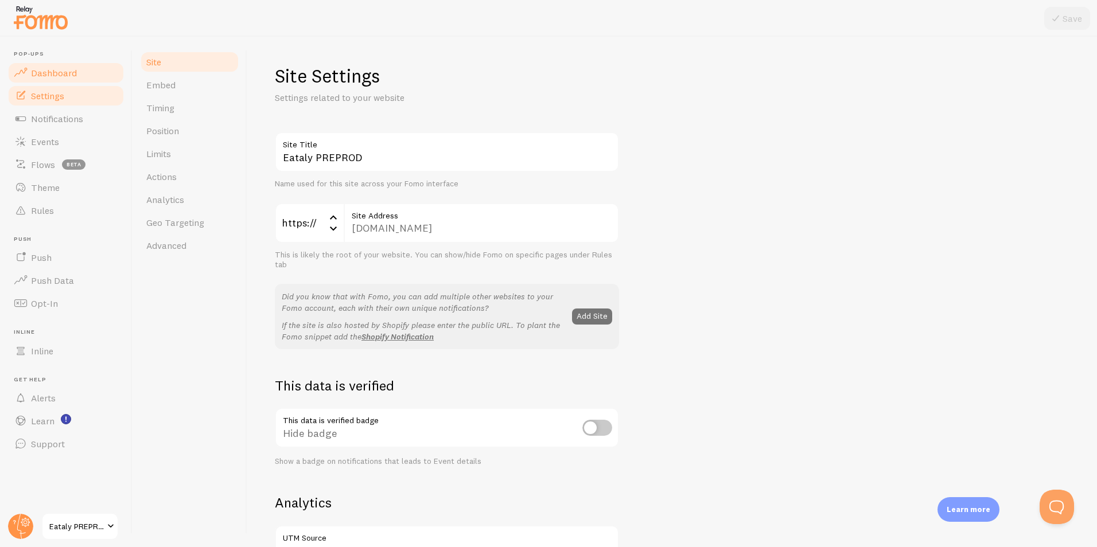
click at [65, 72] on span "Dashboard" at bounding box center [54, 72] width 46 height 11
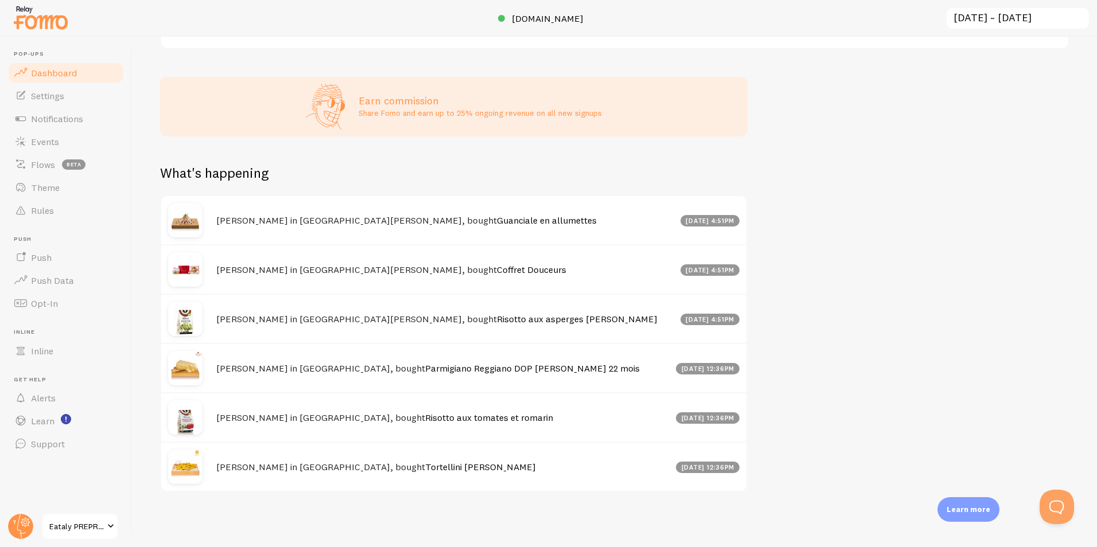
scroll to position [328, 0]
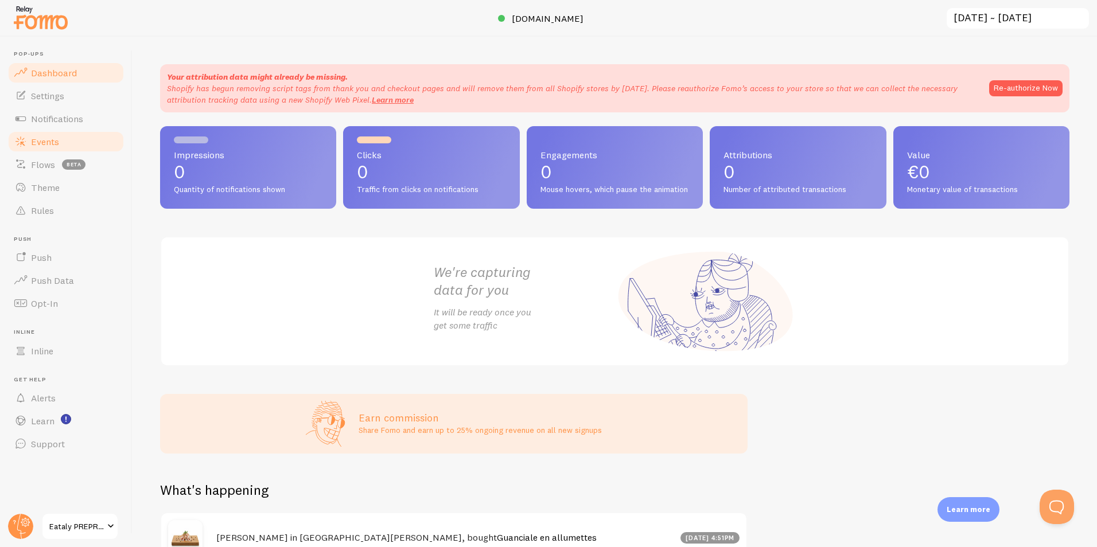
click at [77, 151] on link "Events" at bounding box center [66, 141] width 118 height 23
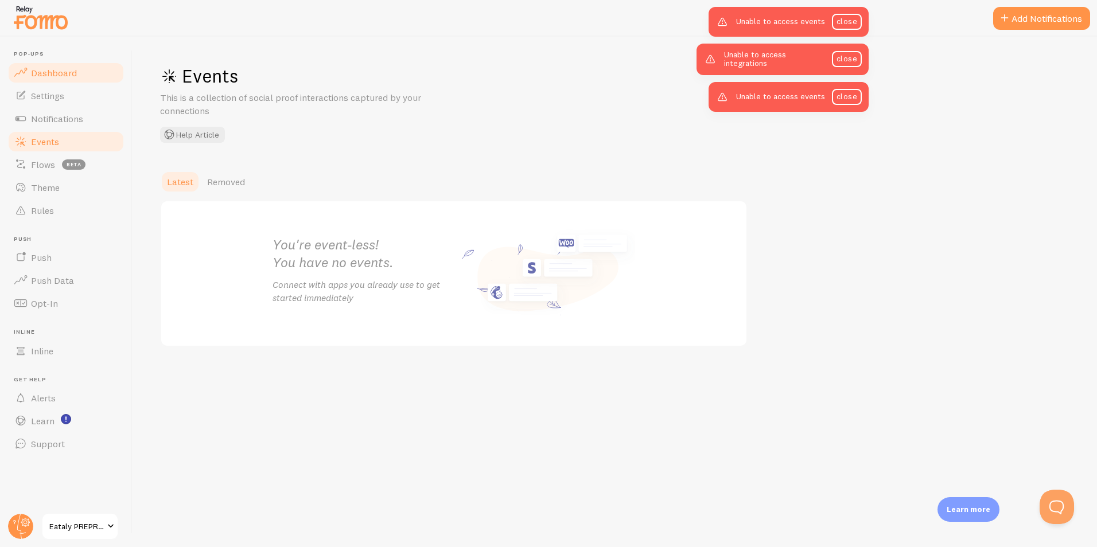
click at [77, 70] on link "Dashboard" at bounding box center [66, 72] width 118 height 23
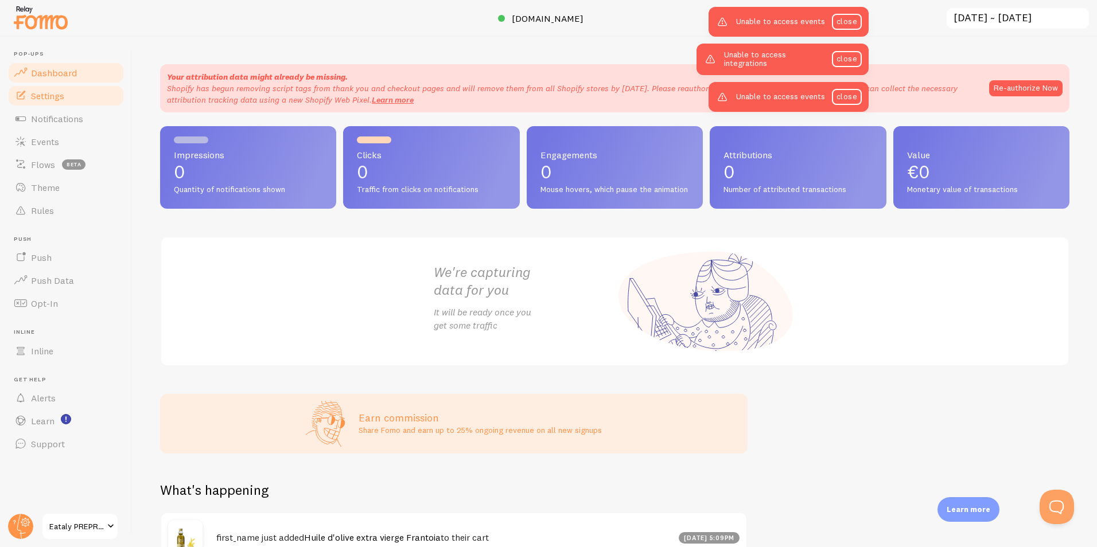
click at [67, 94] on link "Settings" at bounding box center [66, 95] width 118 height 23
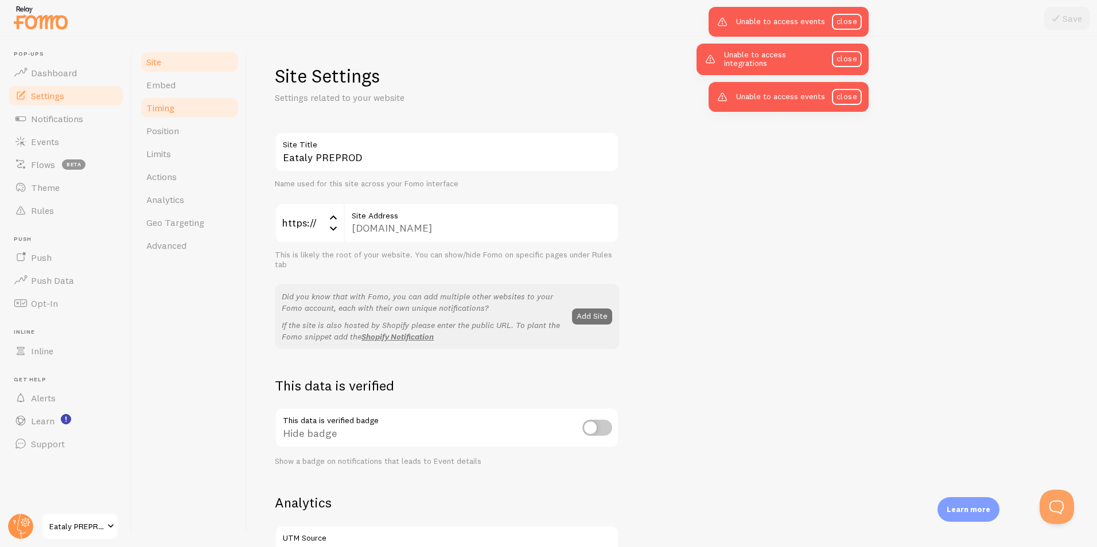
click at [201, 118] on link "Timing" at bounding box center [189, 107] width 100 height 23
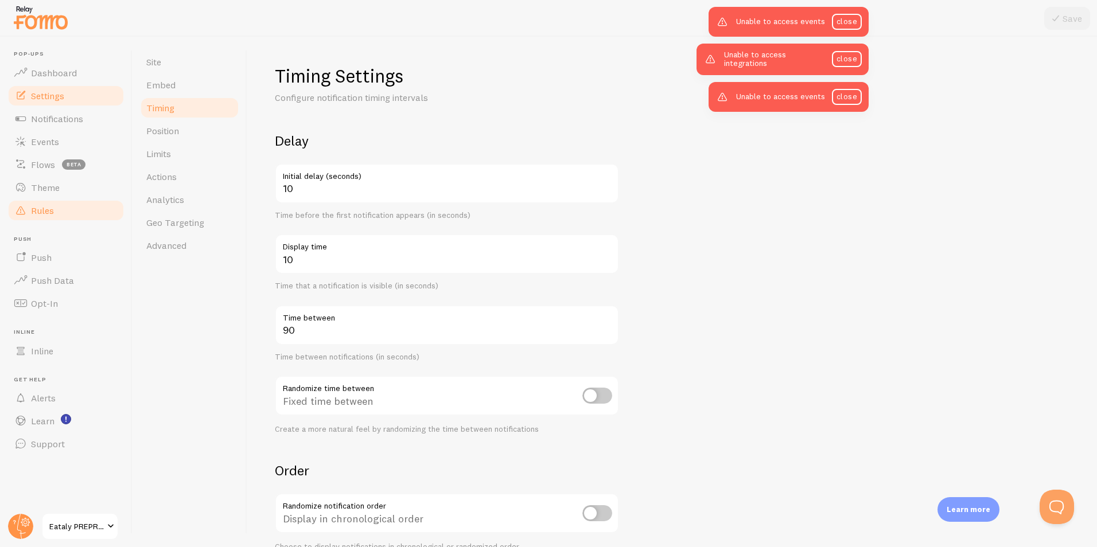
click at [67, 212] on link "Rules" at bounding box center [66, 210] width 118 height 23
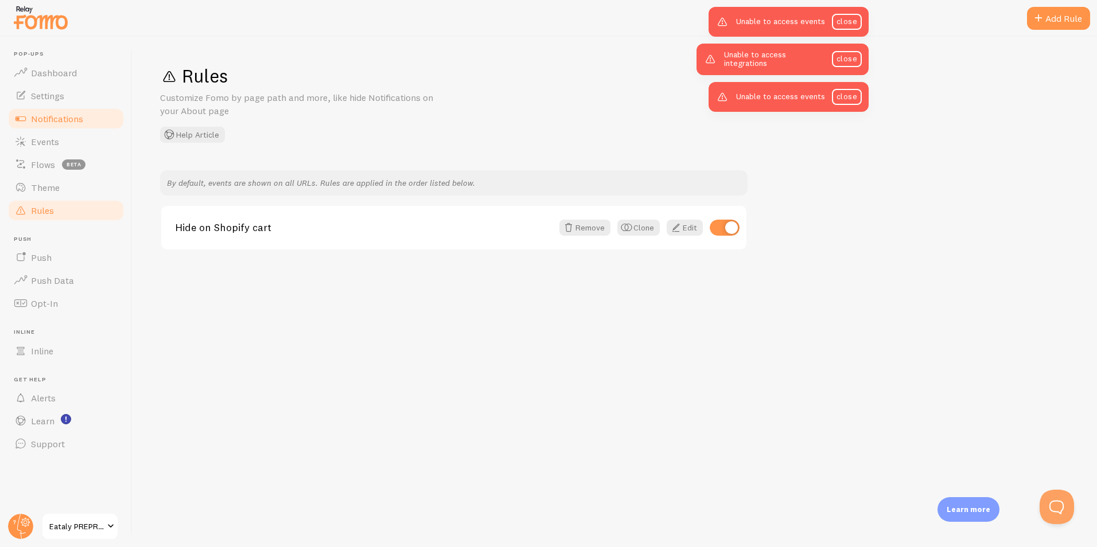
click at [69, 111] on link "Notifications" at bounding box center [66, 118] width 118 height 23
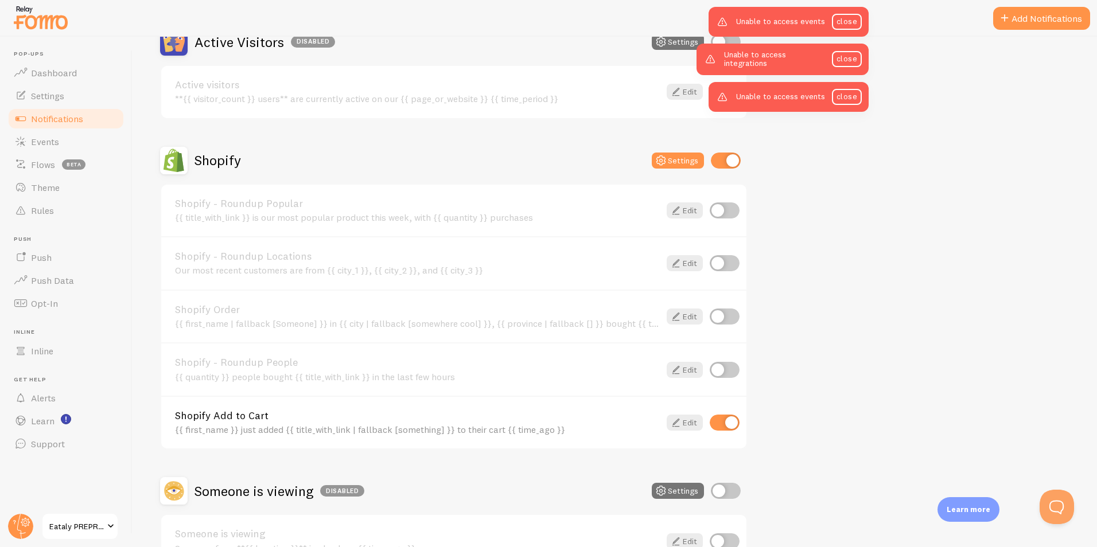
scroll to position [133, 0]
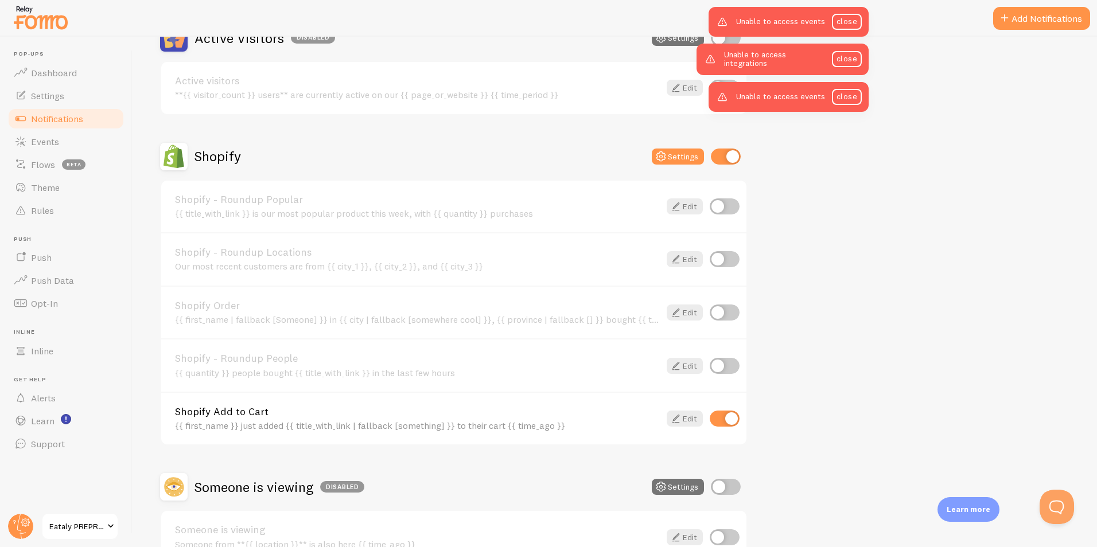
click at [220, 407] on link "Shopify Add to Cart" at bounding box center [417, 412] width 485 height 10
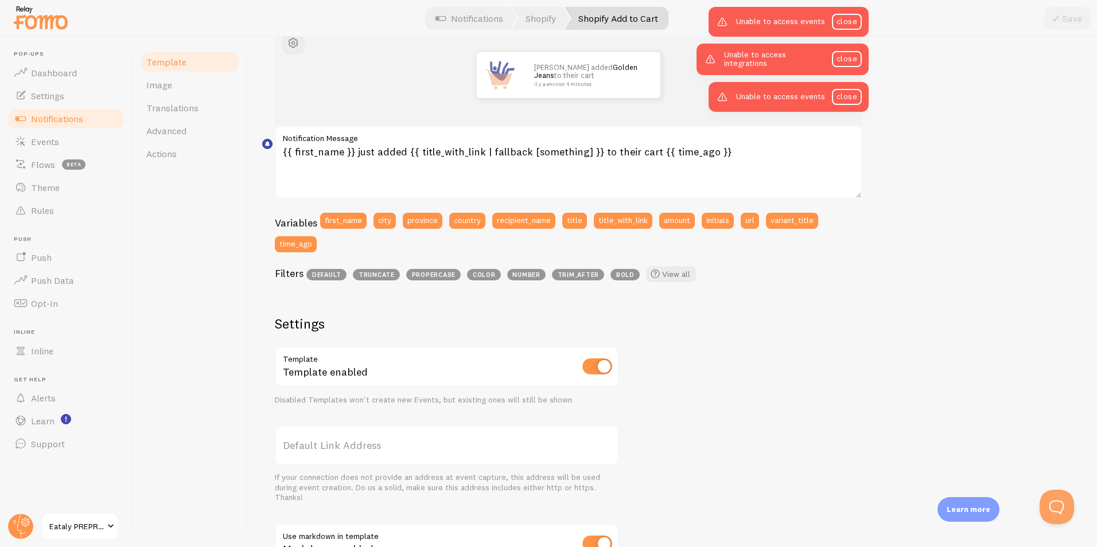
scroll to position [297, 0]
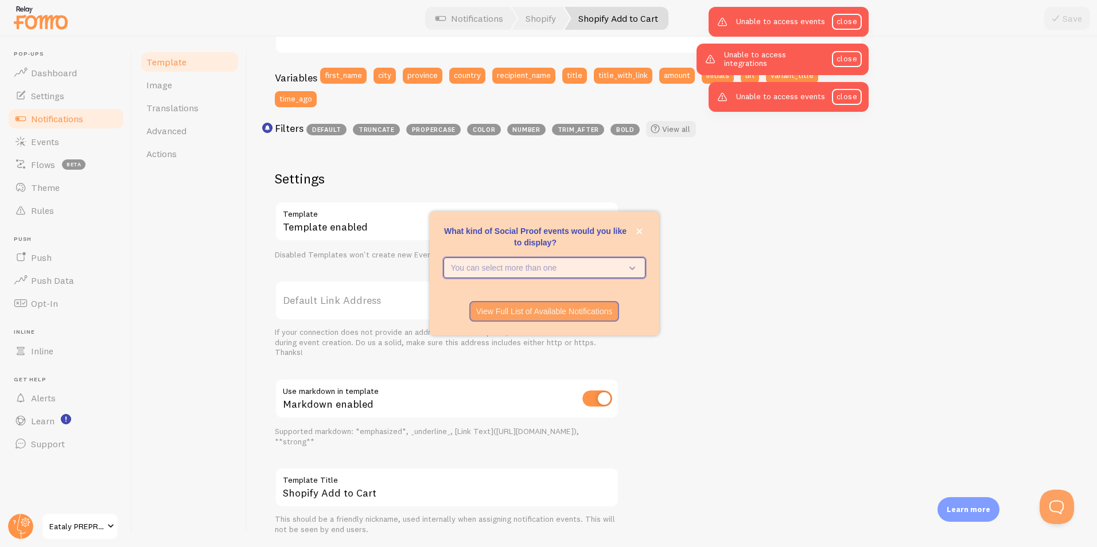
click at [627, 266] on icon "What kind of Social Proof events would you like to display?" at bounding box center [630, 268] width 16 height 13
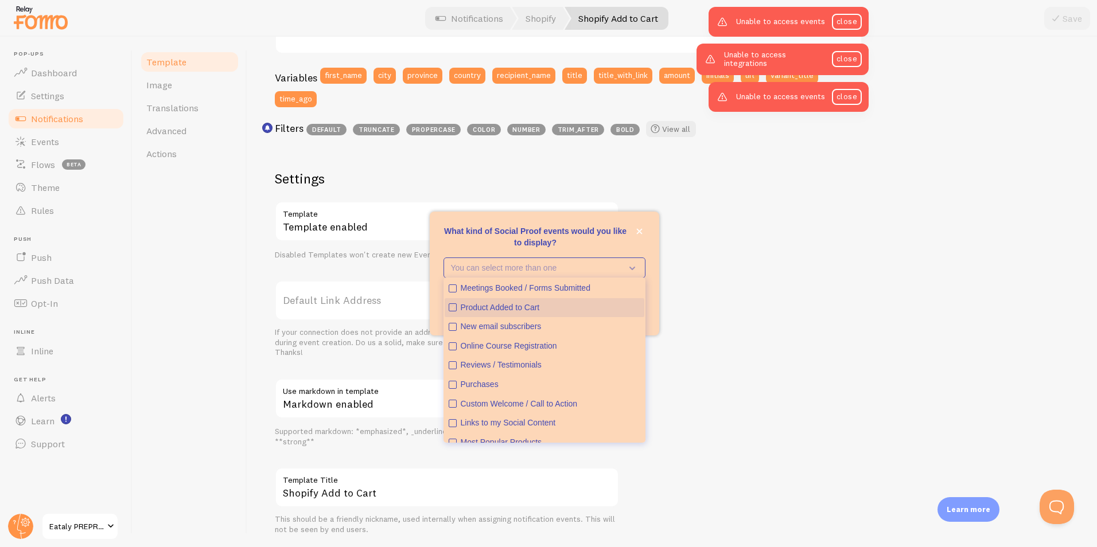
click at [579, 298] on button "Product Added to Cart" at bounding box center [545, 308] width 200 height 20
click at [580, 299] on button "Product Added to Cart" at bounding box center [545, 308] width 200 height 20
click at [601, 232] on p "What kind of Social Proof events would you like to display?" at bounding box center [544, 236] width 202 height 23
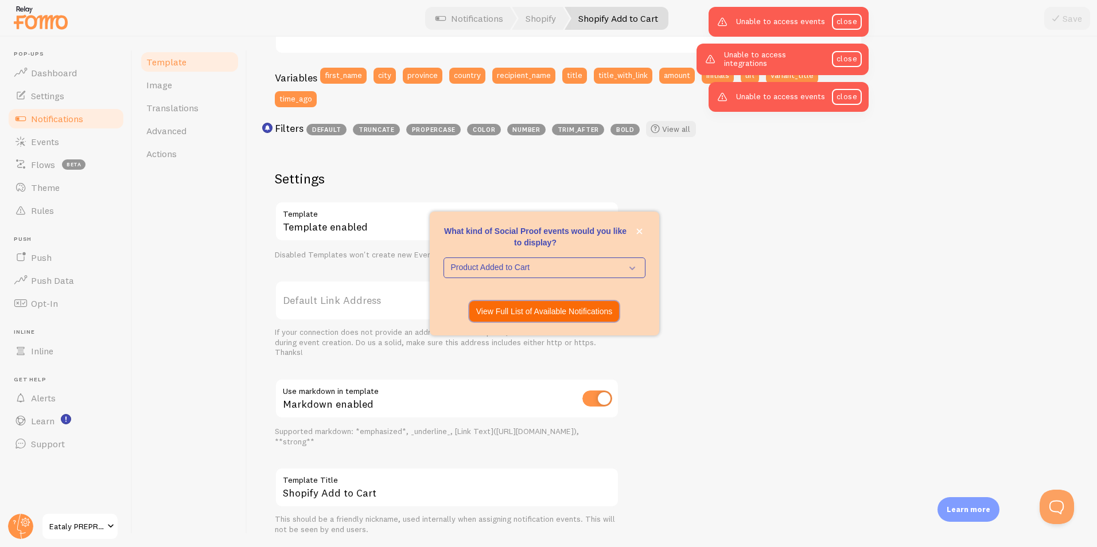
click at [570, 306] on p "View Full List of Available Notifications" at bounding box center [544, 311] width 137 height 11
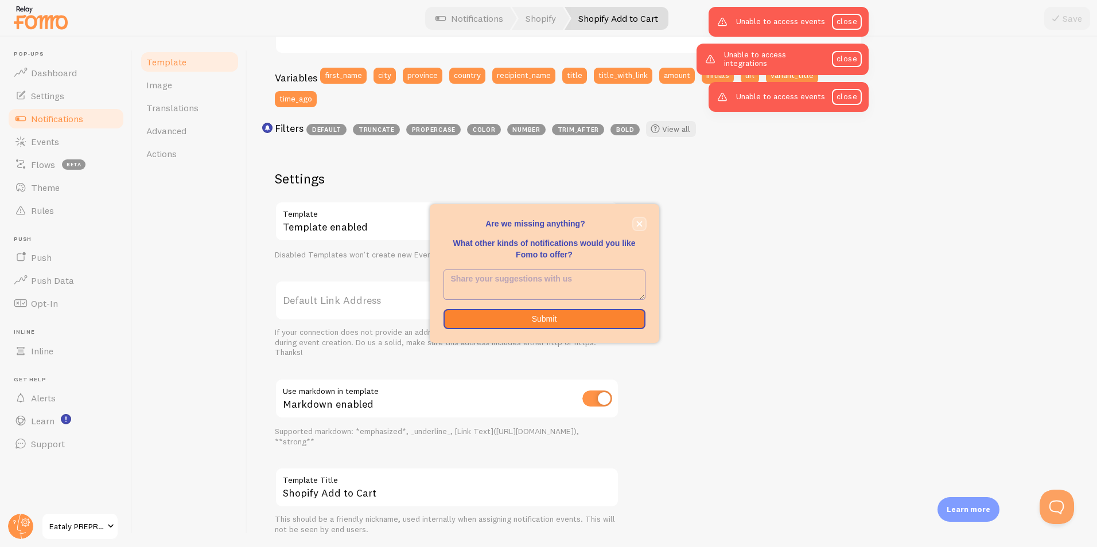
click at [641, 222] on icon "close," at bounding box center [639, 224] width 6 height 6
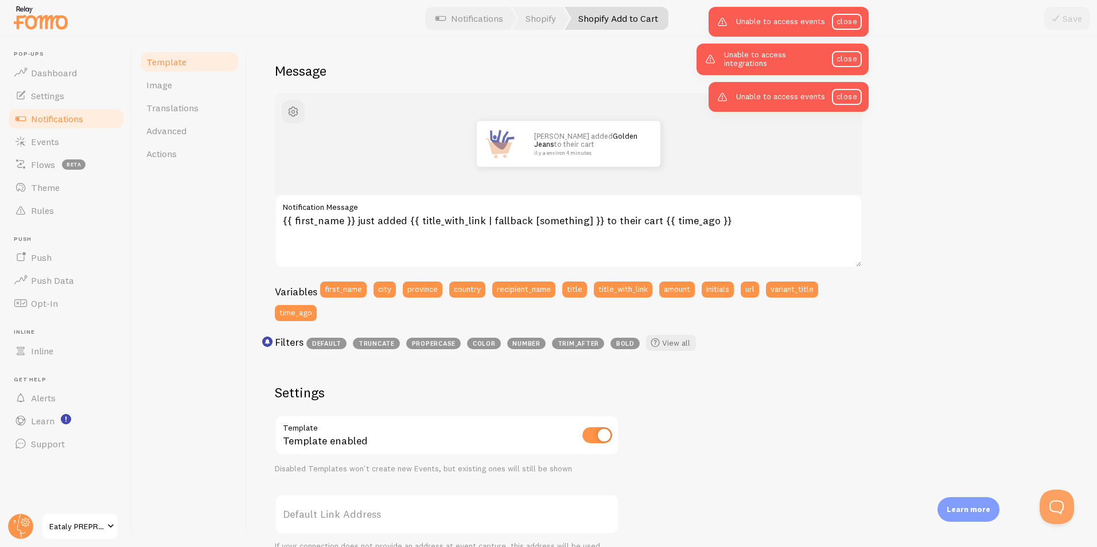
scroll to position [84, 0]
click at [61, 99] on span "Settings" at bounding box center [47, 95] width 33 height 11
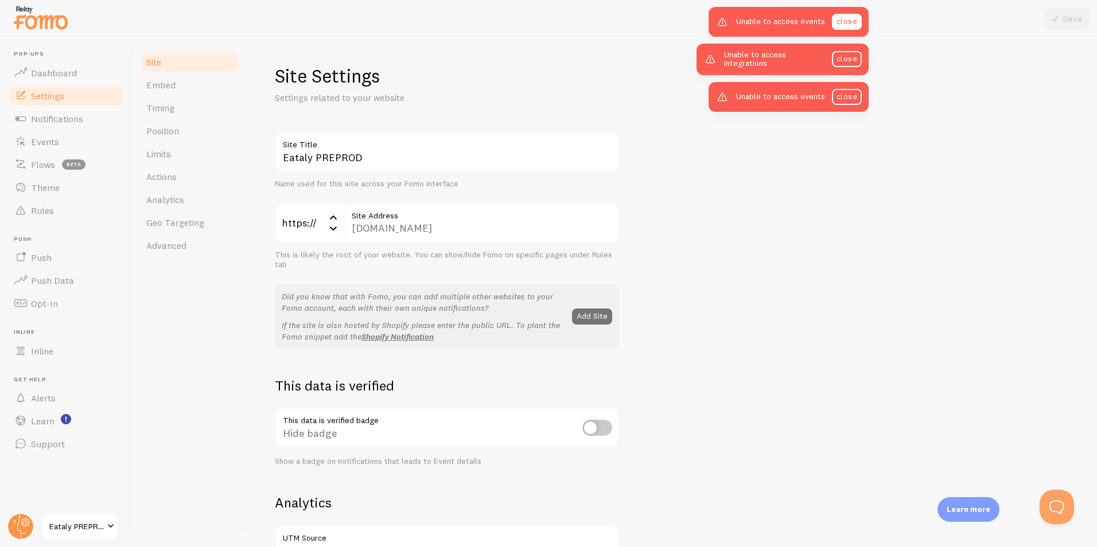
click at [854, 24] on link "close" at bounding box center [847, 22] width 30 height 16
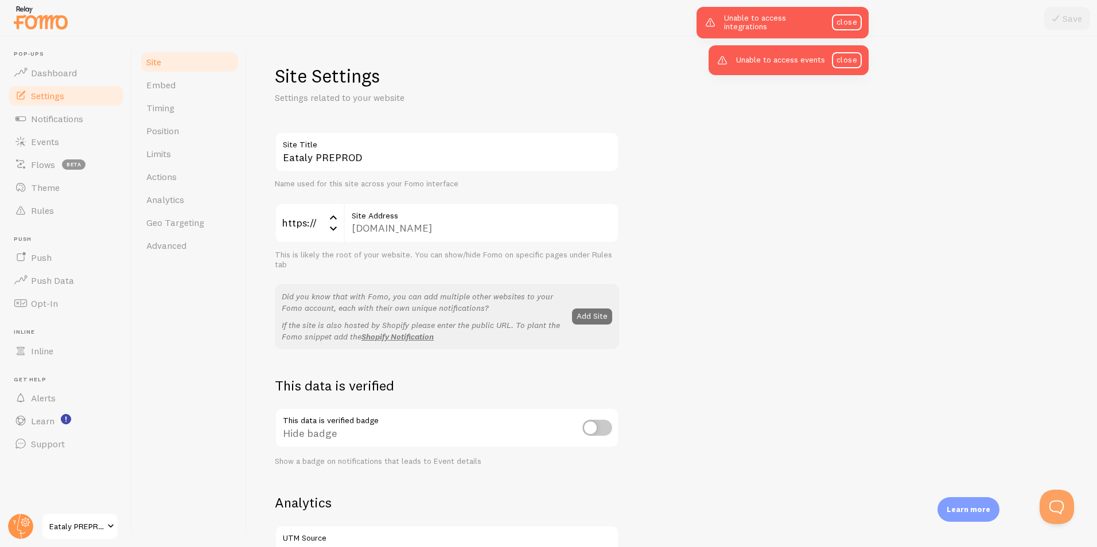
click at [850, 12] on div "Unable to access integrations close" at bounding box center [782, 23] width 172 height 32
click at [849, 18] on link "close" at bounding box center [847, 22] width 30 height 16
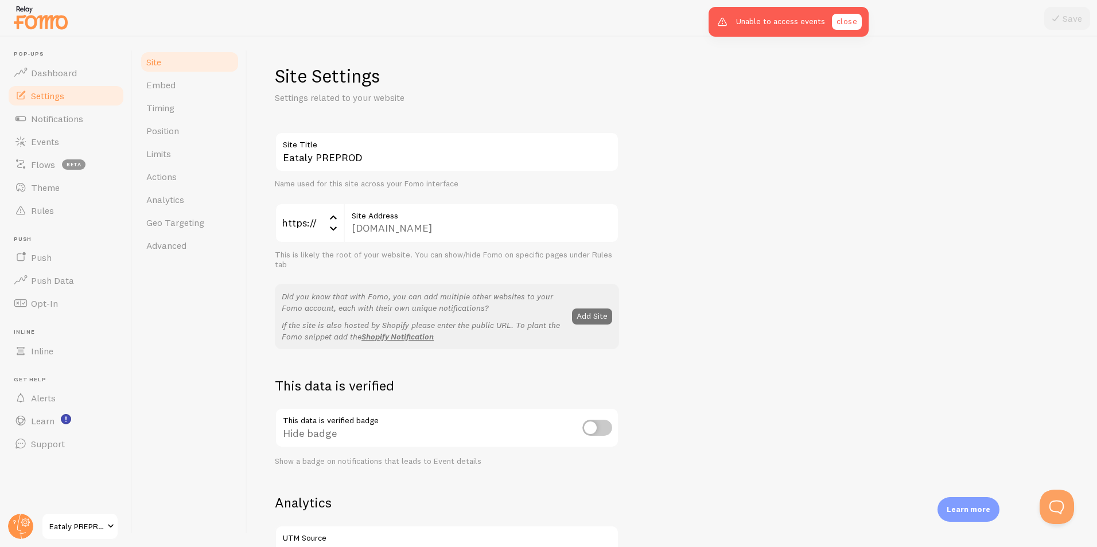
click at [847, 18] on link "close" at bounding box center [847, 22] width 30 height 16
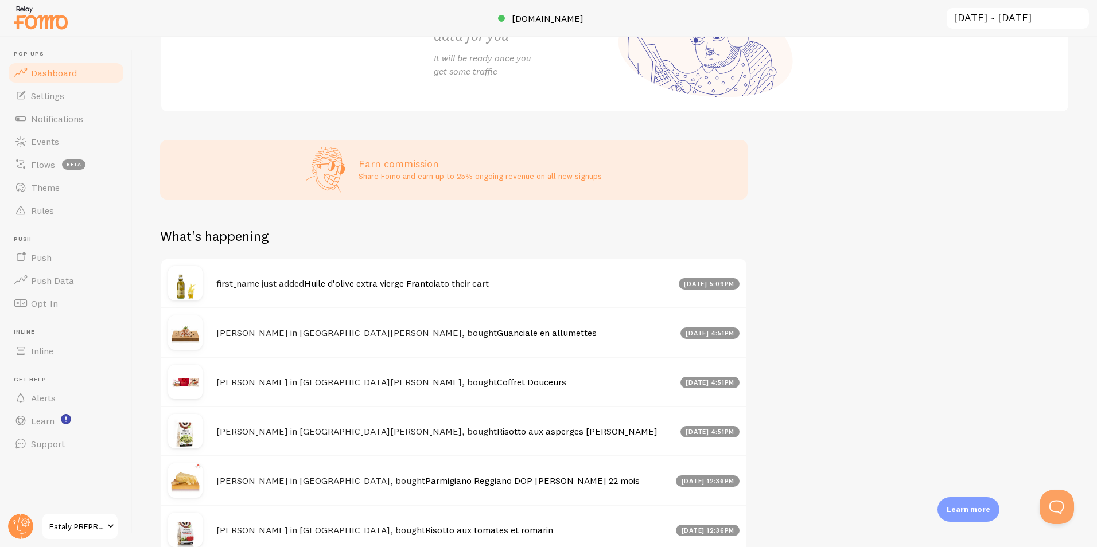
scroll to position [255, 0]
click at [76, 104] on link "Settings" at bounding box center [66, 95] width 118 height 23
